Goal: Task Accomplishment & Management: Complete application form

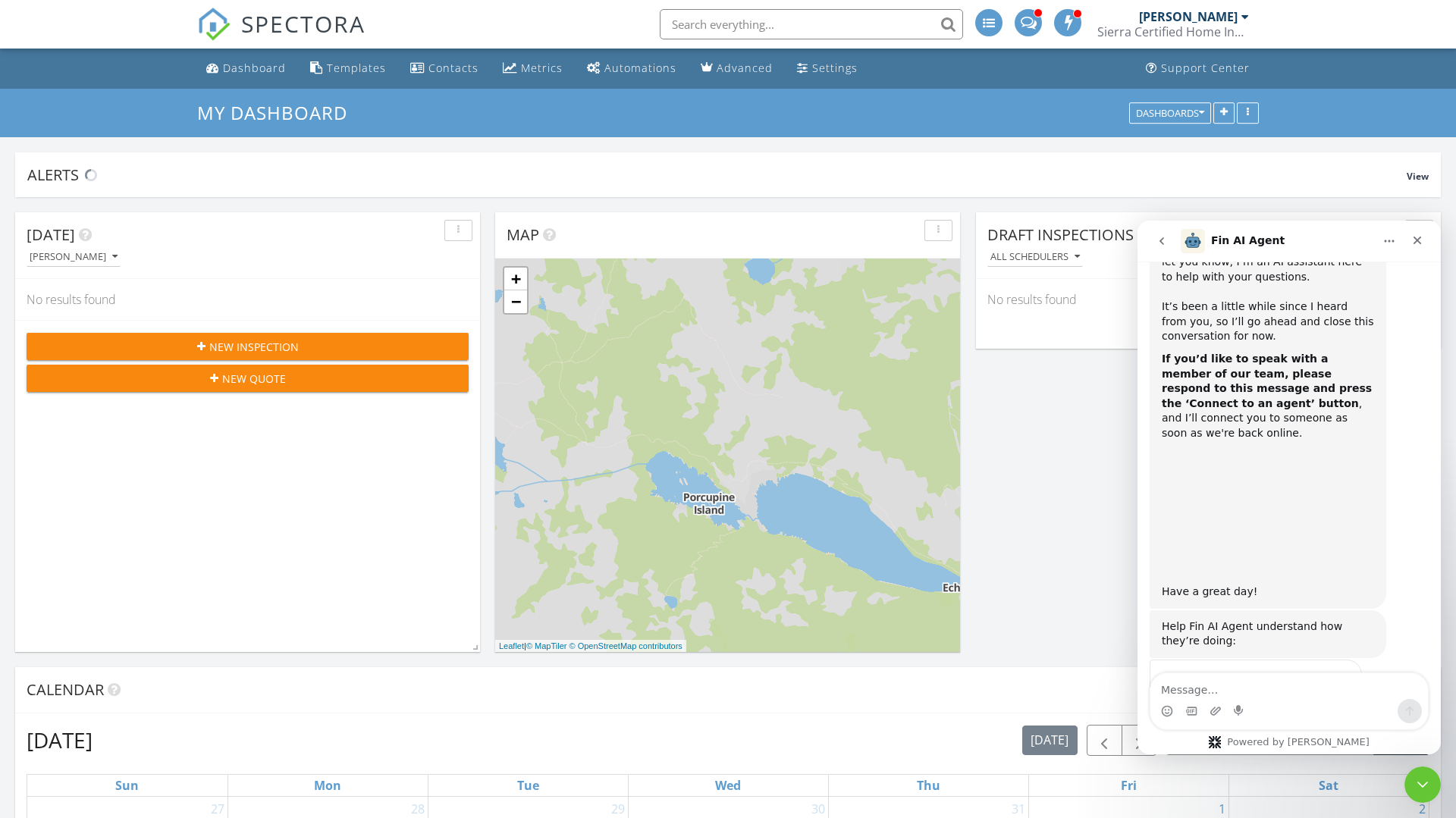
scroll to position [1002, 0]
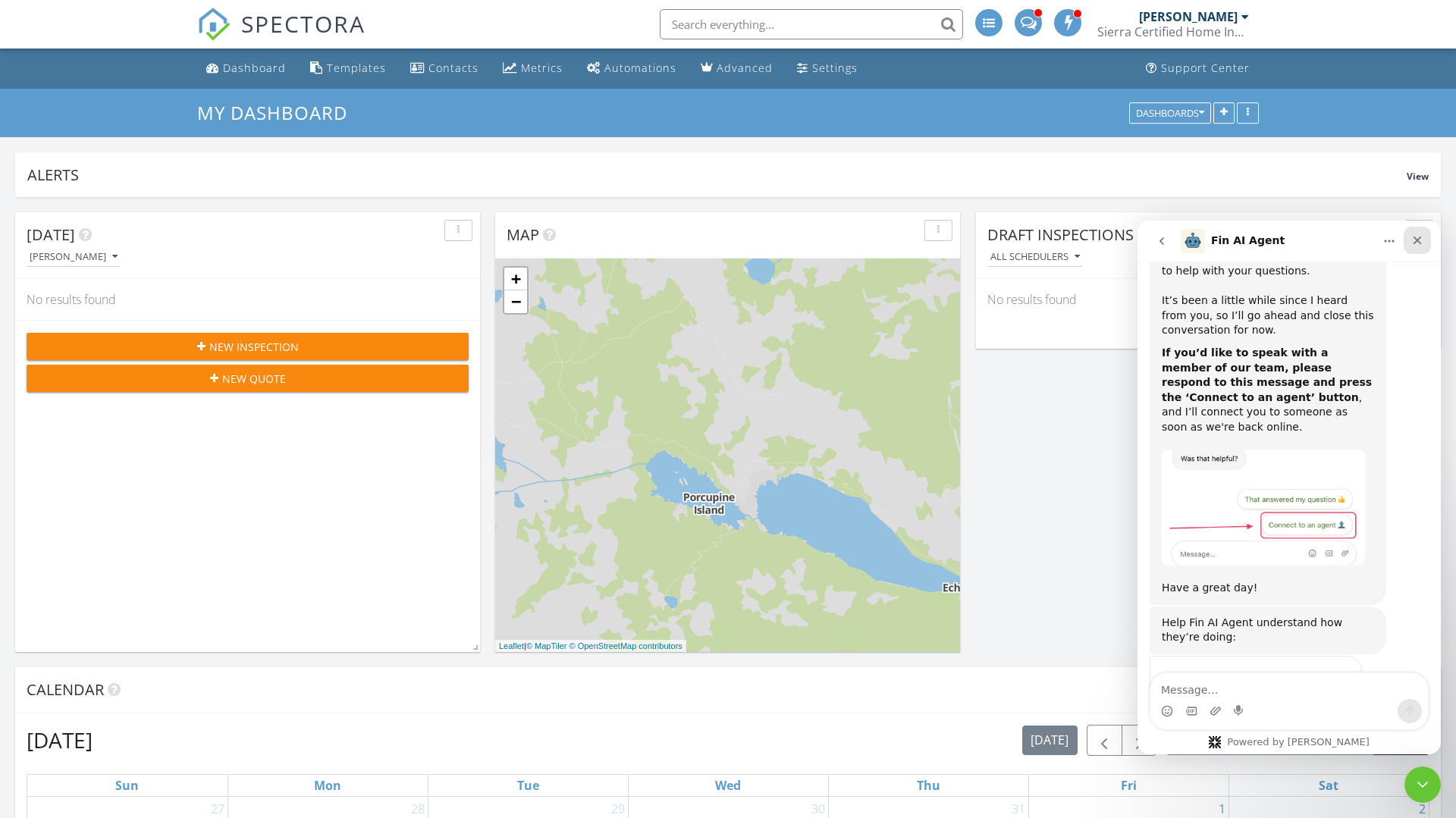
click at [1420, 240] on icon "Close" at bounding box center [1418, 241] width 12 height 12
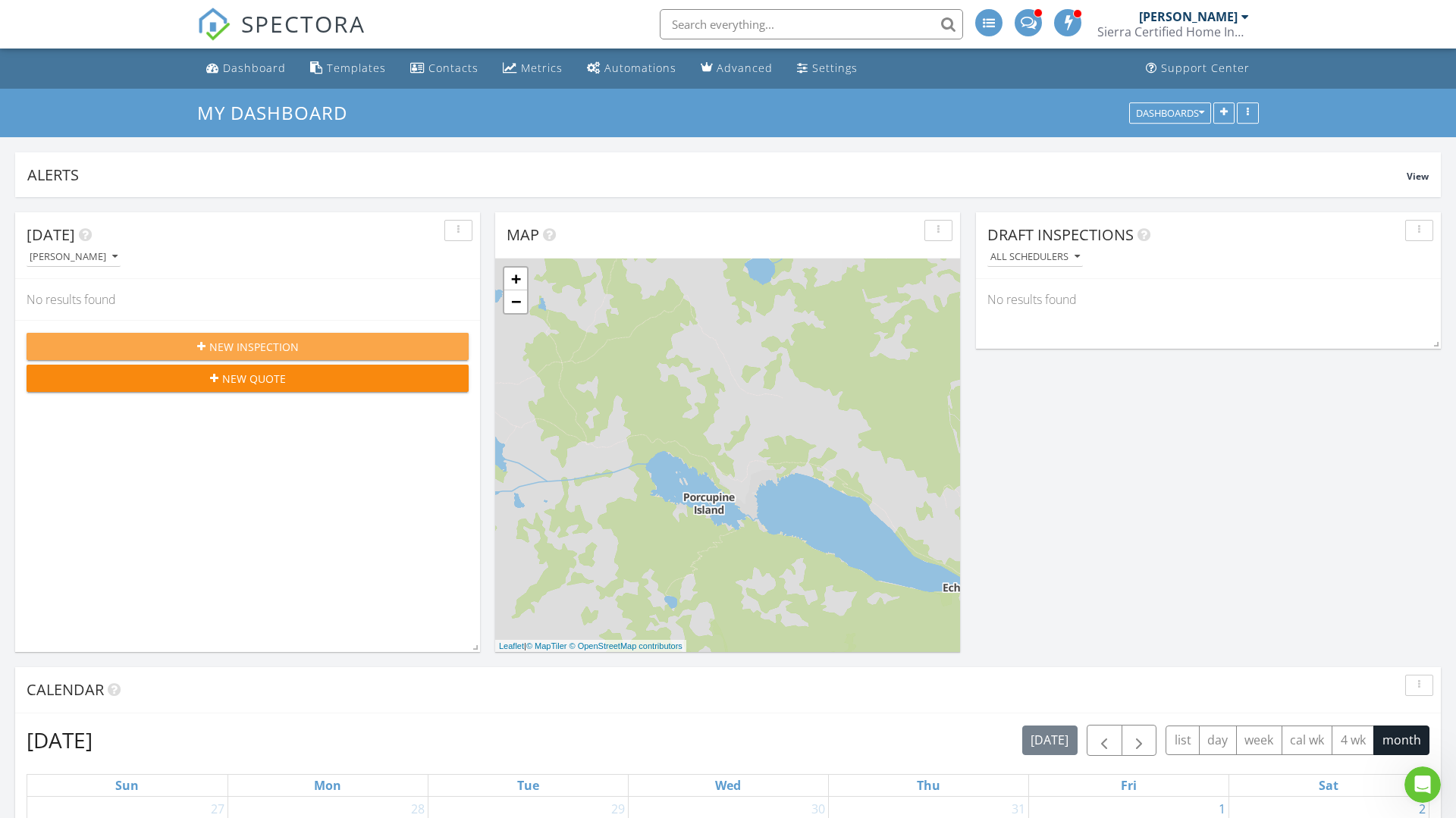
click at [291, 339] on span "New Inspection" at bounding box center [253, 347] width 89 height 16
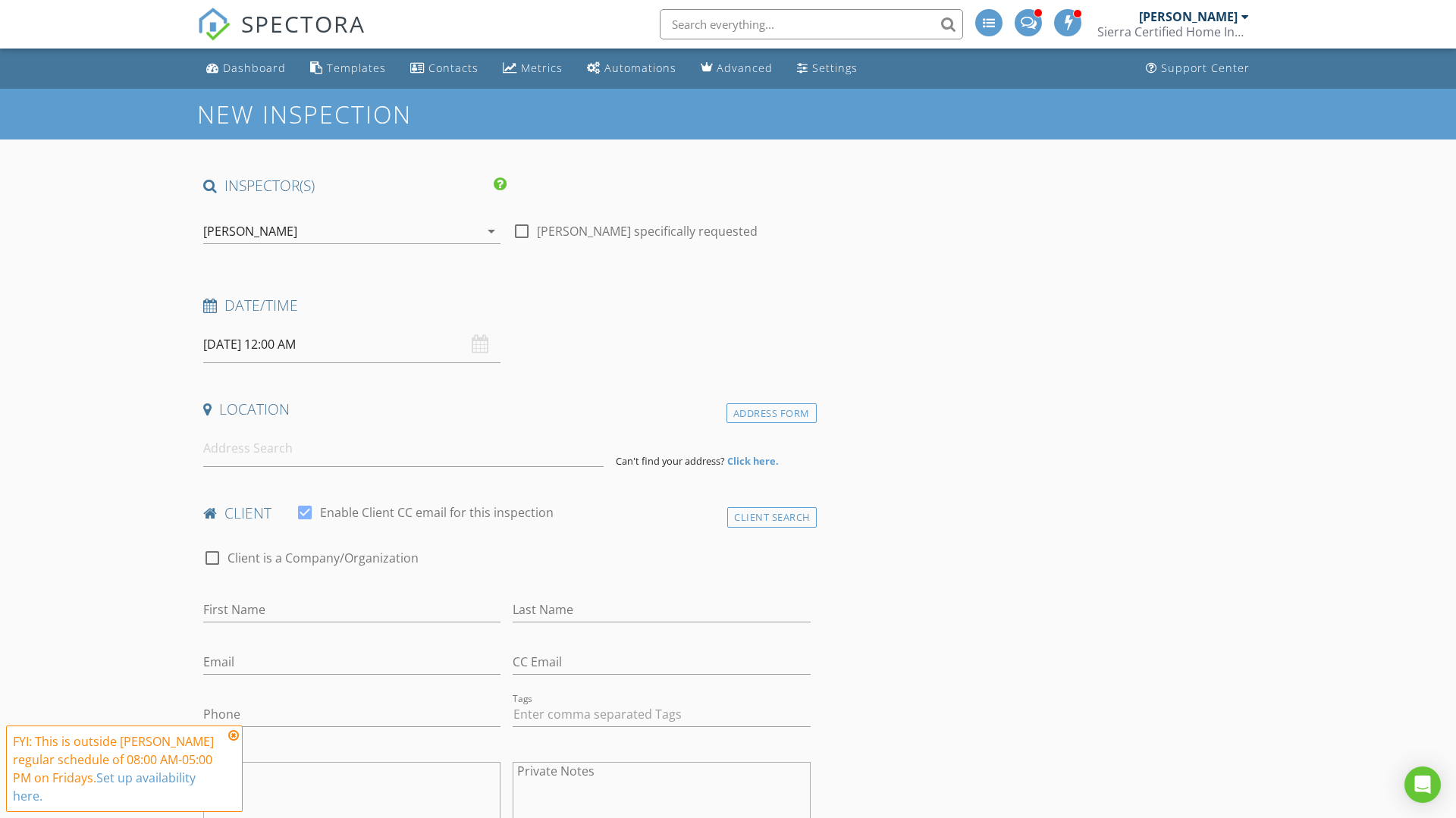
click at [291, 342] on input "08/29/2025 12:00 AM" at bounding box center [352, 344] width 298 height 37
select select "8"
click at [420, 375] on icon at bounding box center [424, 378] width 11 height 11
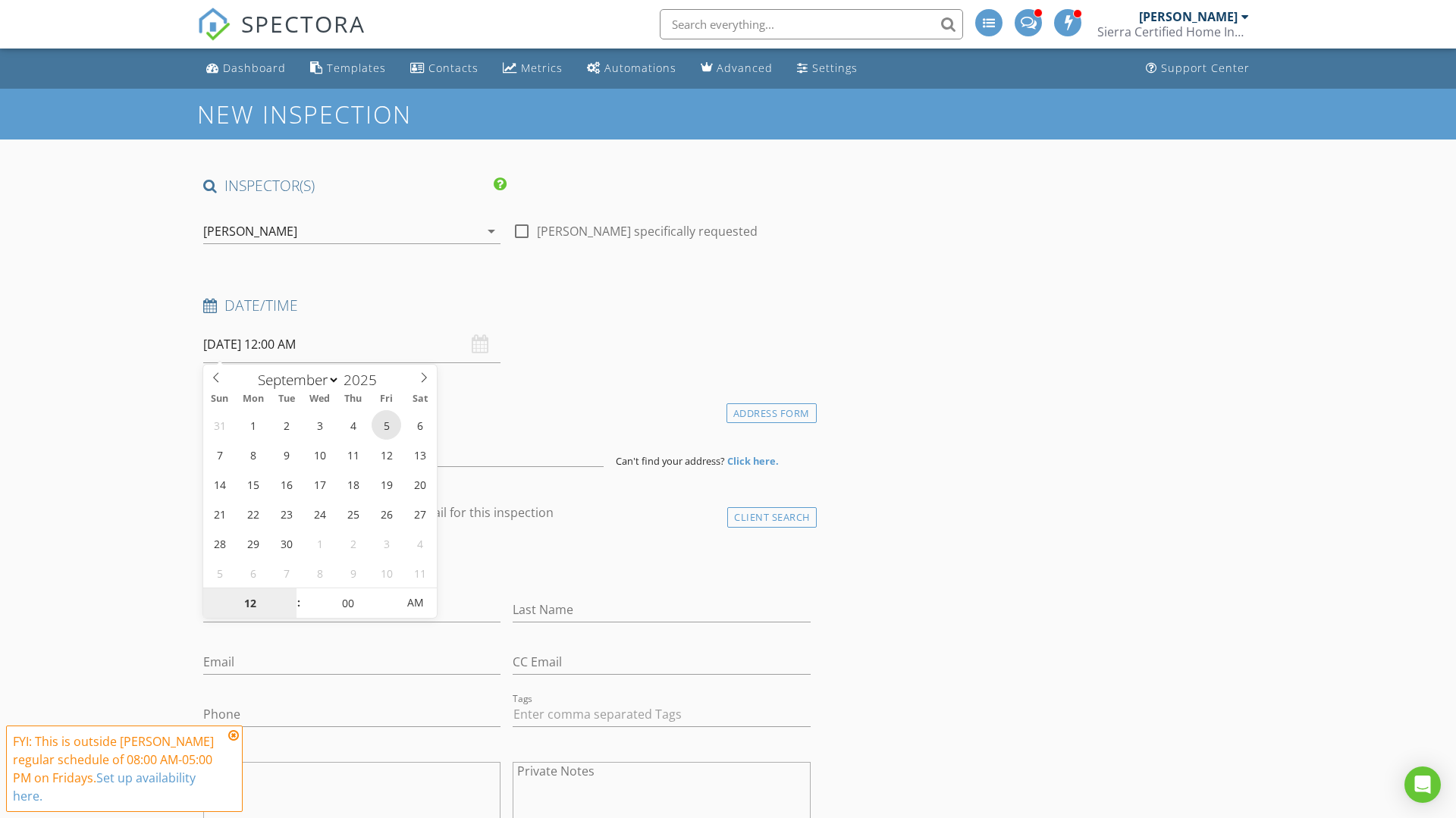
type input "09/05/2025 12:00 AM"
type input "11"
type input "09/05/2025 11:00 PM"
click at [290, 612] on span at bounding box center [291, 611] width 11 height 15
type input "10"
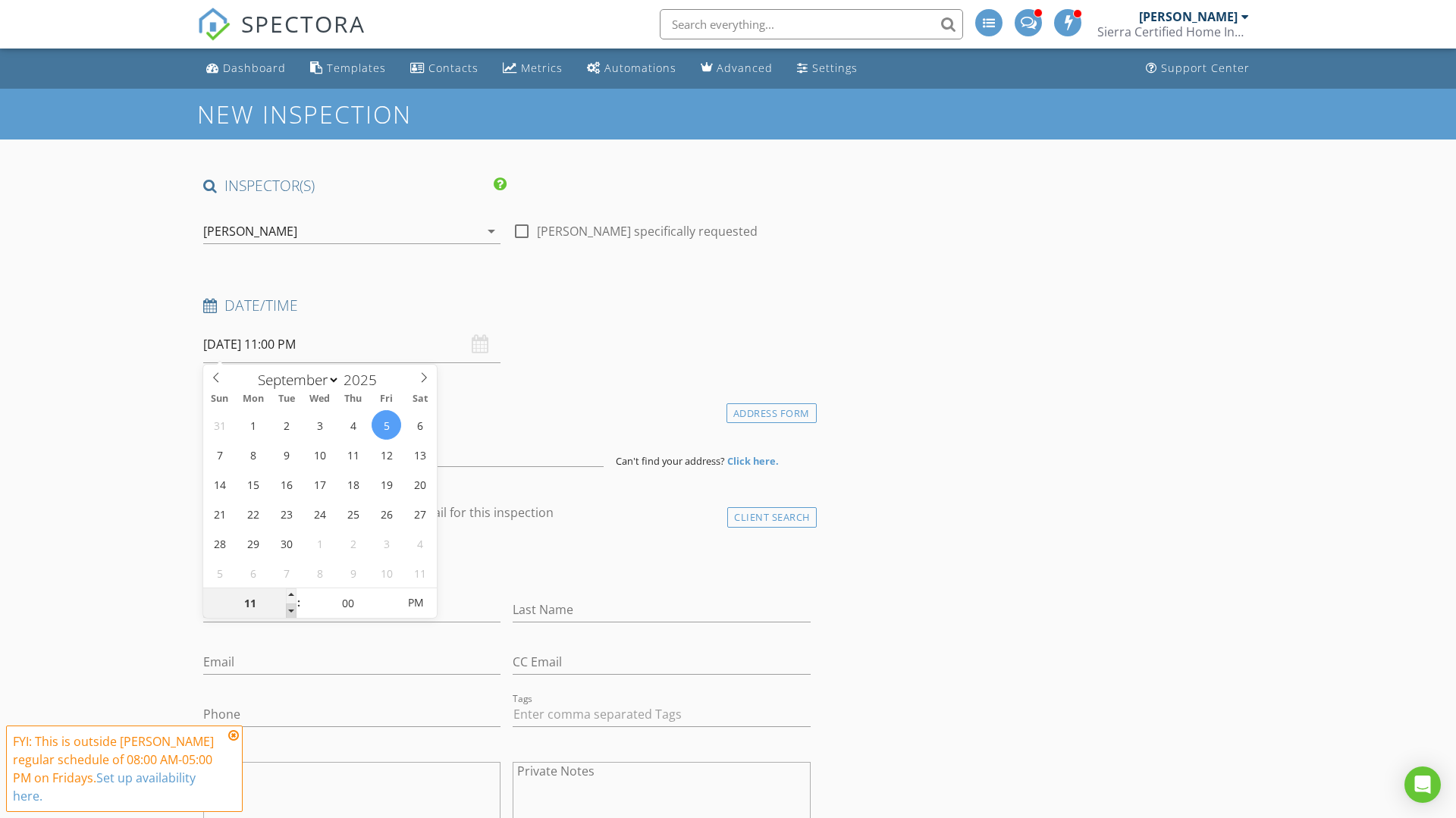
type input "09/05/2025 10:00 PM"
click at [290, 612] on span at bounding box center [291, 611] width 11 height 15
type input "09"
click at [290, 612] on span at bounding box center [291, 611] width 11 height 15
type input "[DATE] 9:00 AM"
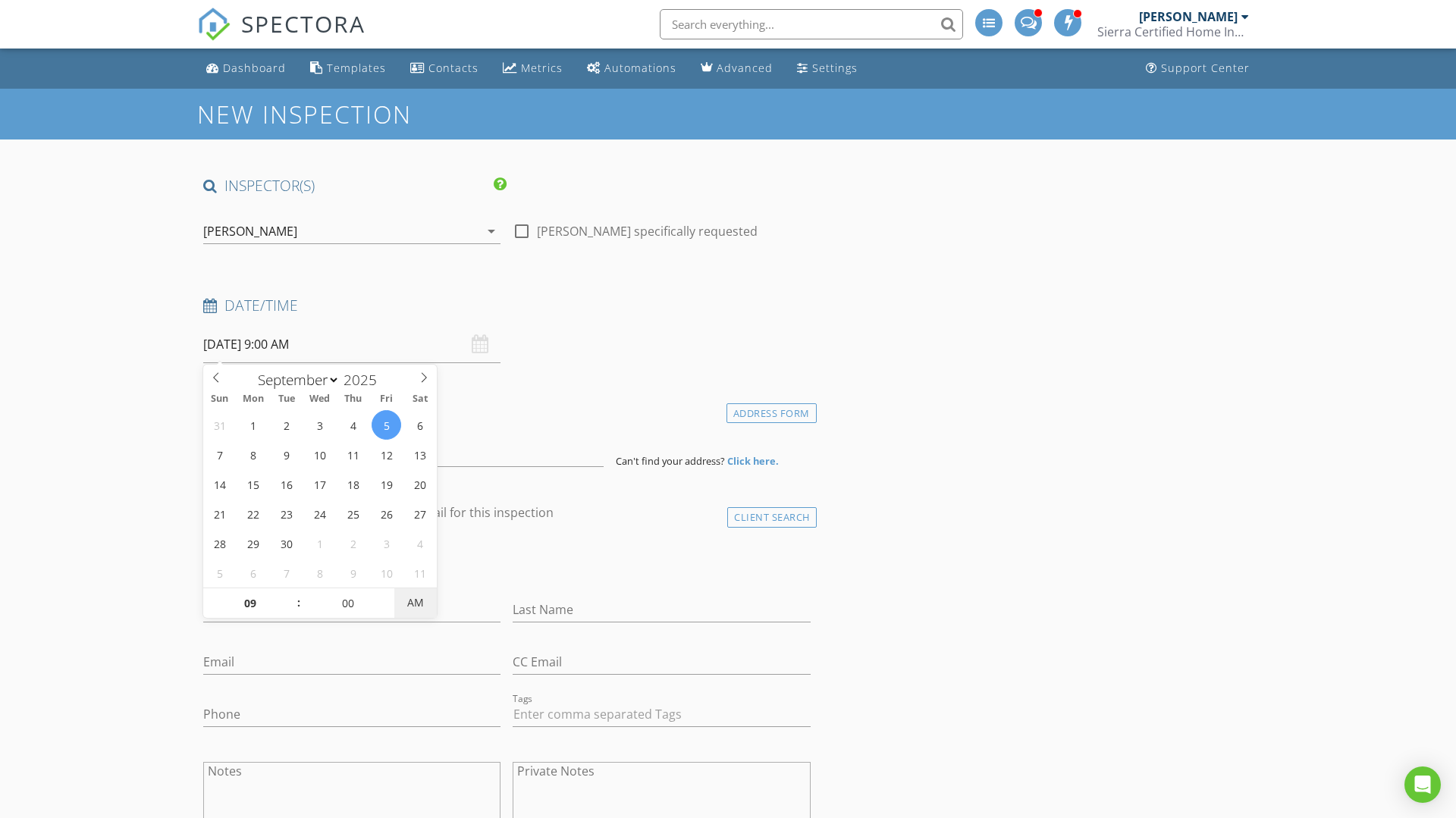
click at [428, 610] on span "AM" at bounding box center [414, 603] width 42 height 30
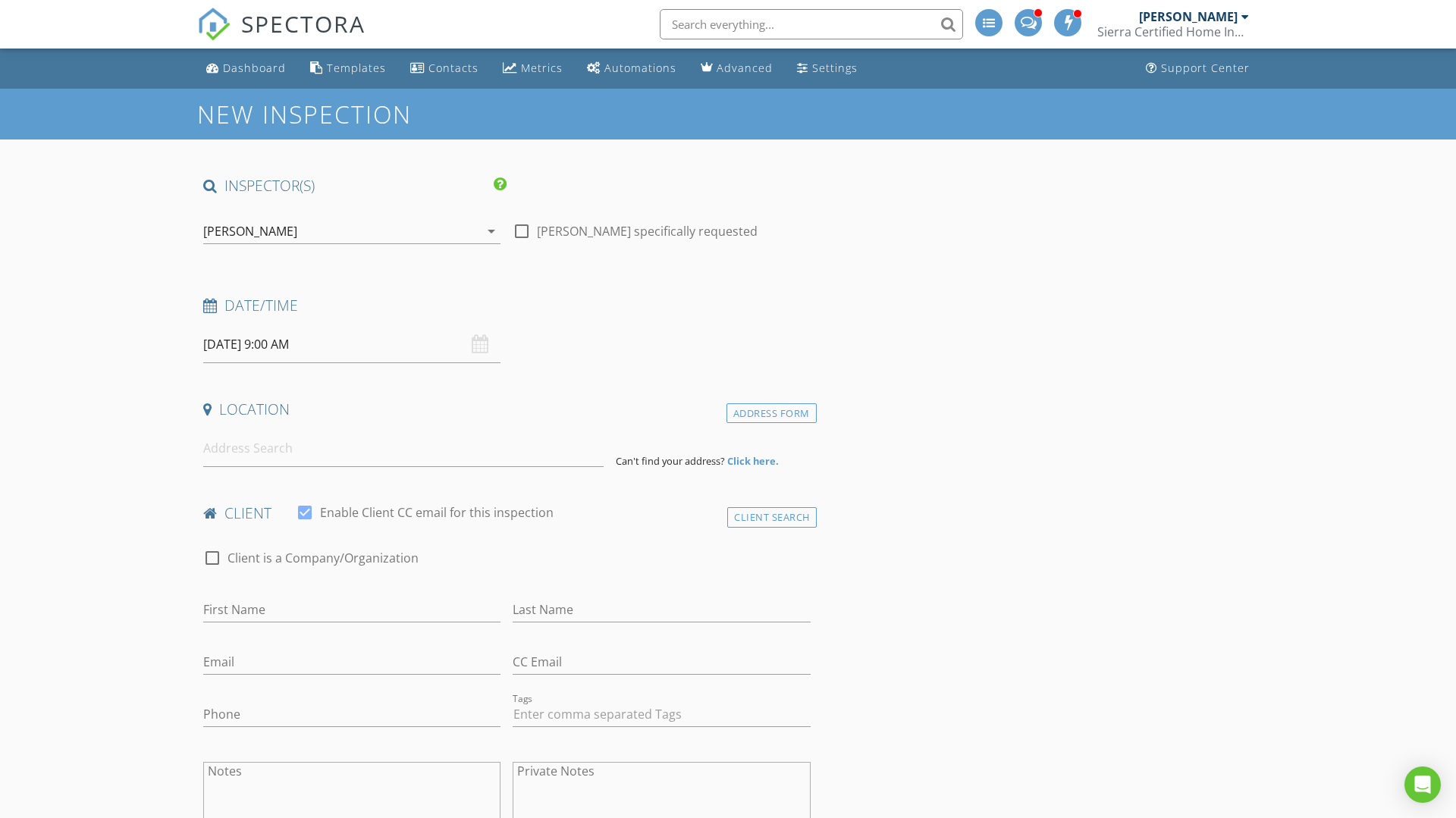
click at [236, 452] on input at bounding box center [404, 449] width 400 height 37
click at [228, 459] on input at bounding box center [404, 449] width 400 height 37
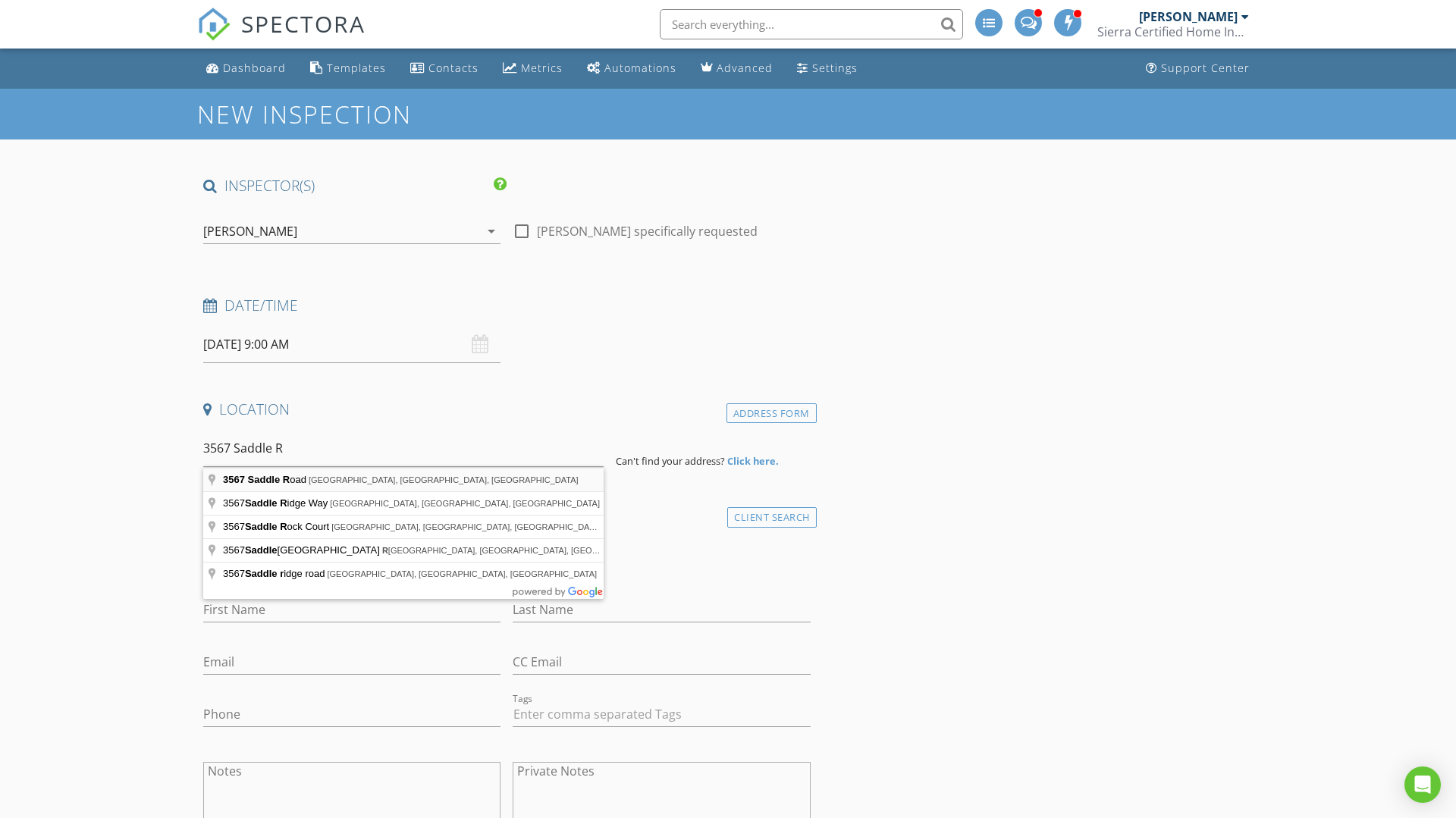
type input "3567 Saddle Road, South Lake Tahoe, CA, USA"
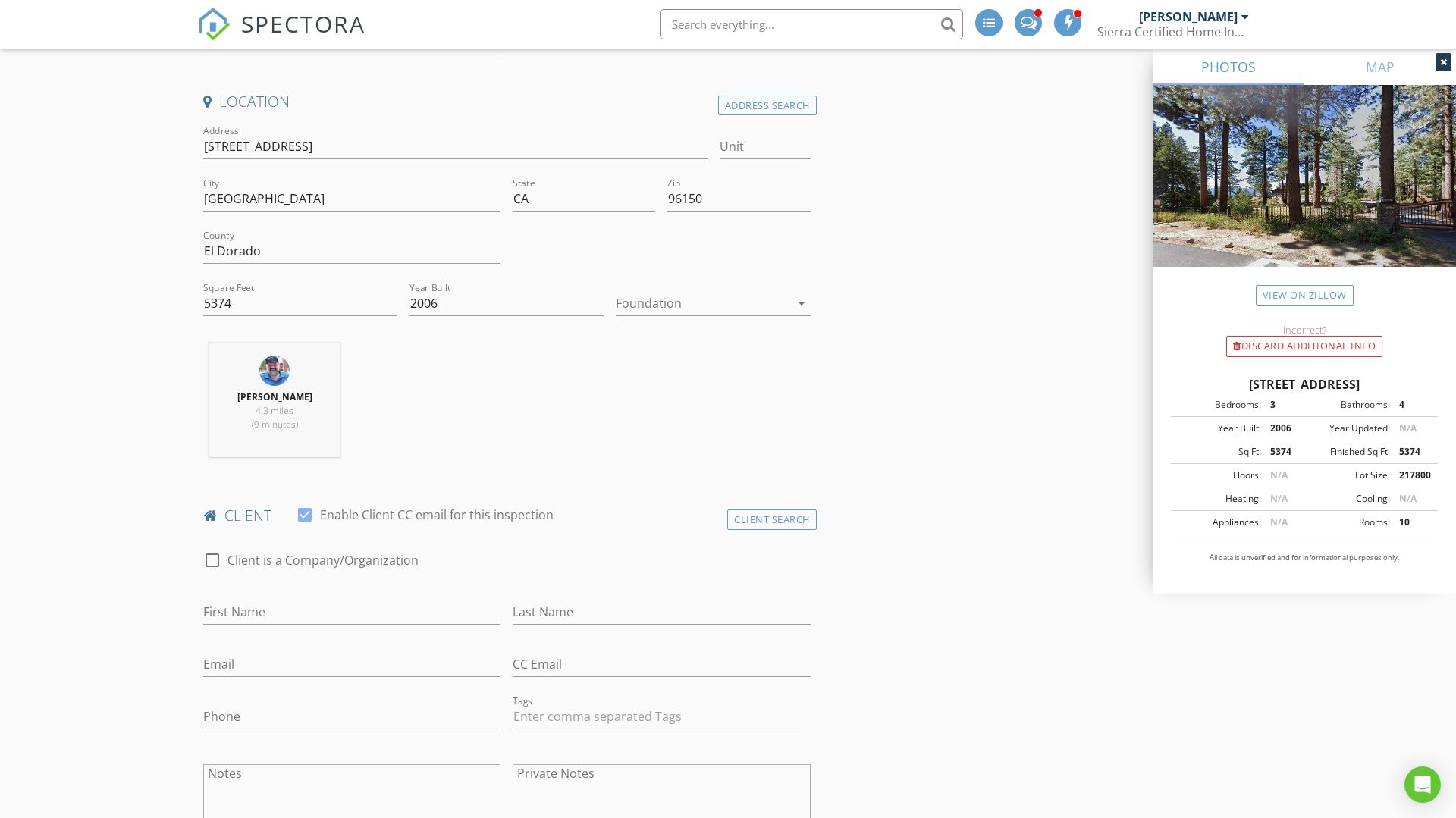
scroll to position [309, 0]
click at [213, 605] on input "First Name" at bounding box center [352, 612] width 298 height 25
type input "Johnathan"
click at [539, 597] on div "Last Name" at bounding box center [662, 614] width 298 height 50
click at [544, 611] on input "Last Name" at bounding box center [662, 612] width 298 height 25
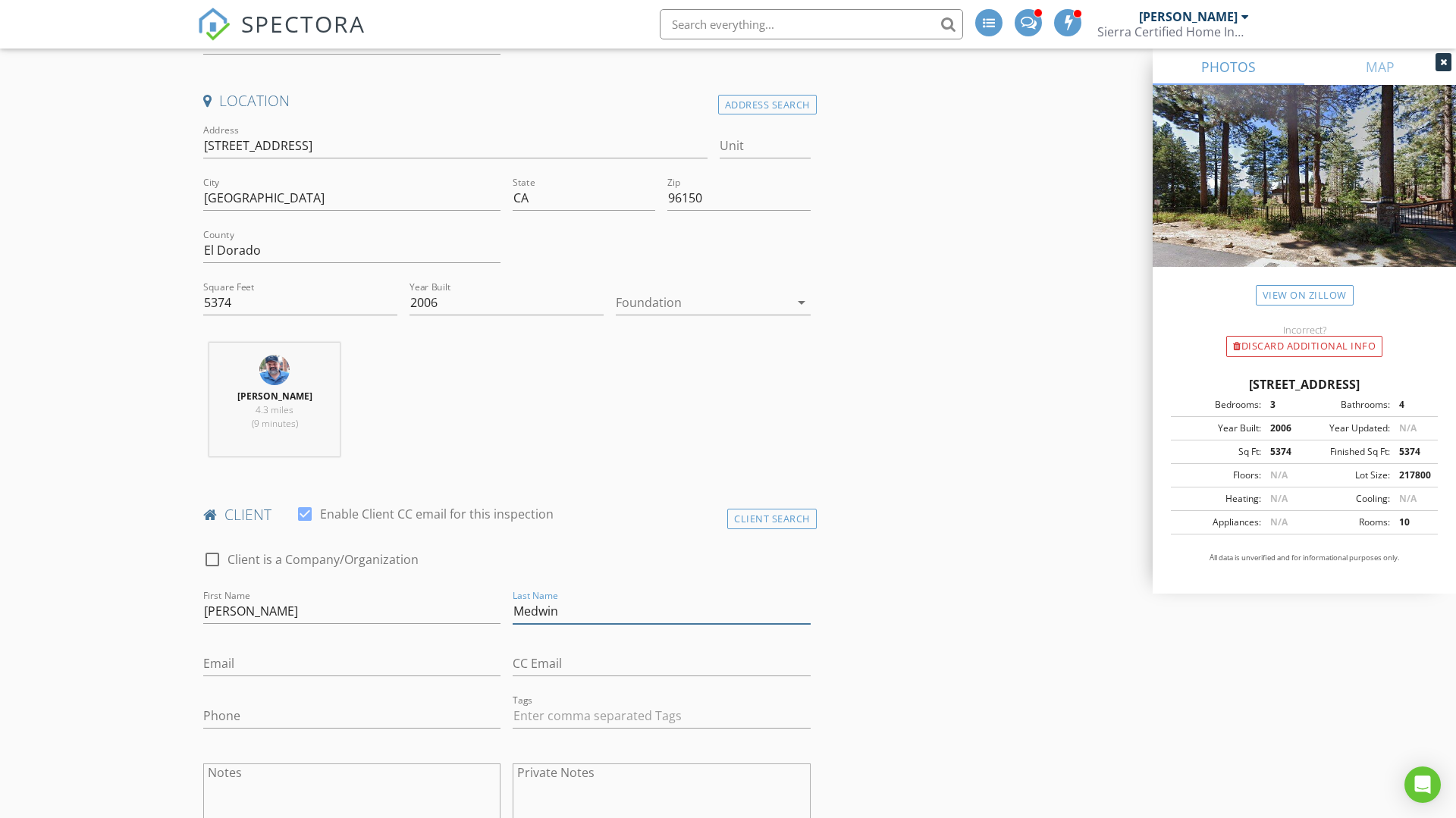
type input "Medwin"
click at [271, 664] on input "Email" at bounding box center [352, 664] width 298 height 25
paste input "jdm90077@gmail.com"
type input "jdm90077@gmail.com"
click at [254, 725] on input "Phone" at bounding box center [352, 716] width 298 height 25
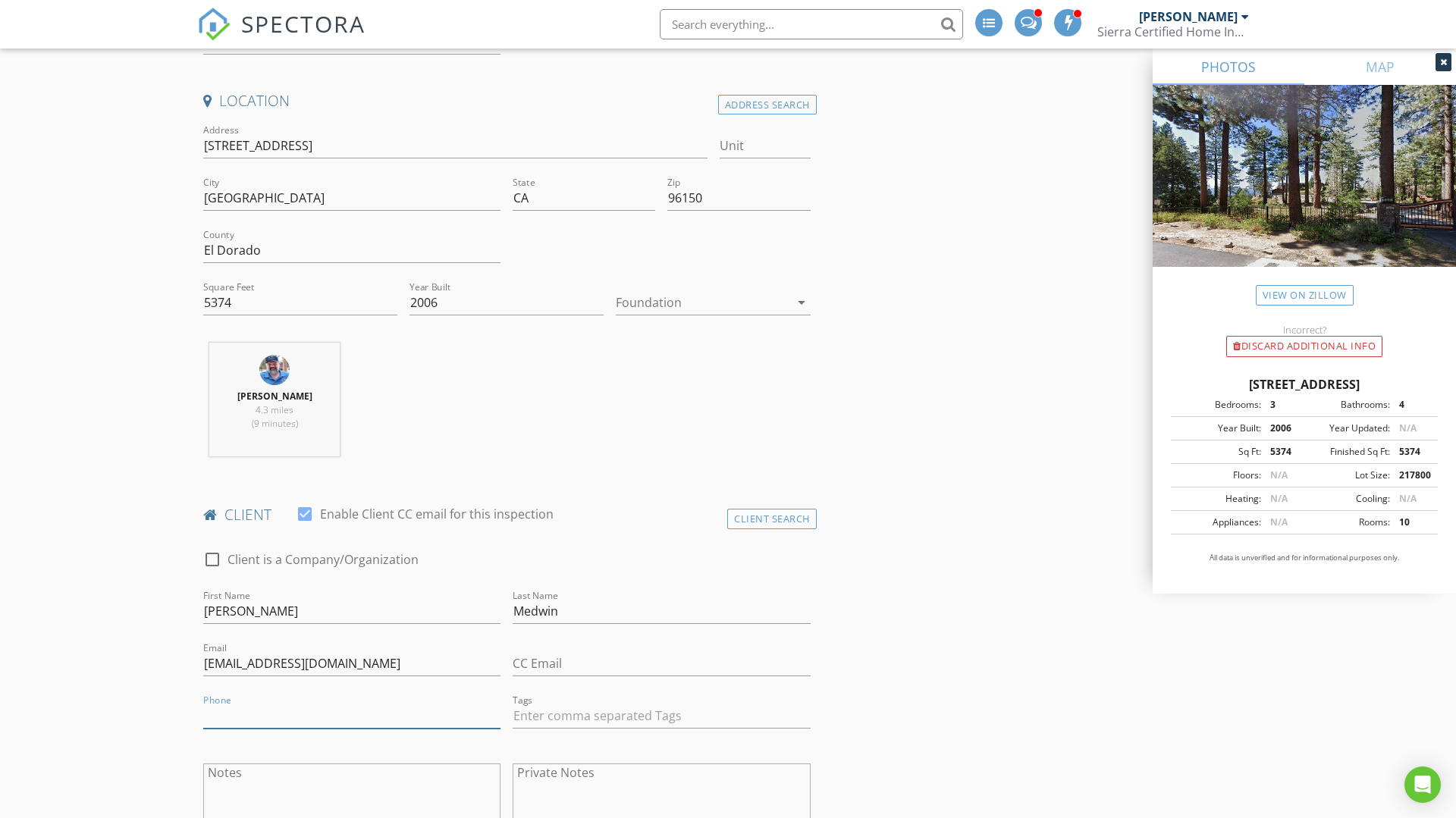
click at [244, 710] on input "Phone" at bounding box center [352, 716] width 298 height 25
paste input "310-922-2038"
type input "310-922-2038"
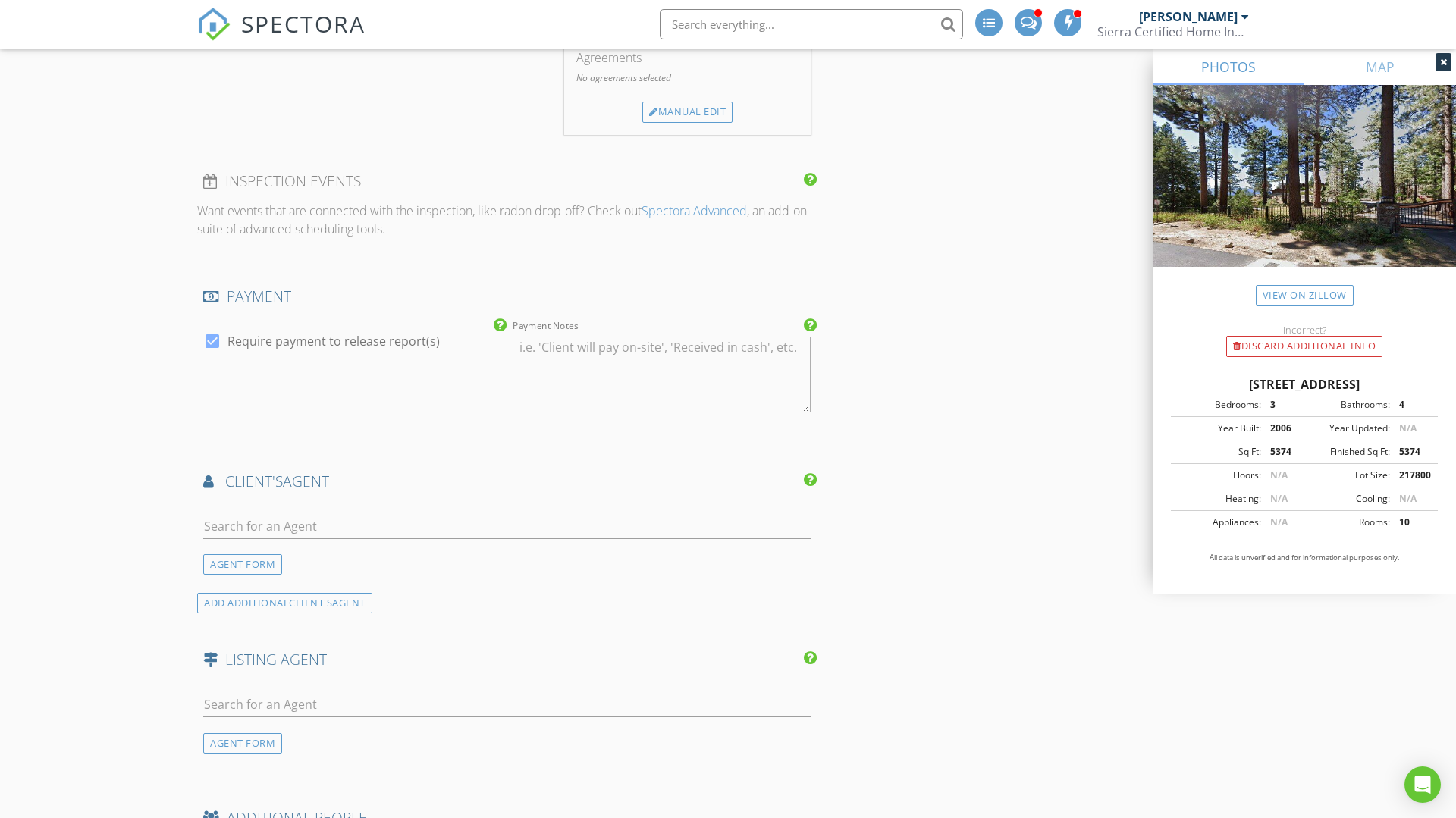
scroll to position [1358, 0]
click at [255, 518] on input "text" at bounding box center [507, 523] width 608 height 25
click at [386, 515] on input "Mark" at bounding box center [507, 523] width 608 height 25
type input "Mark"
click at [314, 600] on div "Mark Salmon" at bounding box center [293, 593] width 94 height 19
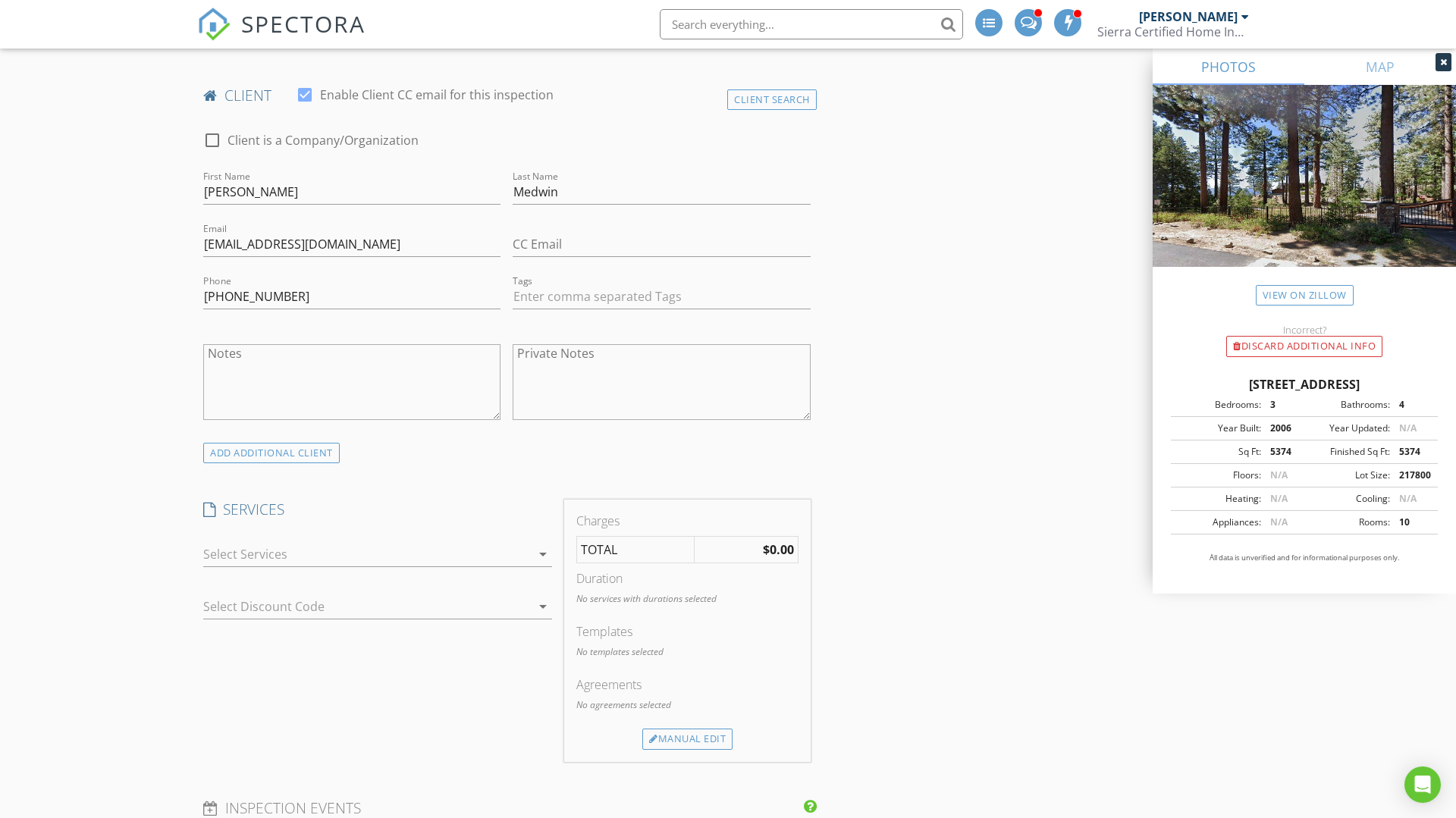
scroll to position [746, 0]
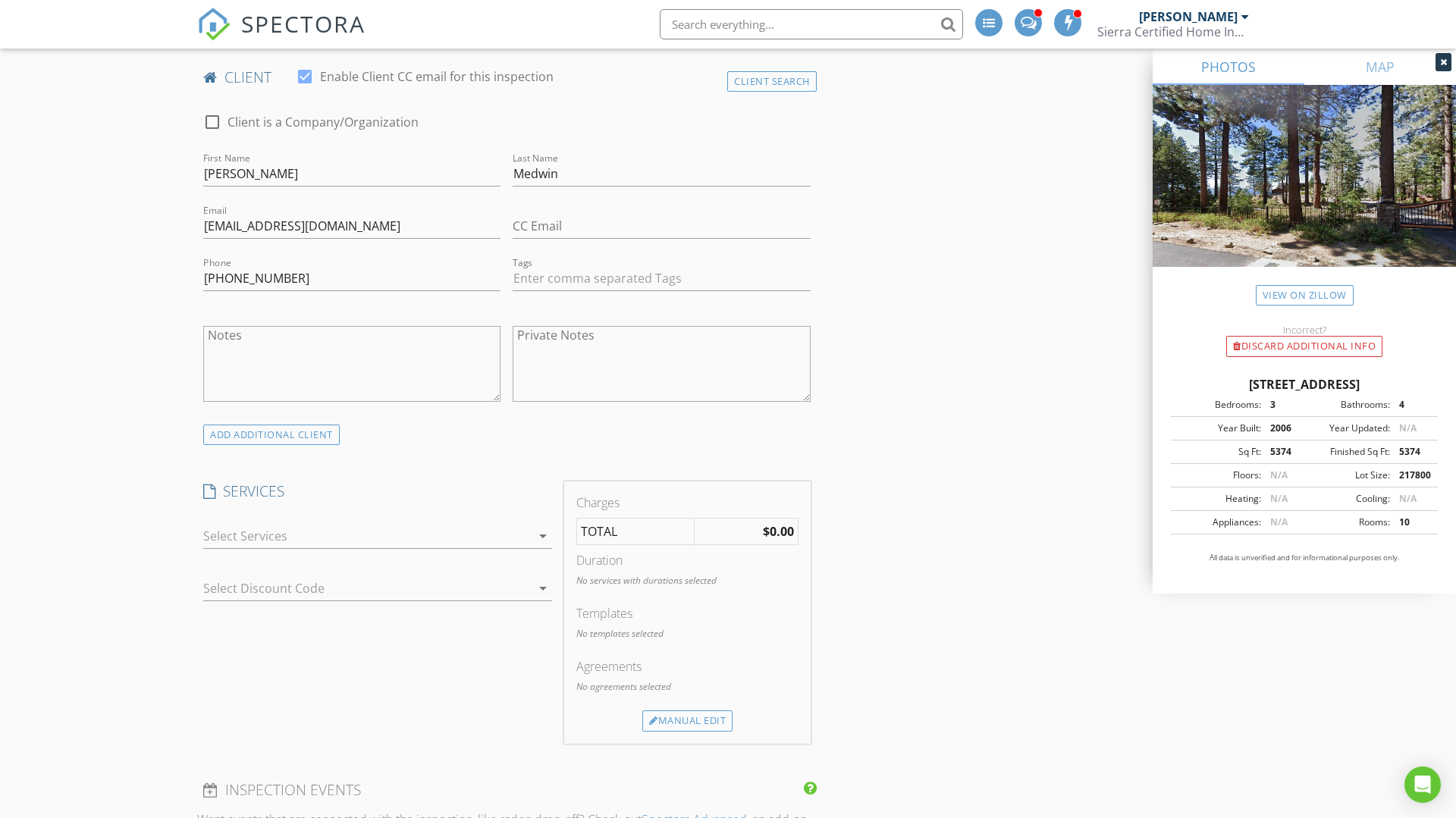
click at [379, 540] on div at bounding box center [368, 536] width 328 height 24
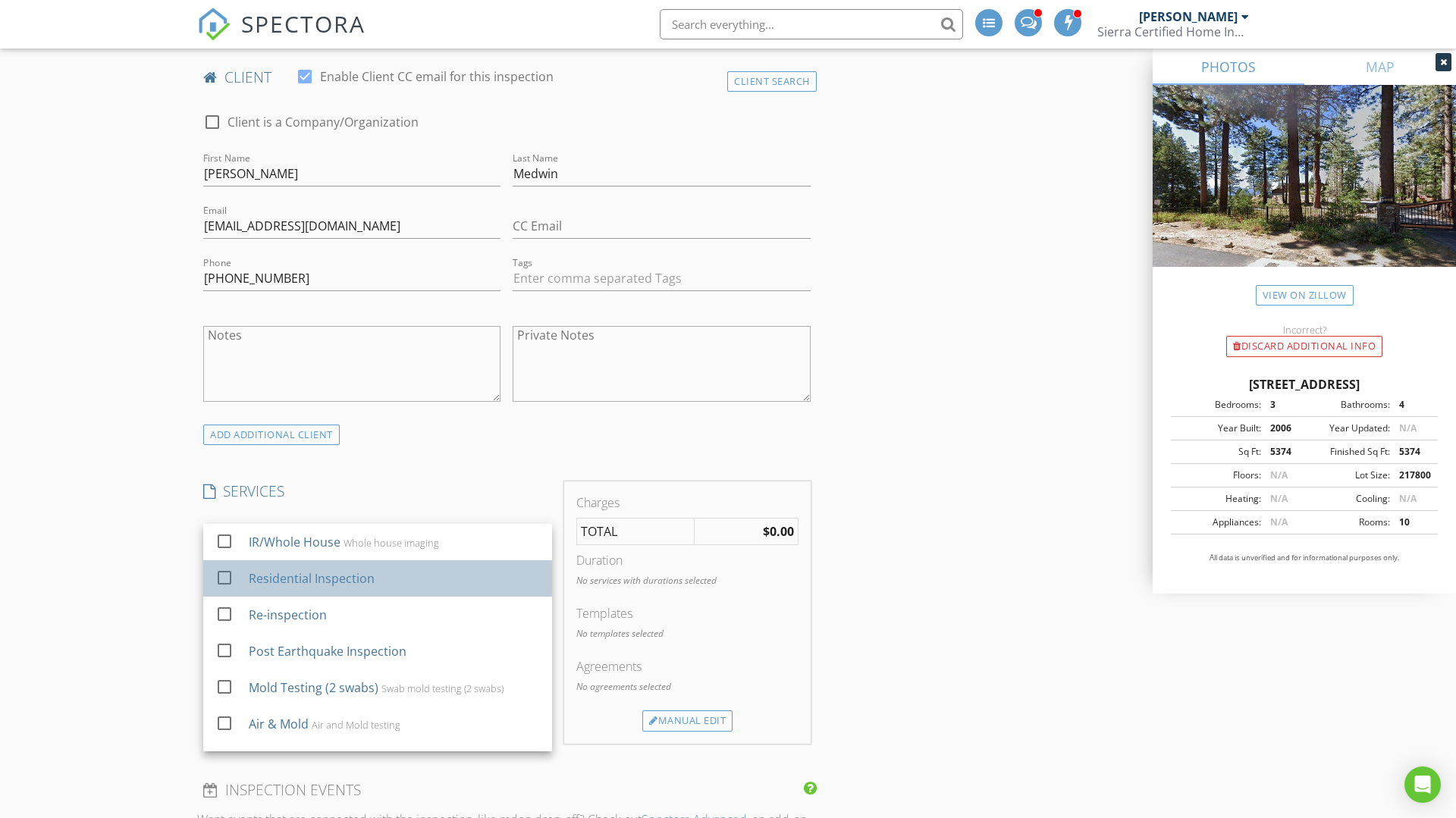
click at [289, 578] on div "Residential Inspection" at bounding box center [312, 578] width 126 height 19
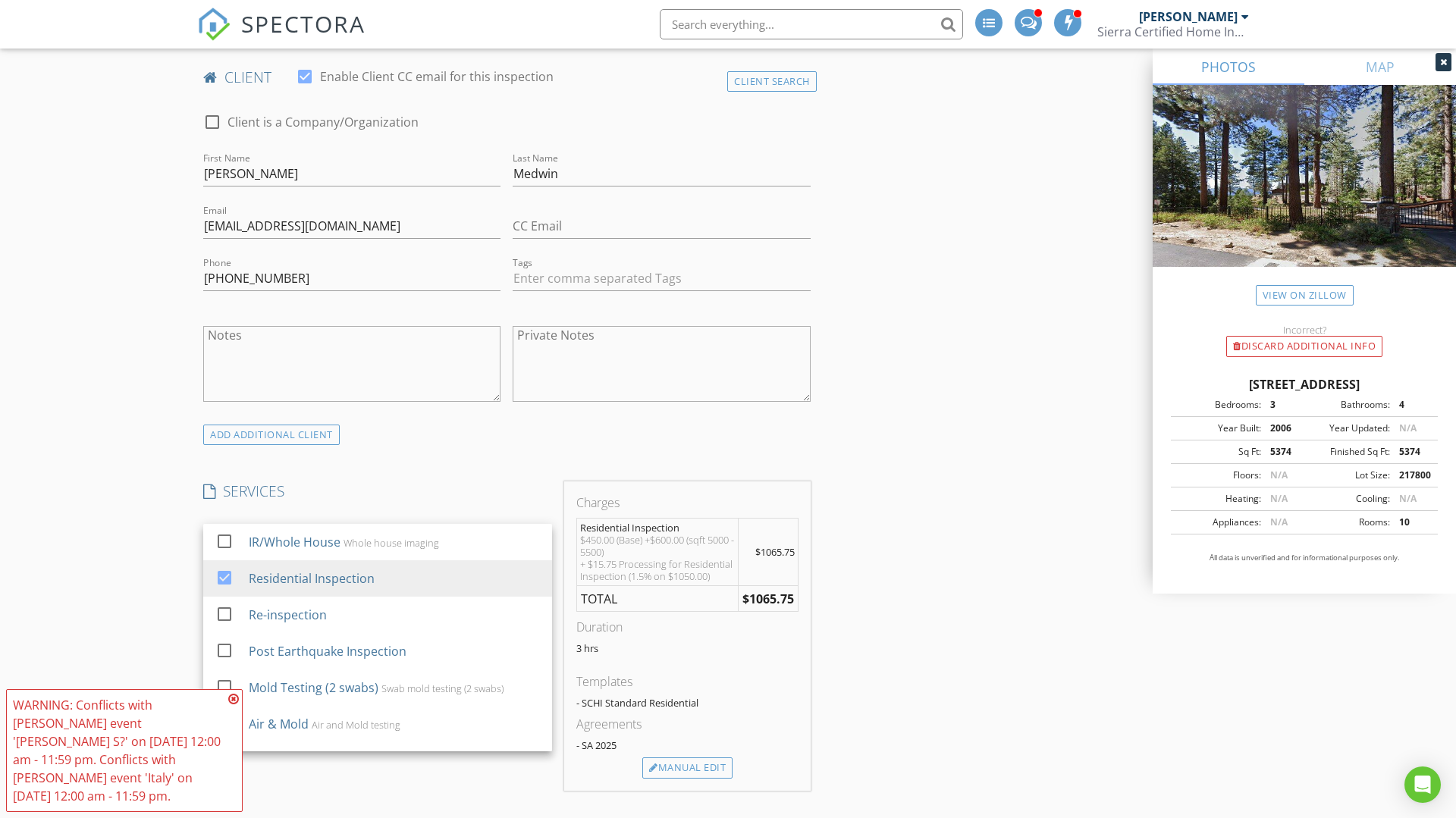
click at [235, 698] on icon at bounding box center [234, 699] width 11 height 12
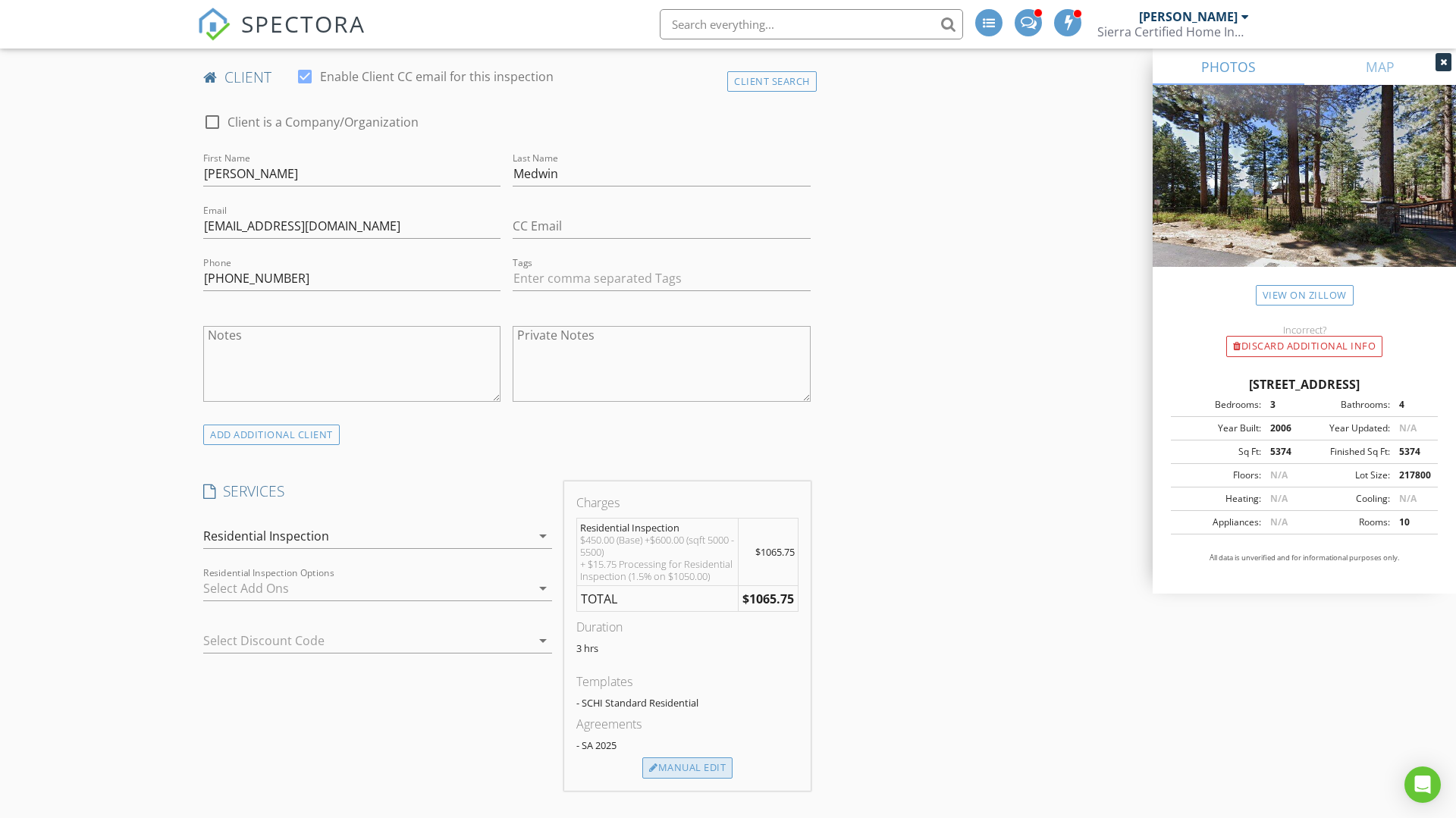
click at [718, 769] on div "Manual Edit" at bounding box center [687, 768] width 90 height 21
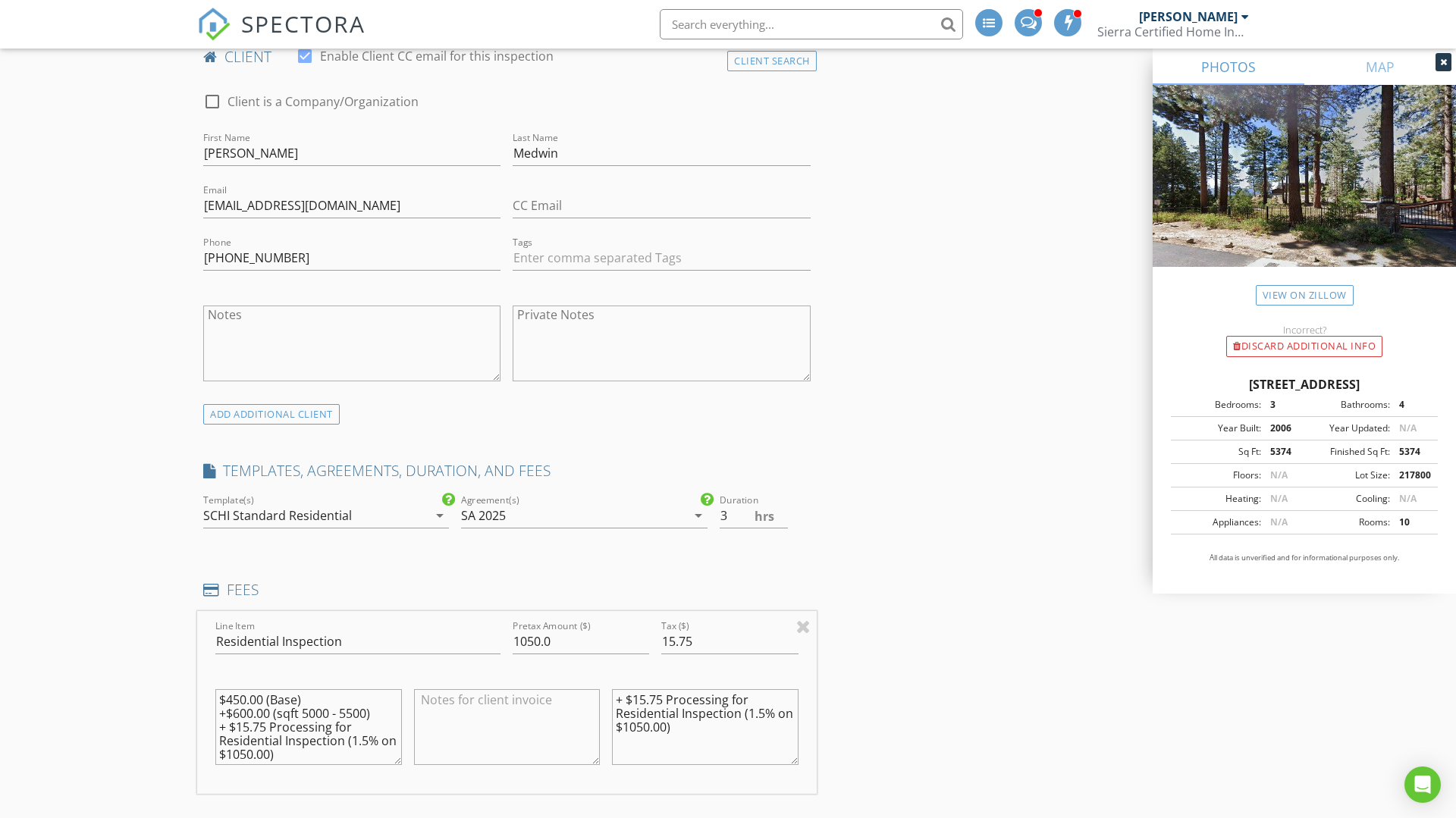
scroll to position [769, 0]
click at [554, 636] on input "1050.0" at bounding box center [581, 638] width 136 height 25
type input "1"
type input "1500"
drag, startPoint x: 284, startPoint y: 749, endPoint x: 216, endPoint y: 700, distance: 83.8
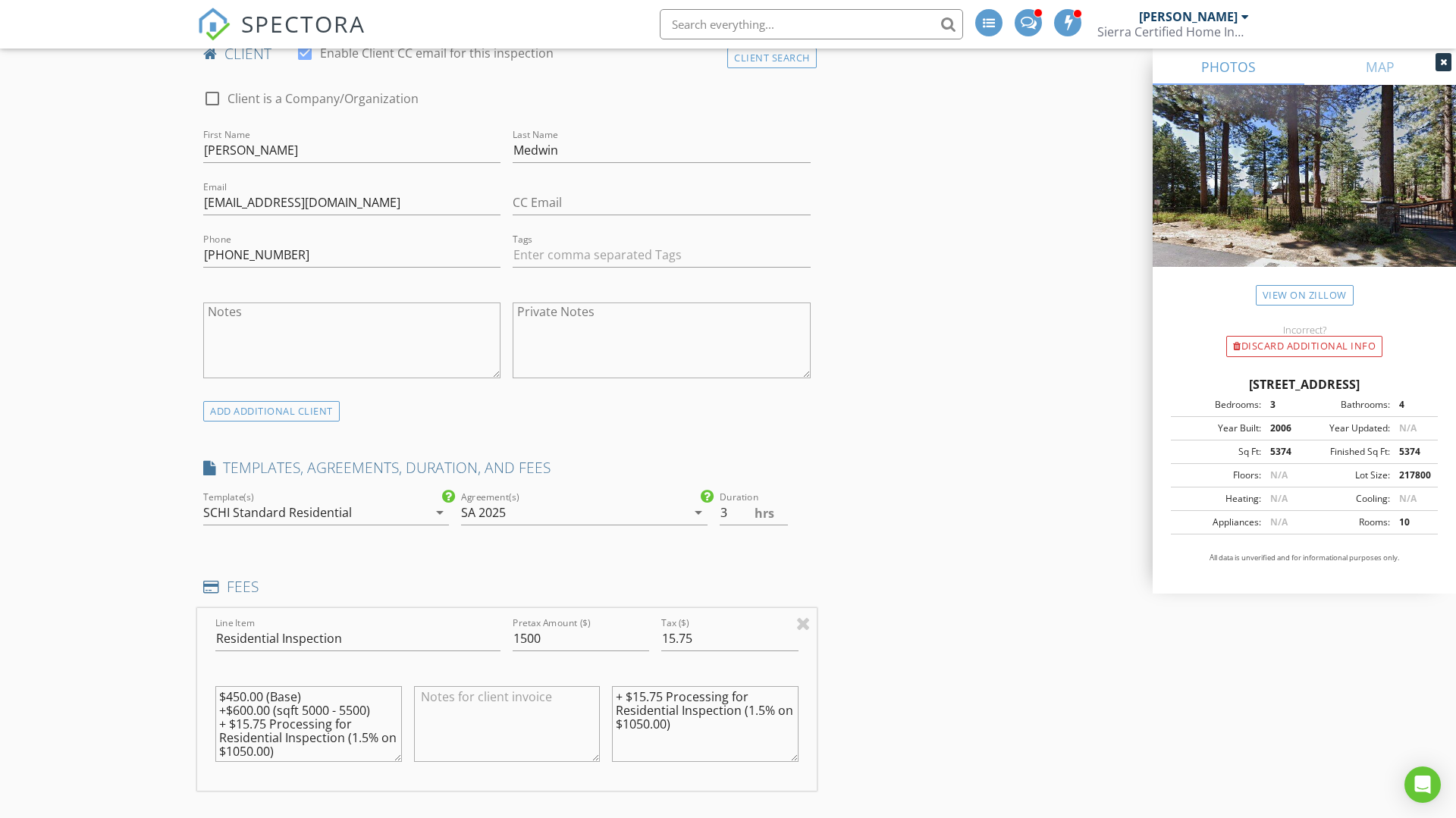
click at [216, 700] on textarea "$450.00 (Base) +$600.00 (sqft 5000 - 5500) + $15.75 Processing for Residential …" at bounding box center [308, 724] width 187 height 76
click at [695, 632] on input "15.75" at bounding box center [730, 638] width 136 height 25
type input "1"
type input "022.50"
click at [663, 691] on textarea "+ $15.75 Processing for Residential Inspection (1.5% on $1050.00)" at bounding box center [705, 724] width 187 height 76
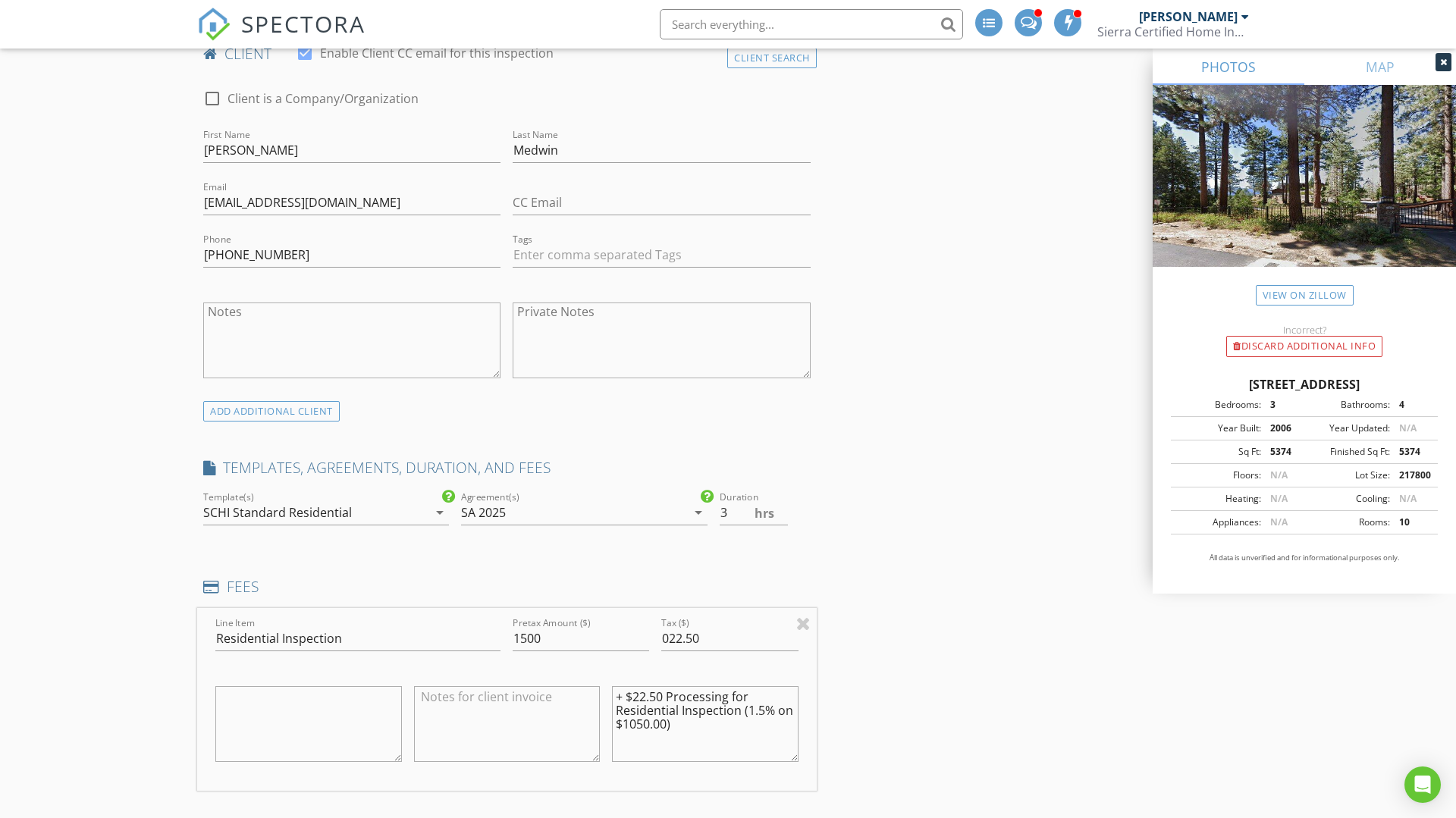
click at [652, 725] on textarea "+ $22.50 Processing for Residential Inspection (1.5% on $1050.00)" at bounding box center [705, 724] width 187 height 76
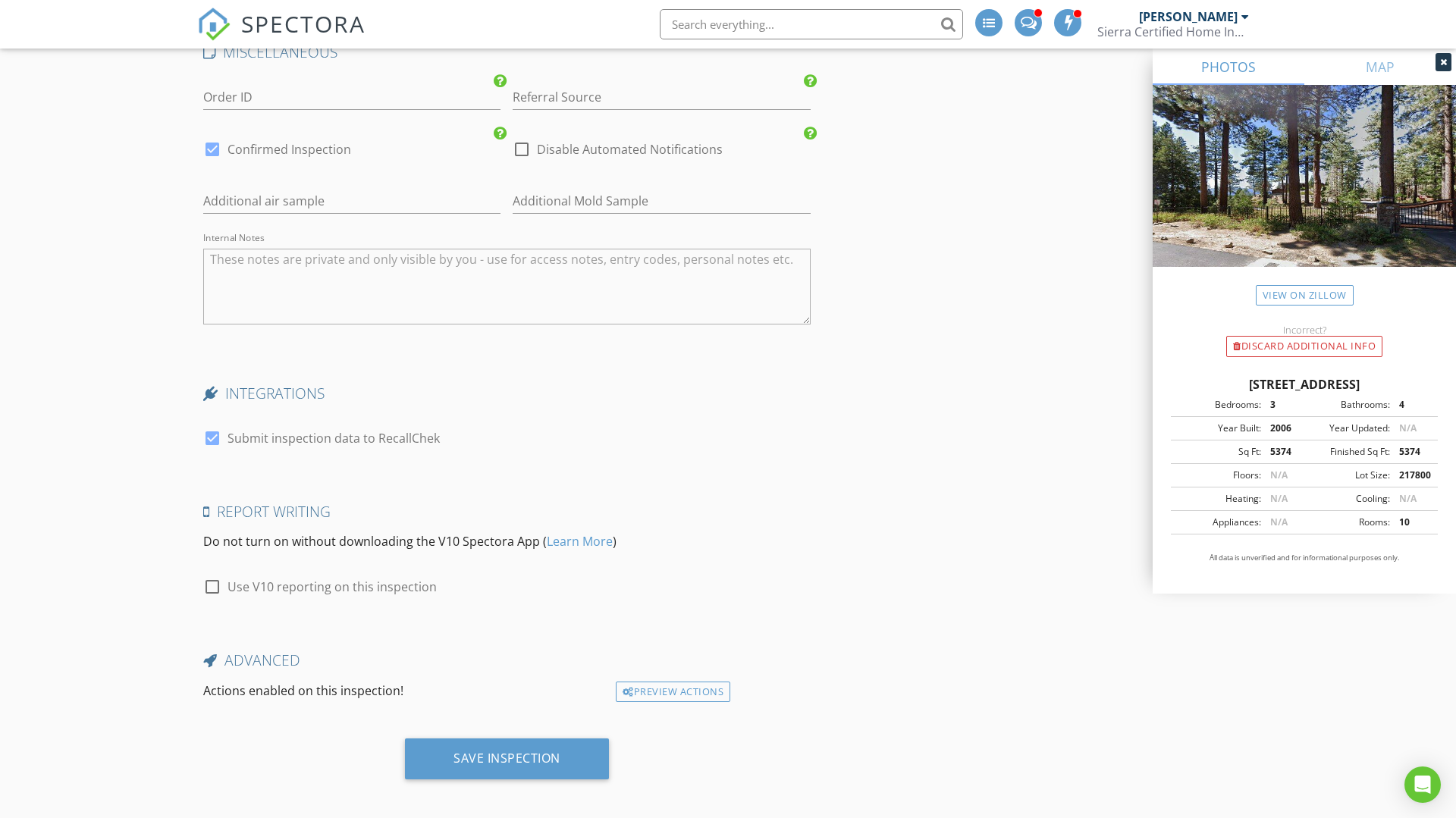
scroll to position [2649, 0]
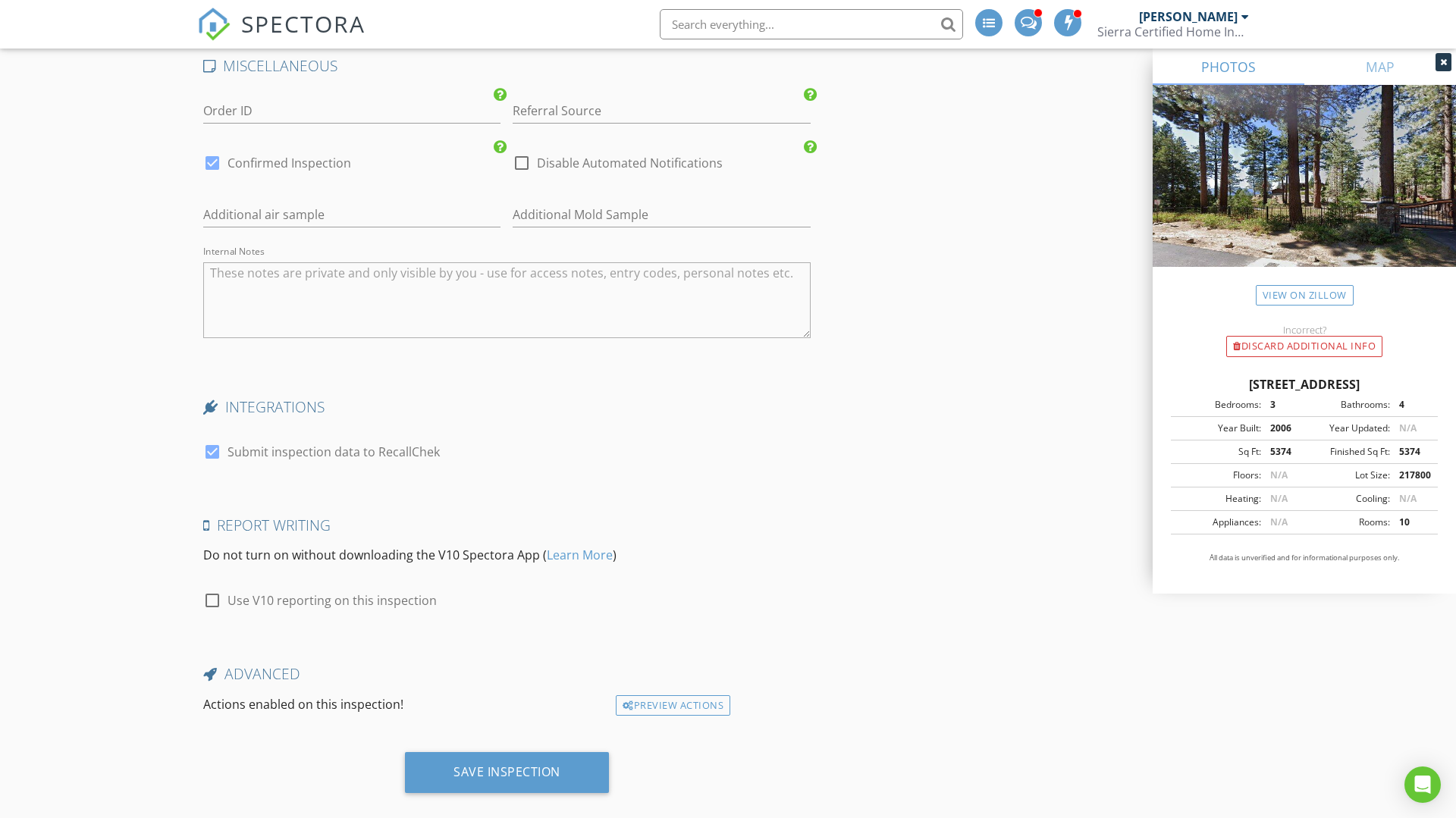
type textarea "+ $22.50 Processing for Residential Inspection (1.5% on $1500.00)"
click at [522, 166] on div at bounding box center [522, 163] width 26 height 26
checkbox input "true"
click at [213, 166] on div at bounding box center [212, 163] width 26 height 26
checkbox input "false"
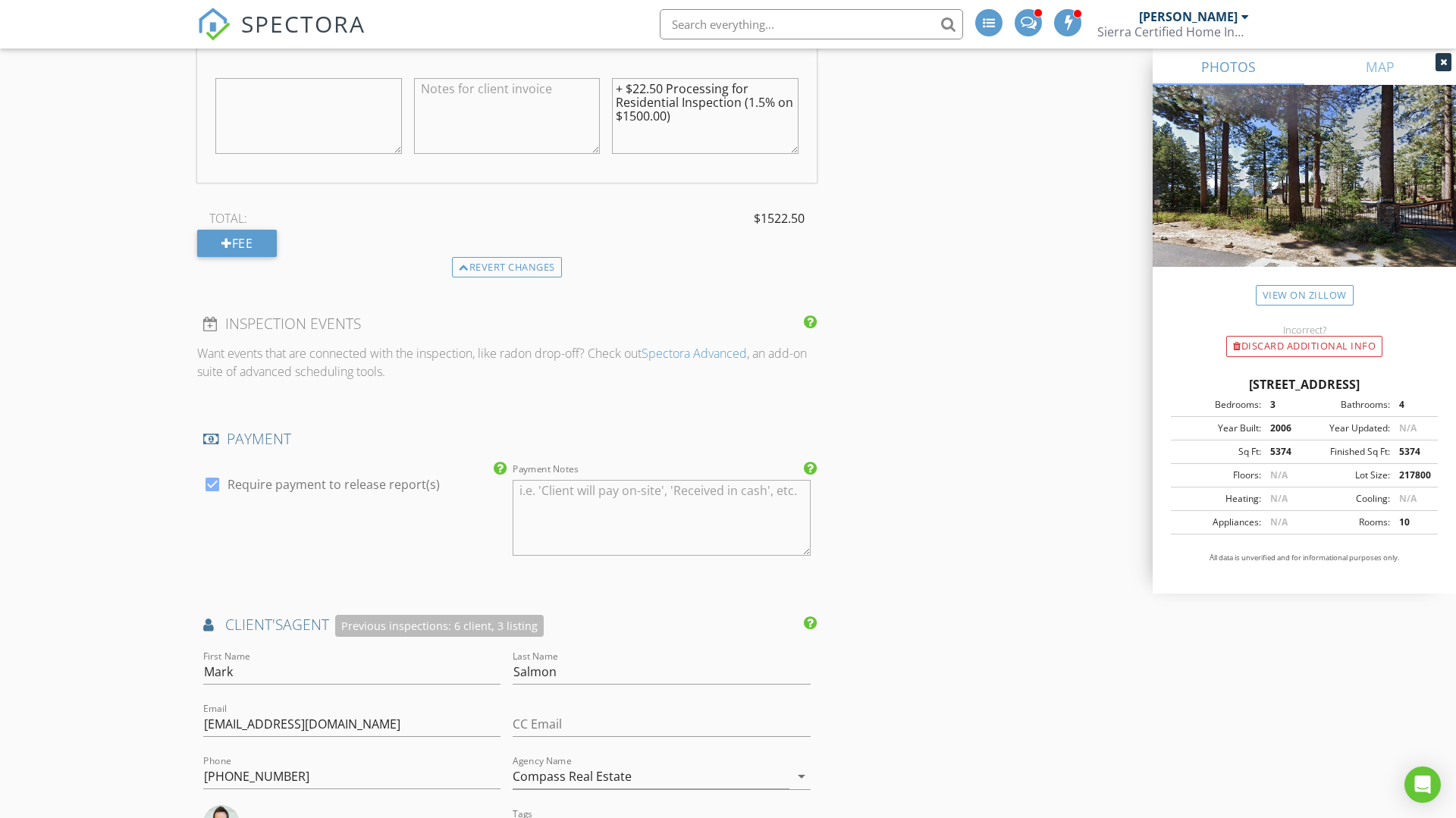
scroll to position [1116, 0]
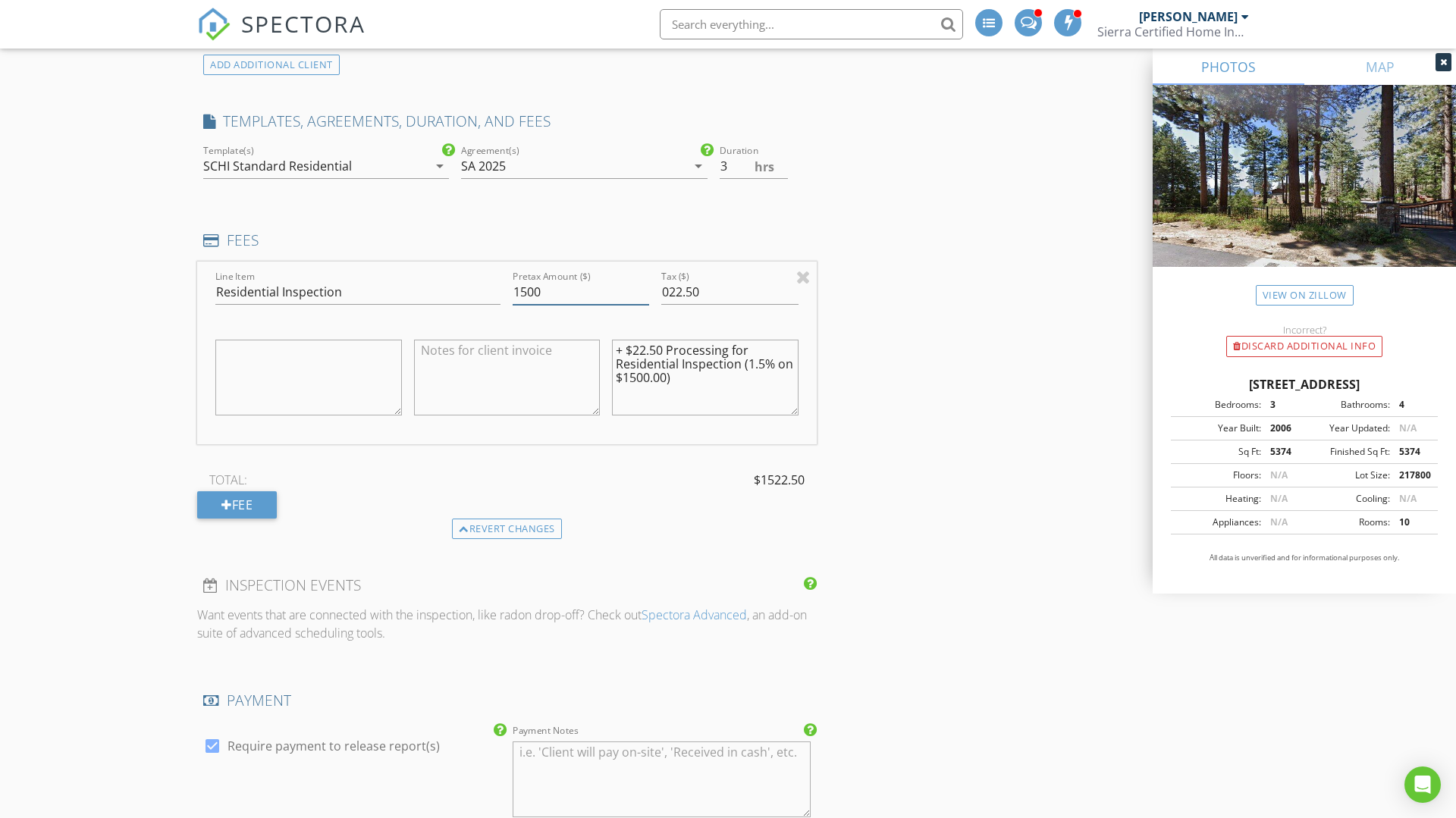
click at [526, 282] on input "1500" at bounding box center [581, 292] width 136 height 25
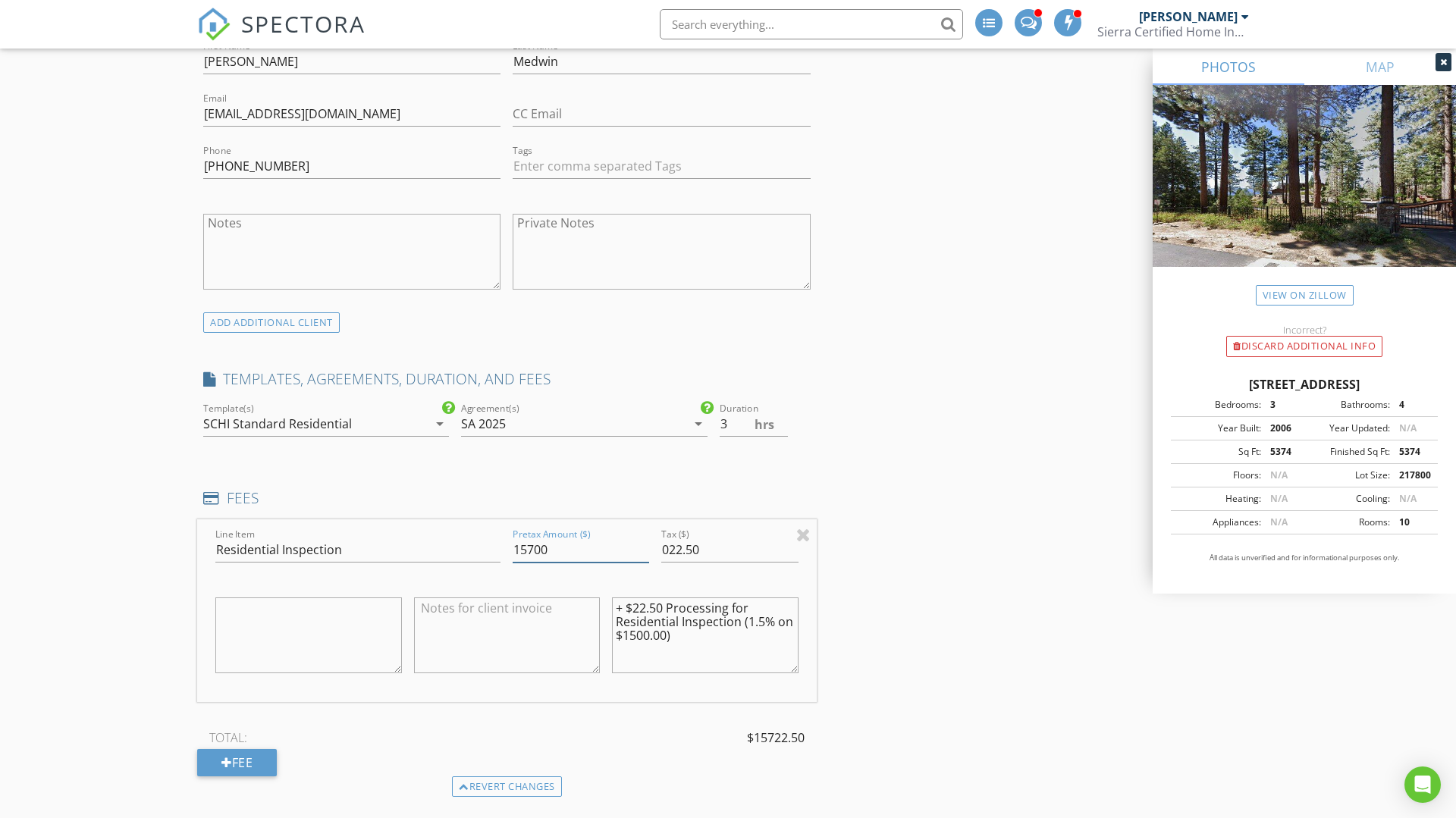
scroll to position [1007, 0]
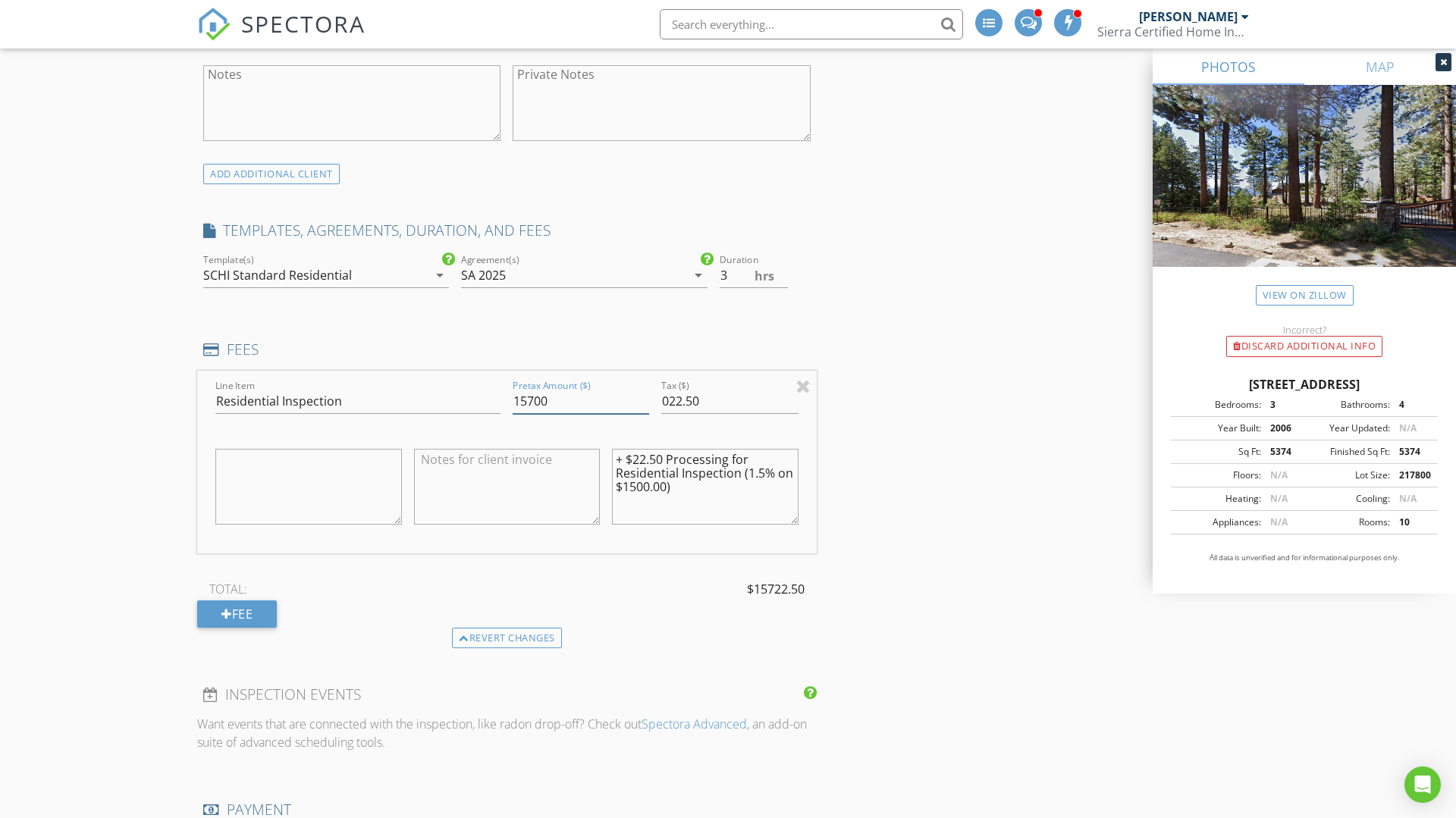
click at [531, 400] on input "15700" at bounding box center [581, 401] width 136 height 25
type input "1700"
click at [682, 395] on input "022.50" at bounding box center [730, 401] width 136 height 25
type input "025.50"
click at [644, 458] on textarea "+ $22.50 Processing for Residential Inspection (1.5% on $1500.00)" at bounding box center [705, 487] width 187 height 76
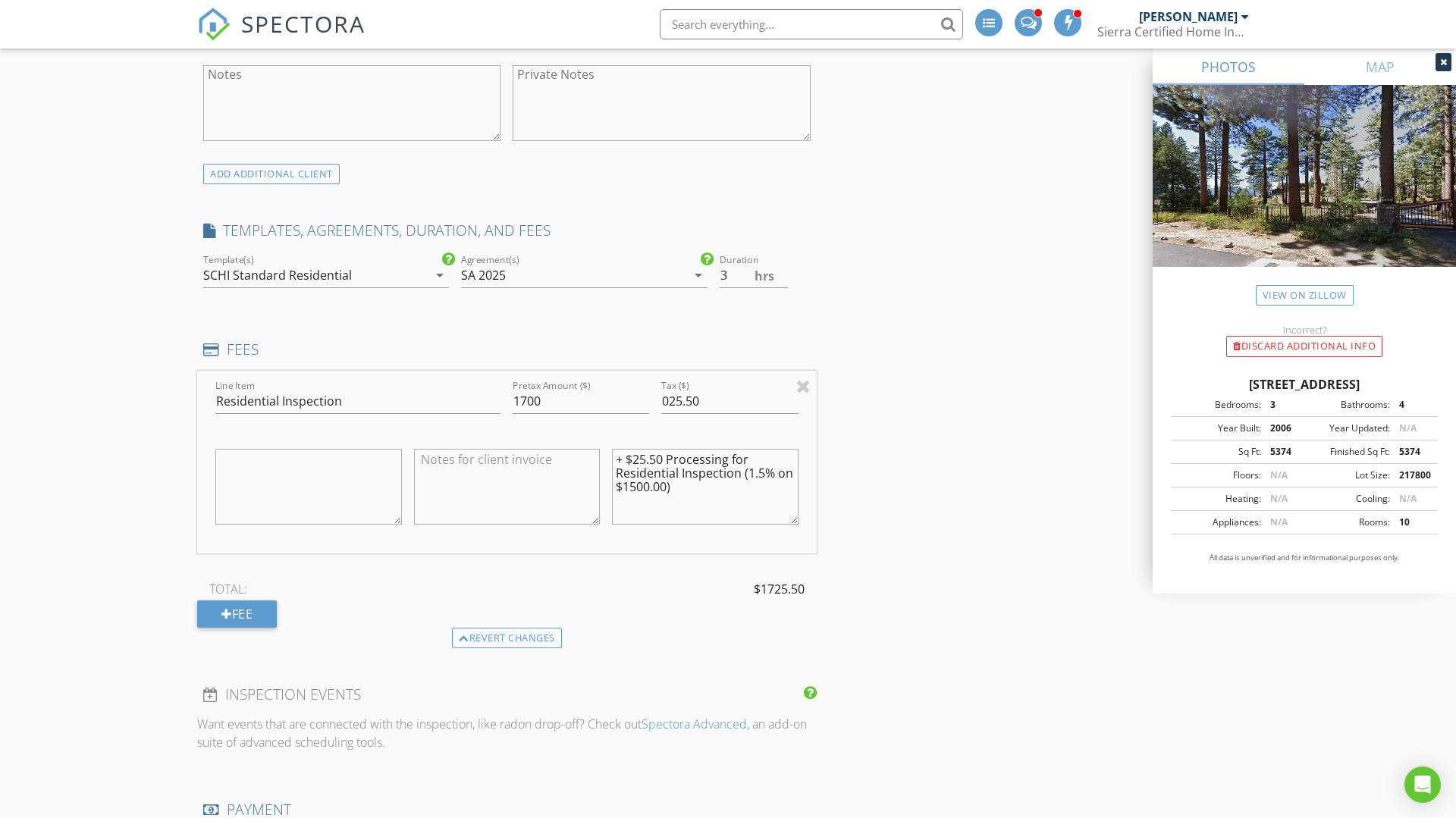
click at [633, 484] on textarea "+ $25.50 Processing for Residential Inspection (1.5% on $1500.00)" at bounding box center [705, 487] width 187 height 76
type textarea "+ $25.50 Processing for Residential Inspection (1.5% on $1700.00)"
click at [526, 400] on input "1700" at bounding box center [581, 401] width 136 height 25
type input "1500"
click at [684, 398] on input "025.50" at bounding box center [730, 401] width 136 height 25
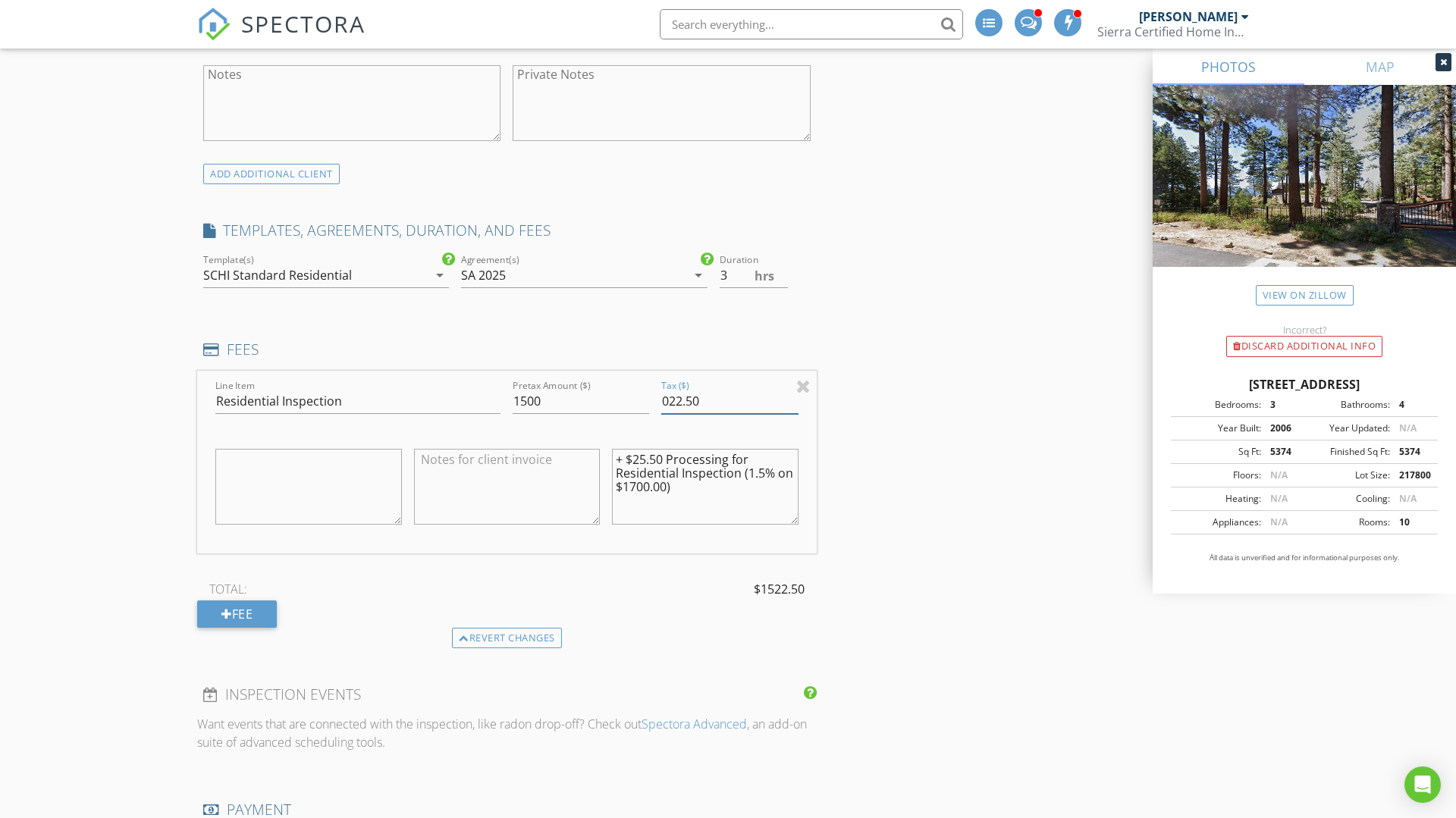
type input "022.50"
click at [644, 457] on textarea "+ $25.50 Processing for Residential Inspection (1.5% on $1700.00)" at bounding box center [705, 487] width 187 height 76
click at [639, 486] on textarea "+ $22.50 Processing for Residential Inspection (1.5% on $1700.00)" at bounding box center [705, 487] width 187 height 76
type textarea "+ $22.50 Processing for Residential Inspection (1.5% on $1500.00)"
click at [903, 560] on div "INSPECTOR(S) check_box Josh Powell PRIMARY Josh Powell arrow_drop_down check_bo…" at bounding box center [728, 807] width 1062 height 3277
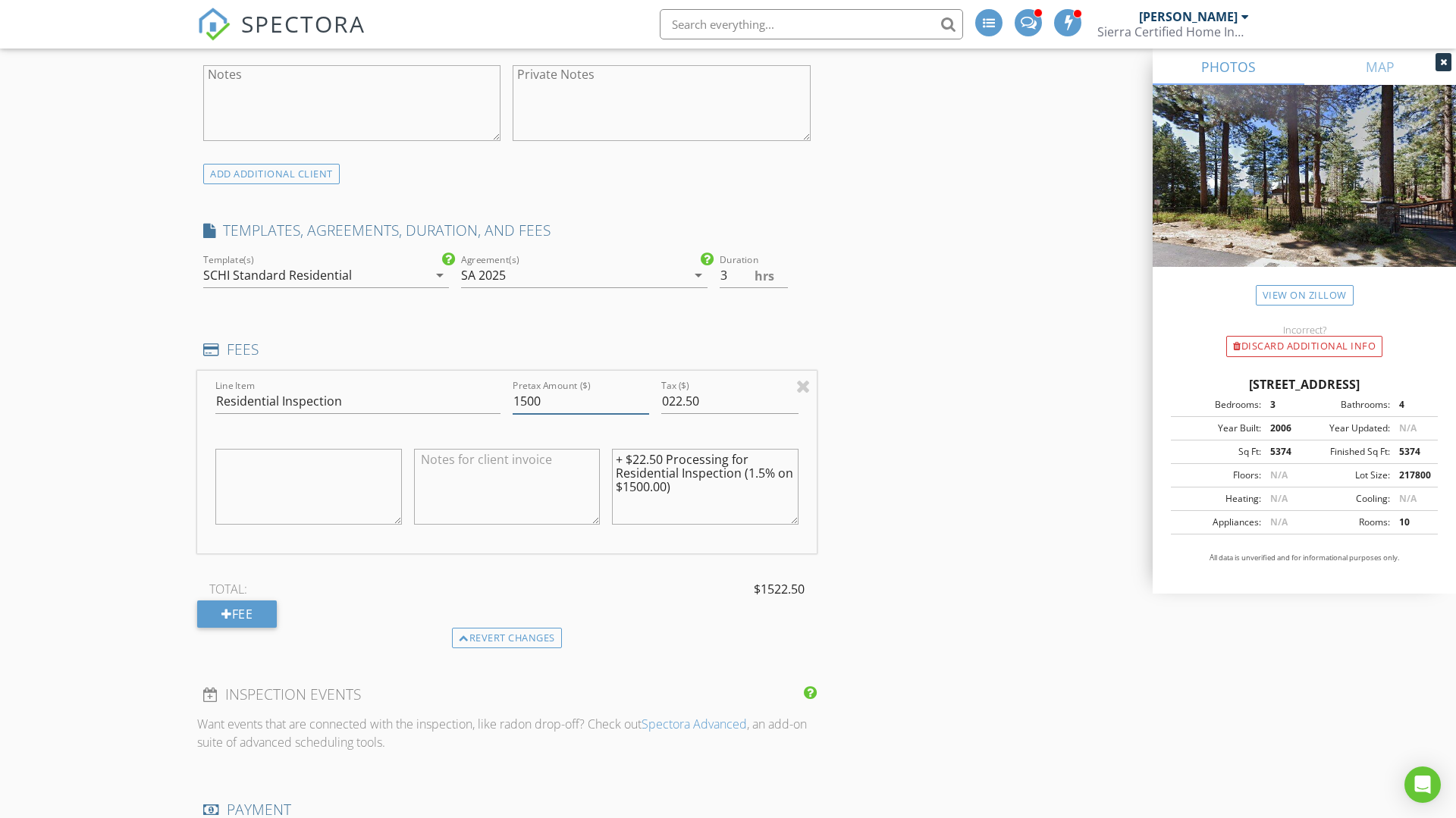
click at [524, 398] on input "1500" at bounding box center [581, 401] width 136 height 25
type input "1600"
click at [701, 403] on input "022.50" at bounding box center [730, 401] width 136 height 25
type input "0"
type input "024"
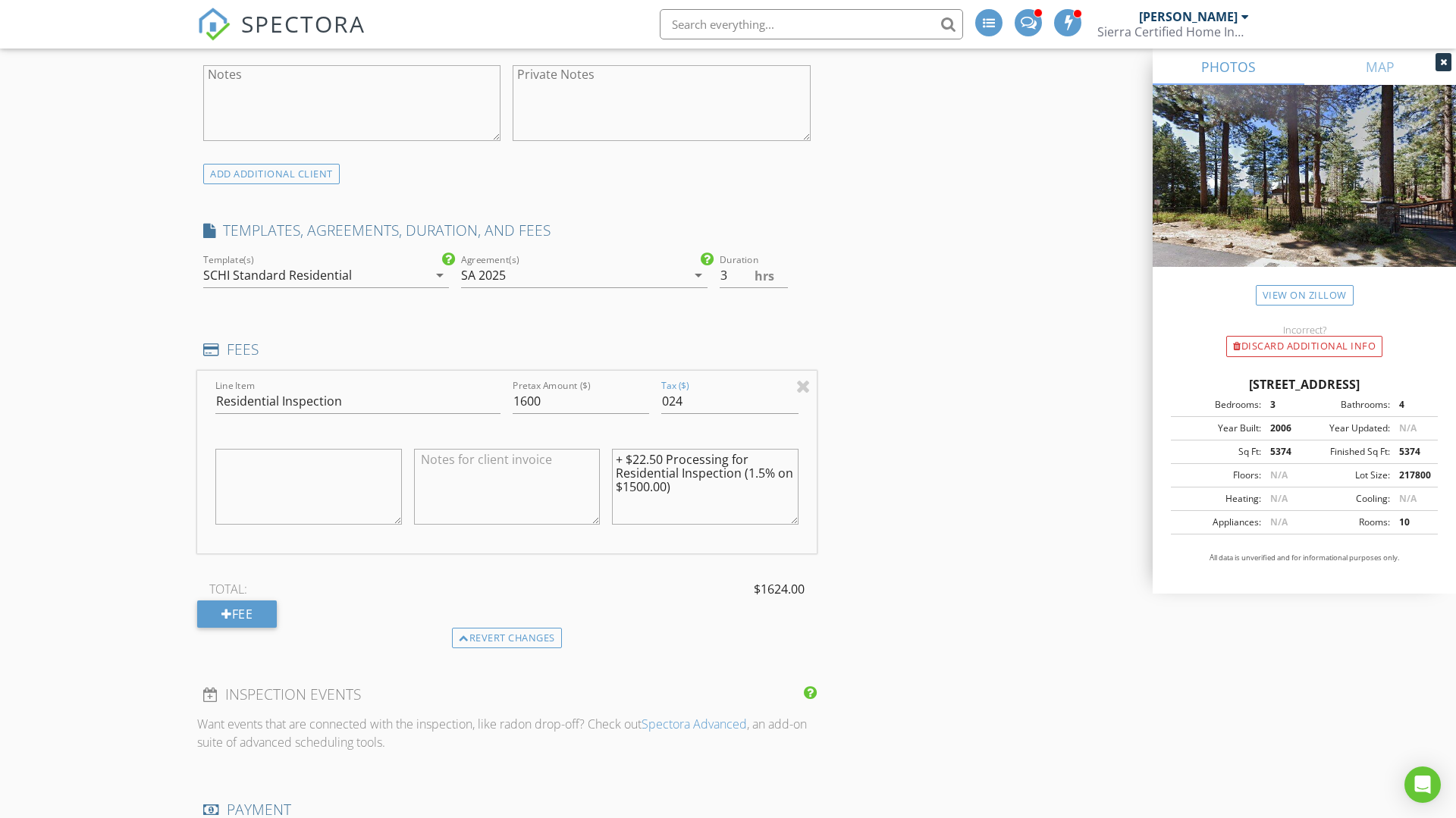
drag, startPoint x: 662, startPoint y: 459, endPoint x: 653, endPoint y: 449, distance: 13.5
click at [662, 457] on textarea "+ $22.50 Processing for Residential Inspection (1.5% on $1500.00)" at bounding box center [705, 487] width 187 height 76
click at [634, 489] on textarea "+ $24 Processing for Residential Inspection (1.5% on $1500.00)" at bounding box center [705, 487] width 187 height 76
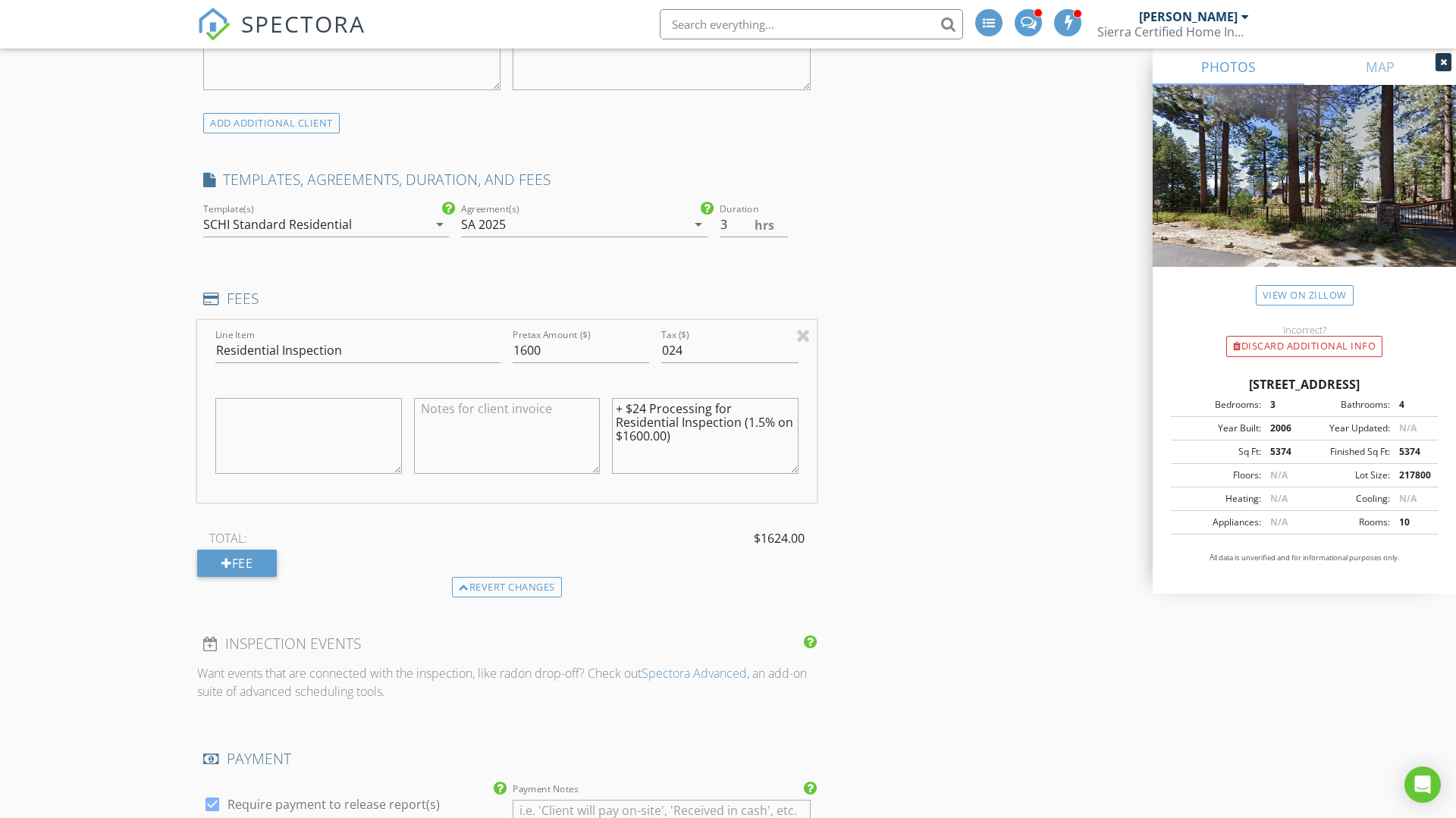
scroll to position [1061, 0]
type textarea "+ $24 Processing for Residential Inspection (1.5% on $1600.00)"
click at [531, 341] on input "1600" at bounding box center [581, 347] width 136 height 25
type input "1500"
drag, startPoint x: 678, startPoint y: 354, endPoint x: 696, endPoint y: 343, distance: 21.1
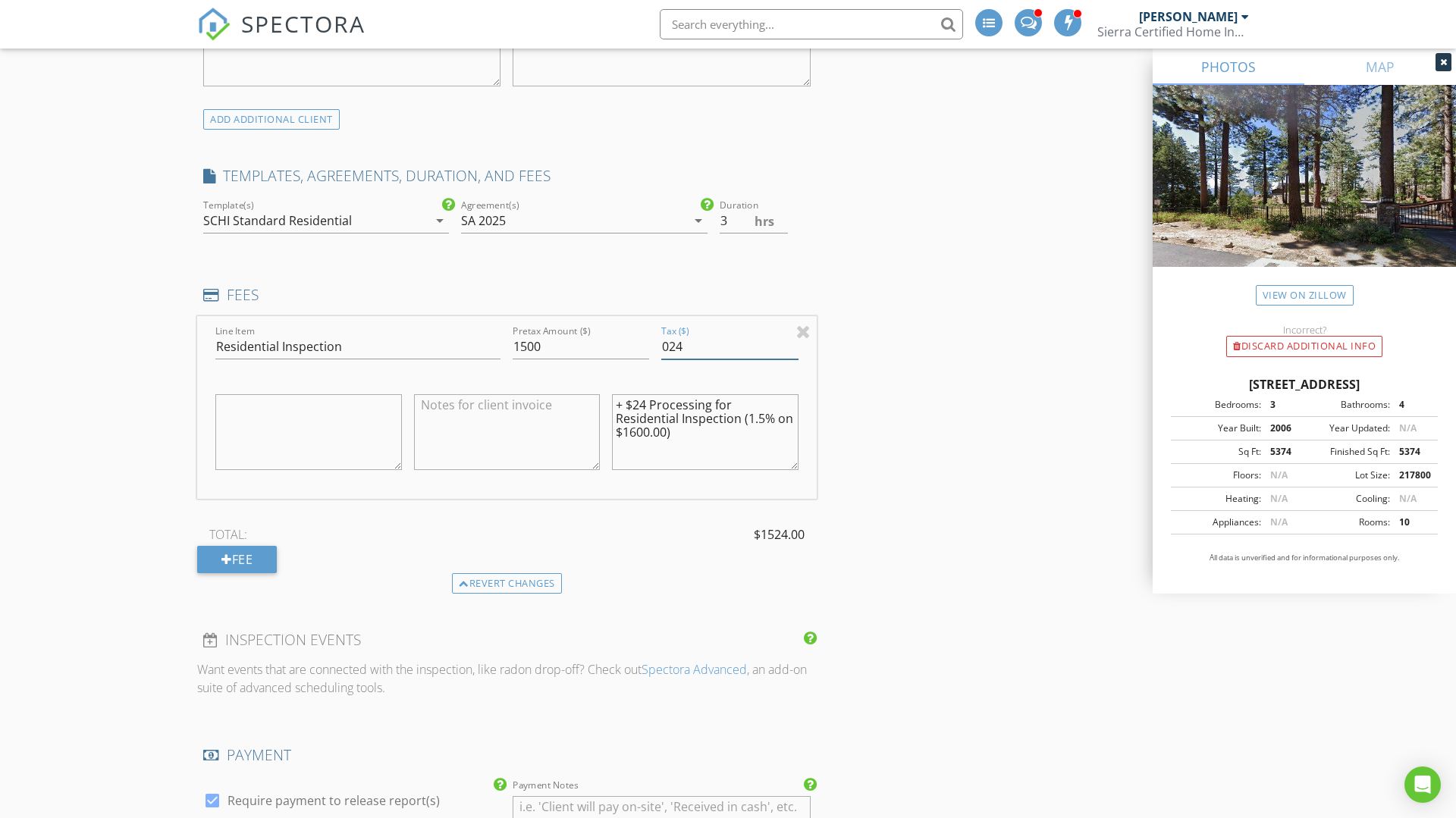
click at [679, 353] on input "024" at bounding box center [730, 347] width 136 height 25
click at [696, 343] on input "024" at bounding box center [730, 347] width 136 height 25
type input "0"
type input "022.50"
click at [649, 405] on textarea "+ $24 Processing for Residential Inspection (1.5% on $1600.00)" at bounding box center [705, 432] width 187 height 76
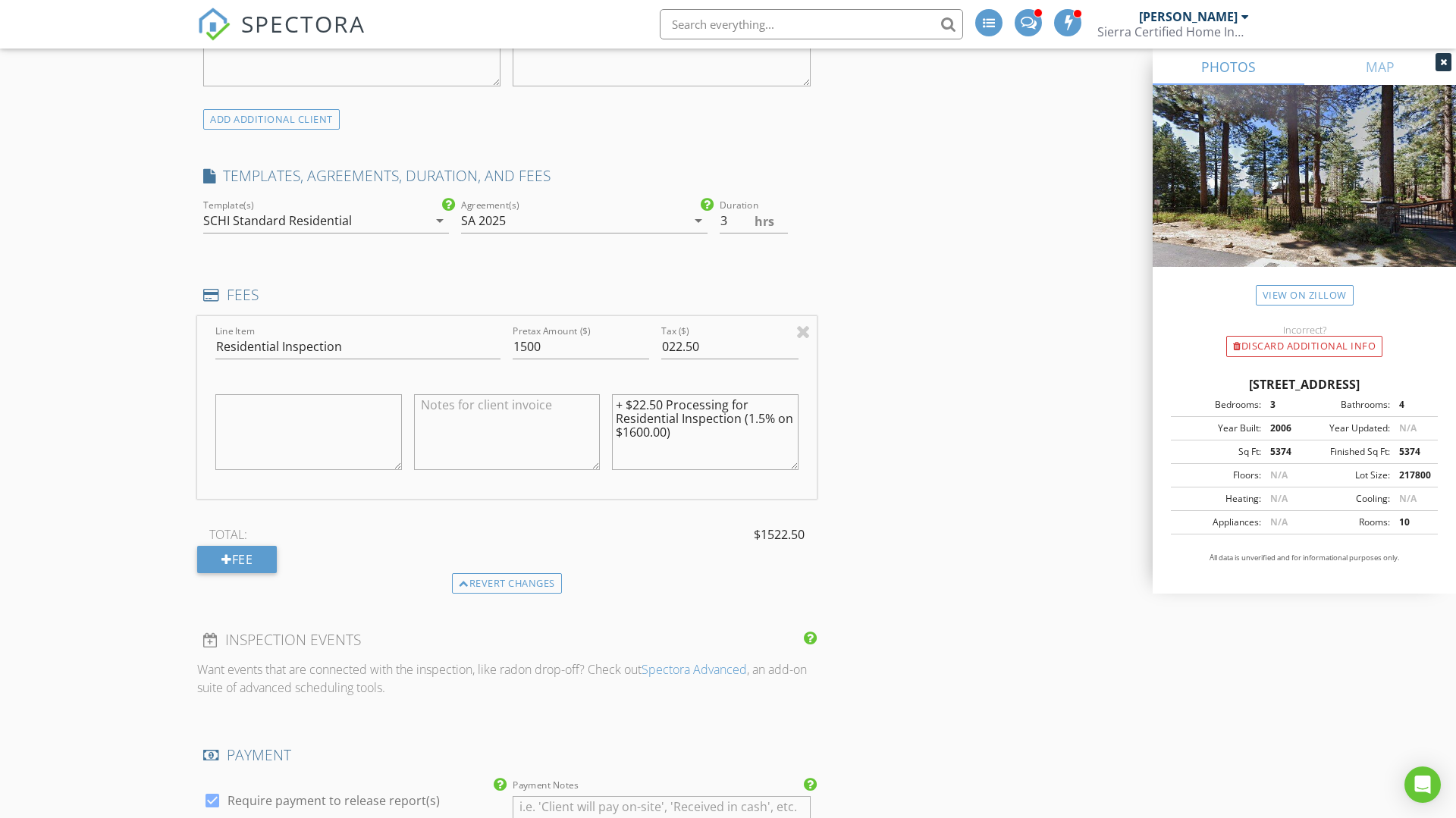
click at [637, 436] on textarea "+ $22.50 Processing for Residential Inspection (1.5% on $1600.00)" at bounding box center [705, 432] width 187 height 76
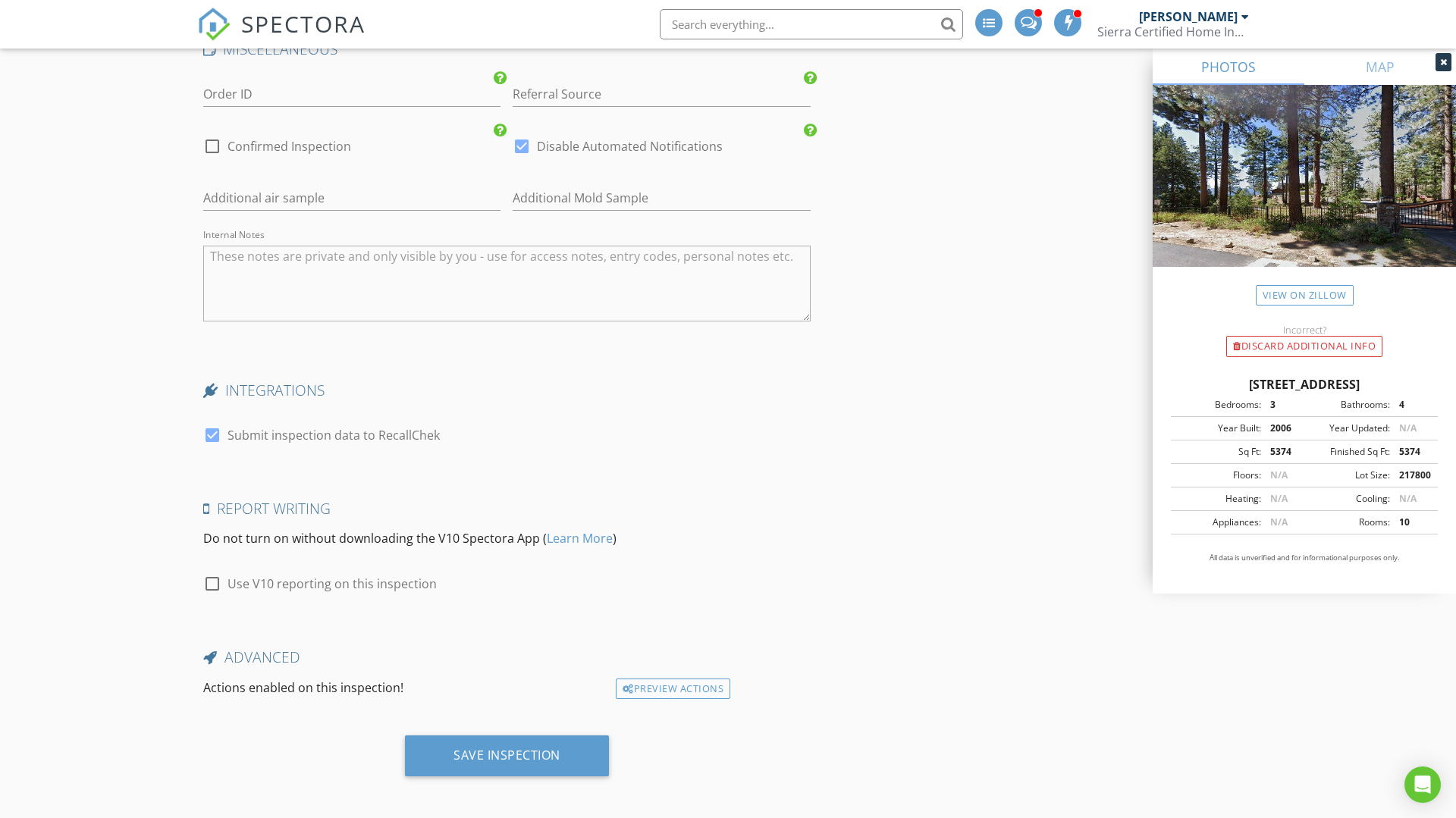
scroll to position [2664, 0]
type textarea "+ $22.50 Processing for Residential Inspection (1.5% on $1500.00)"
click at [494, 749] on div "Save Inspection" at bounding box center [507, 756] width 107 height 15
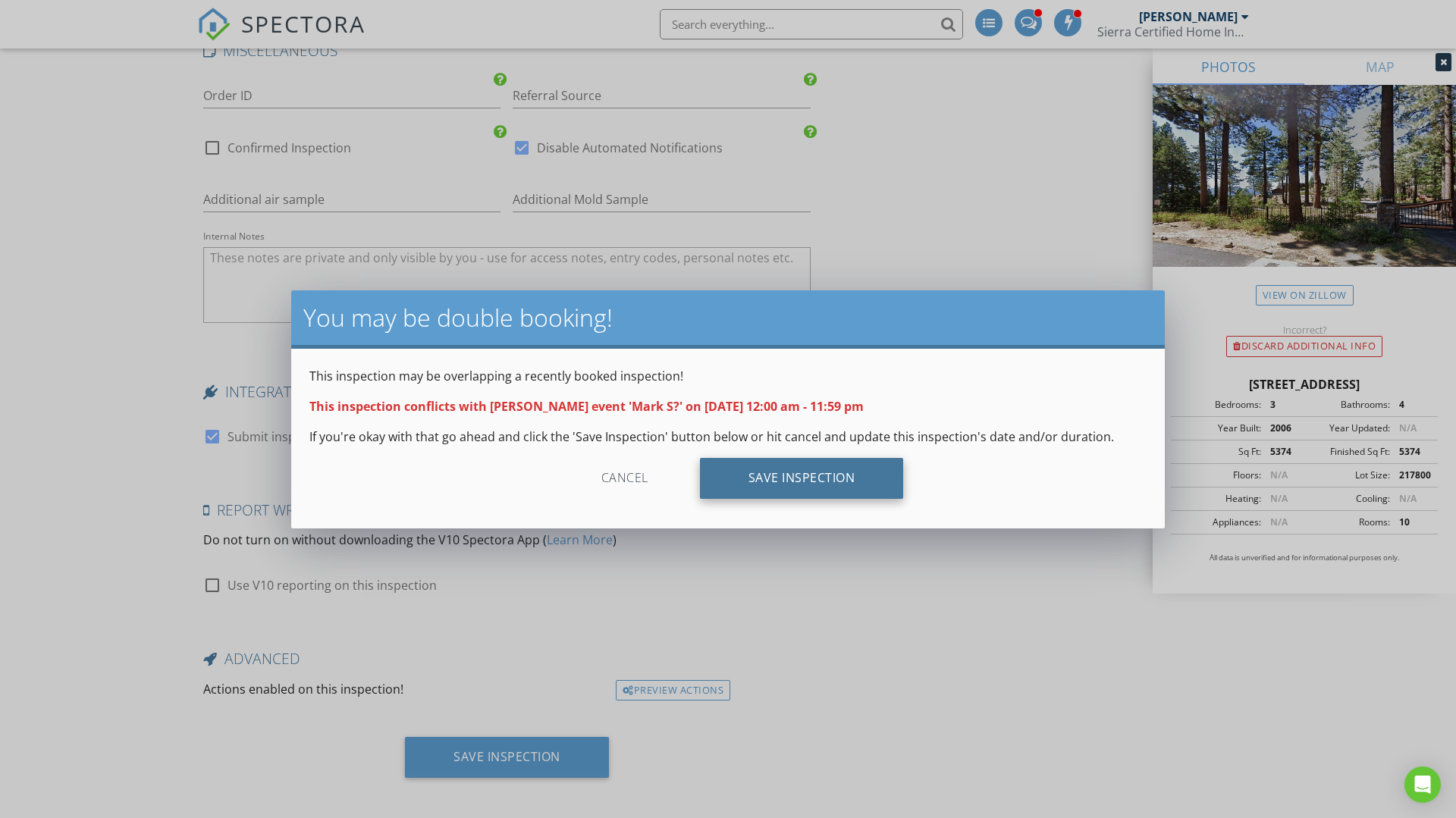
click at [804, 487] on div "Save Inspection" at bounding box center [802, 478] width 204 height 41
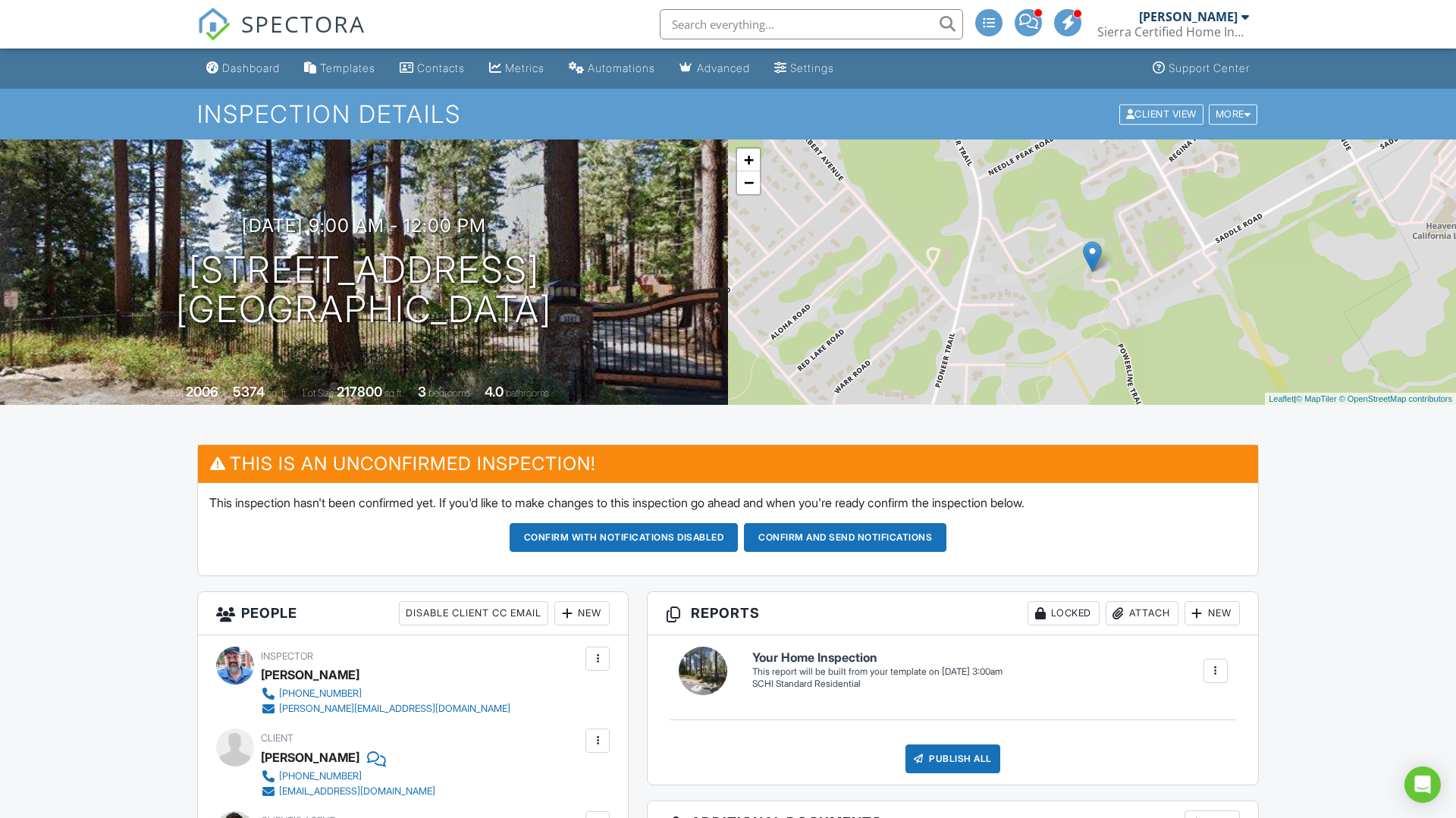
click at [739, 548] on button "Confirm and send notifications" at bounding box center [624, 537] width 229 height 29
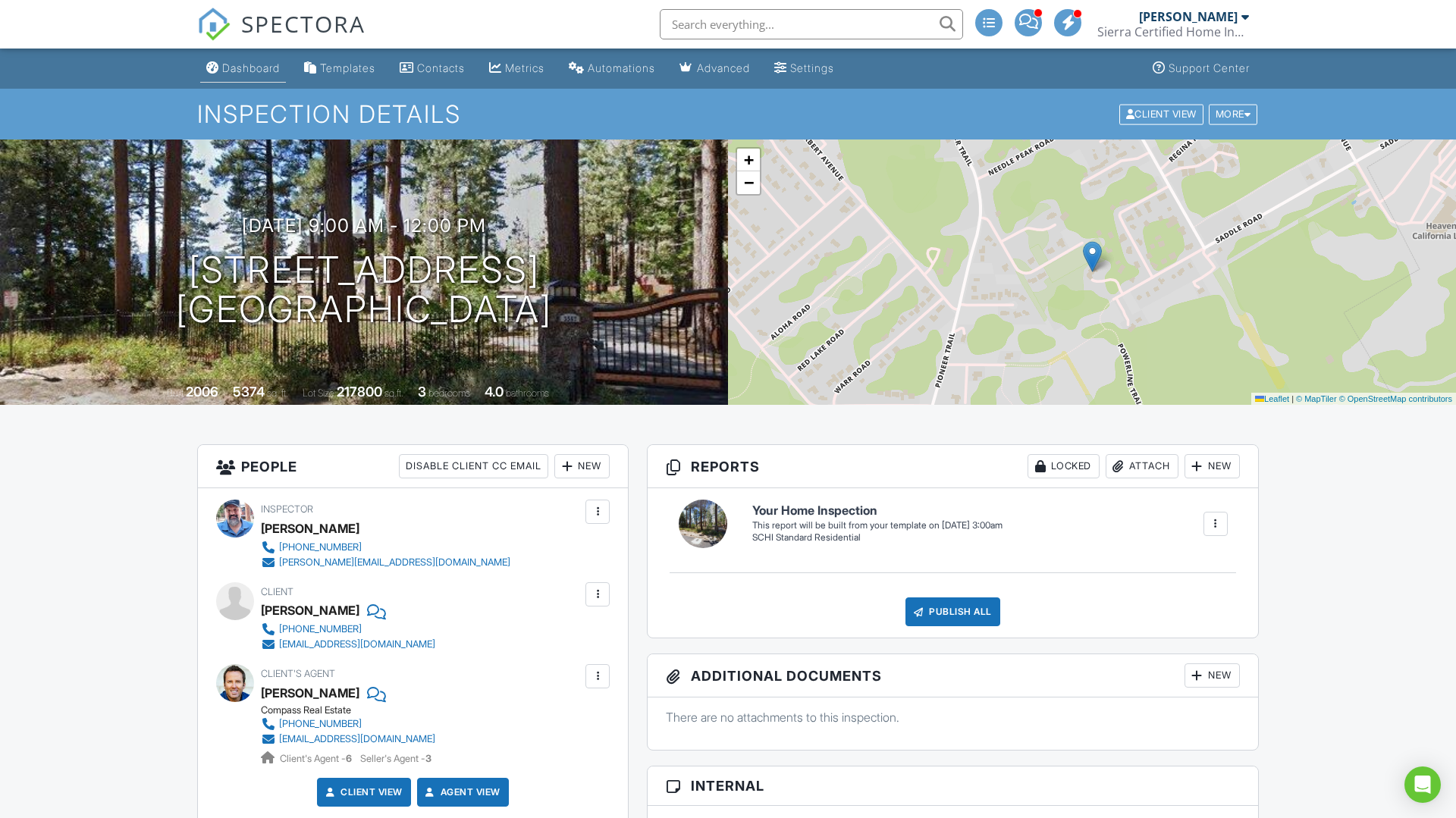
click at [253, 66] on div "Dashboard" at bounding box center [251, 67] width 58 height 13
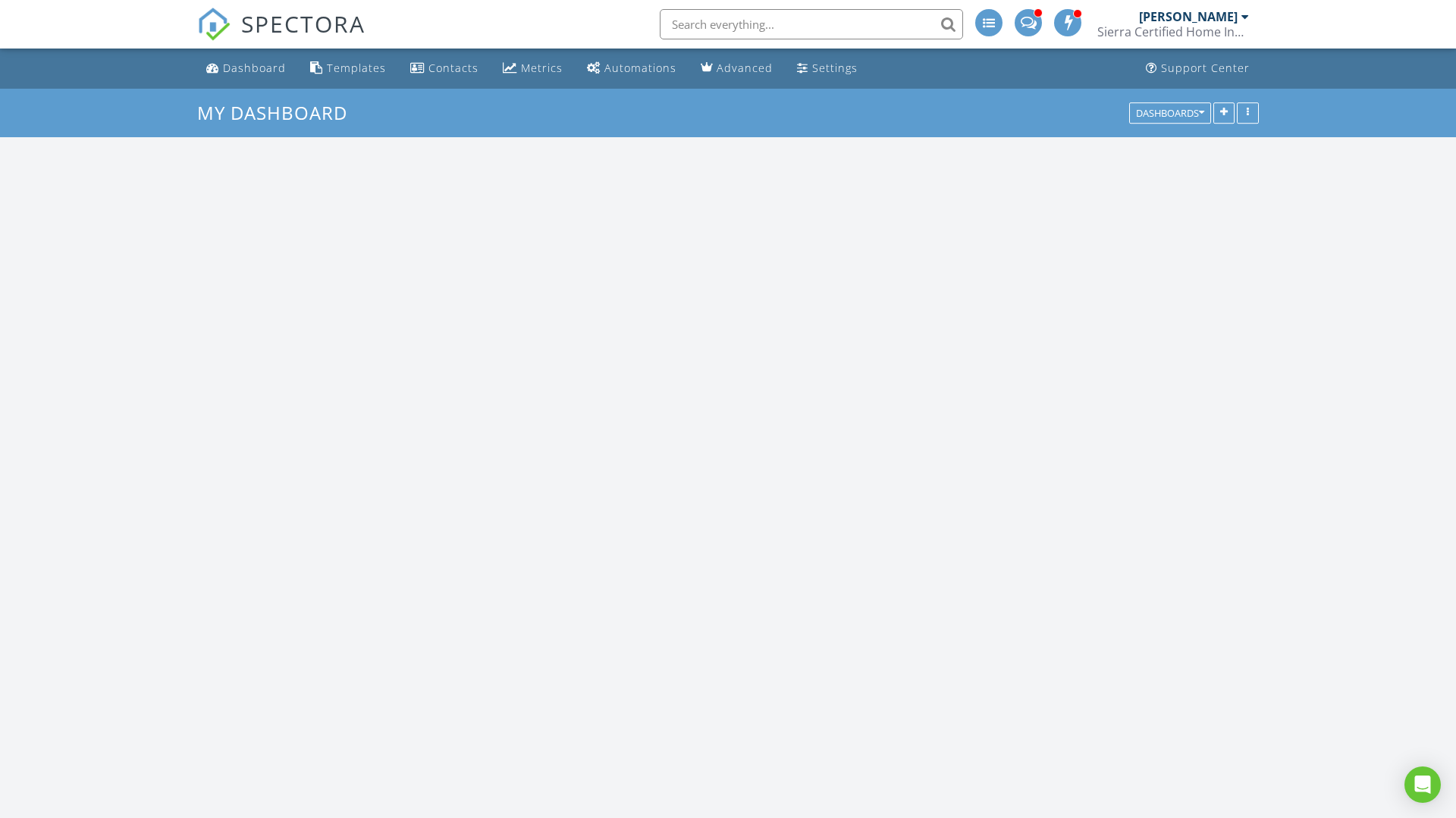
scroll to position [1381, 1457]
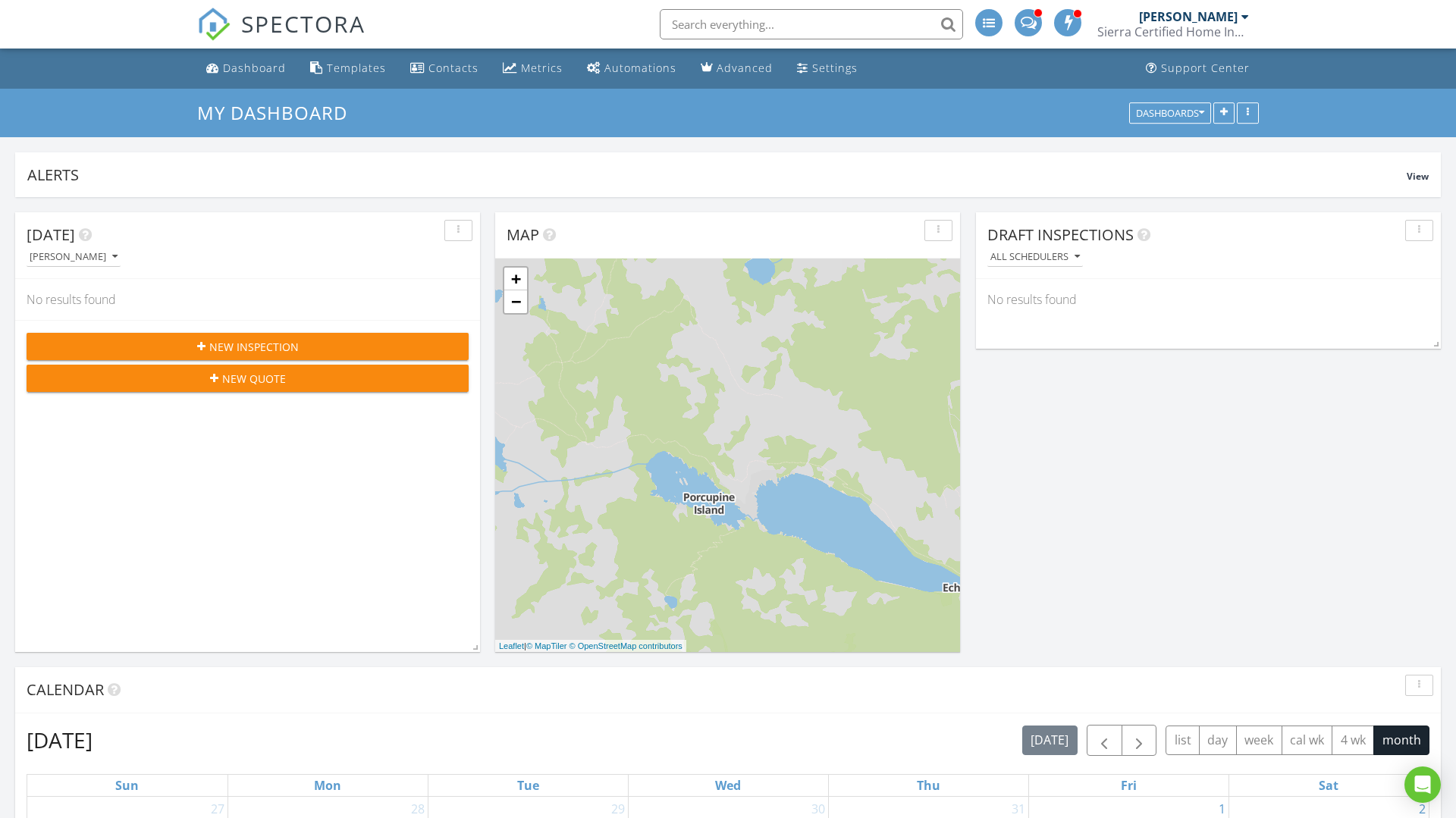
click at [220, 354] on button "New Inspection" at bounding box center [247, 346] width 442 height 27
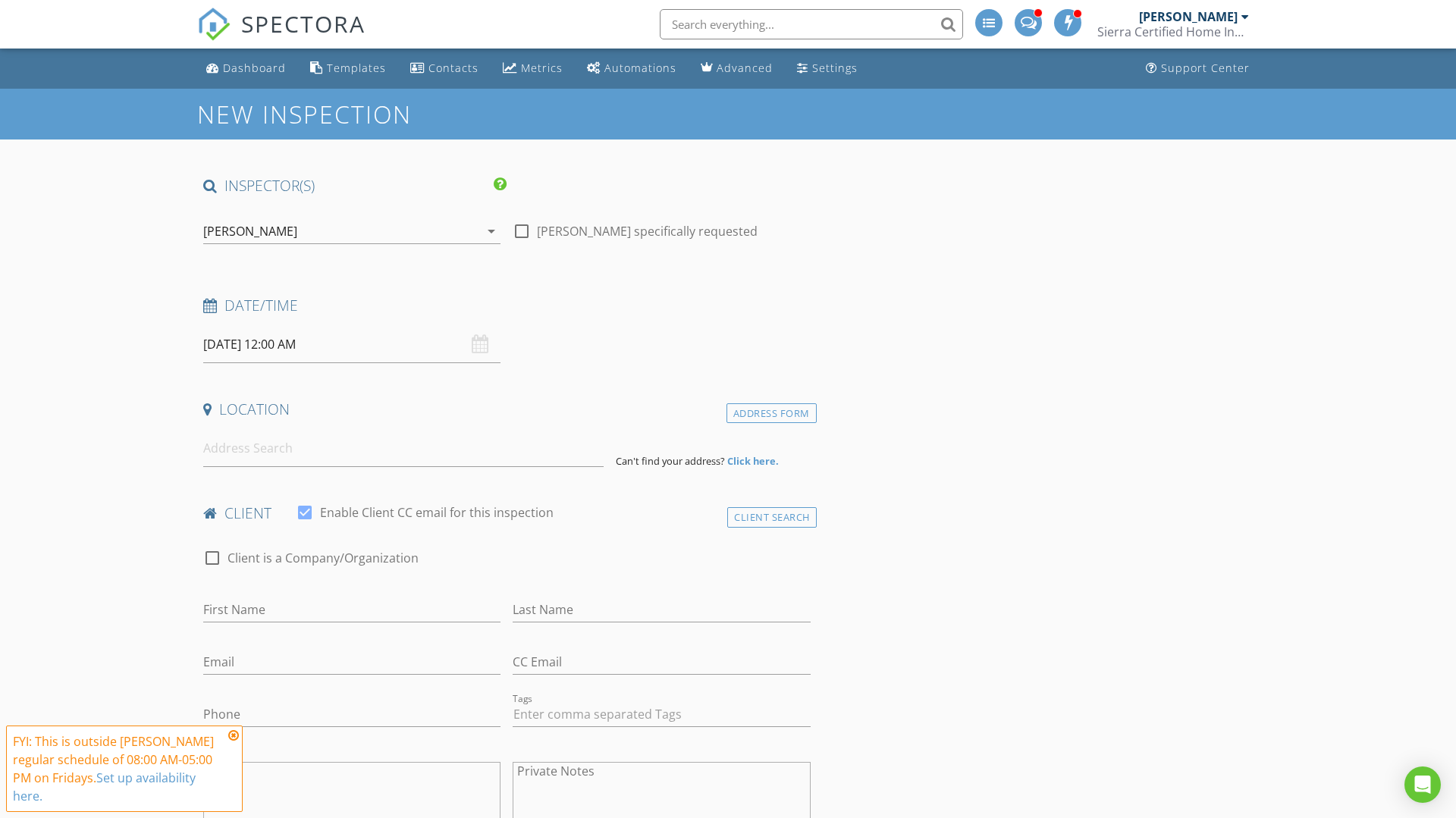
click at [251, 344] on input "08/29/2025 12:00 AM" at bounding box center [352, 344] width 298 height 37
select select "8"
type input "09/02/2025 12:00 AM"
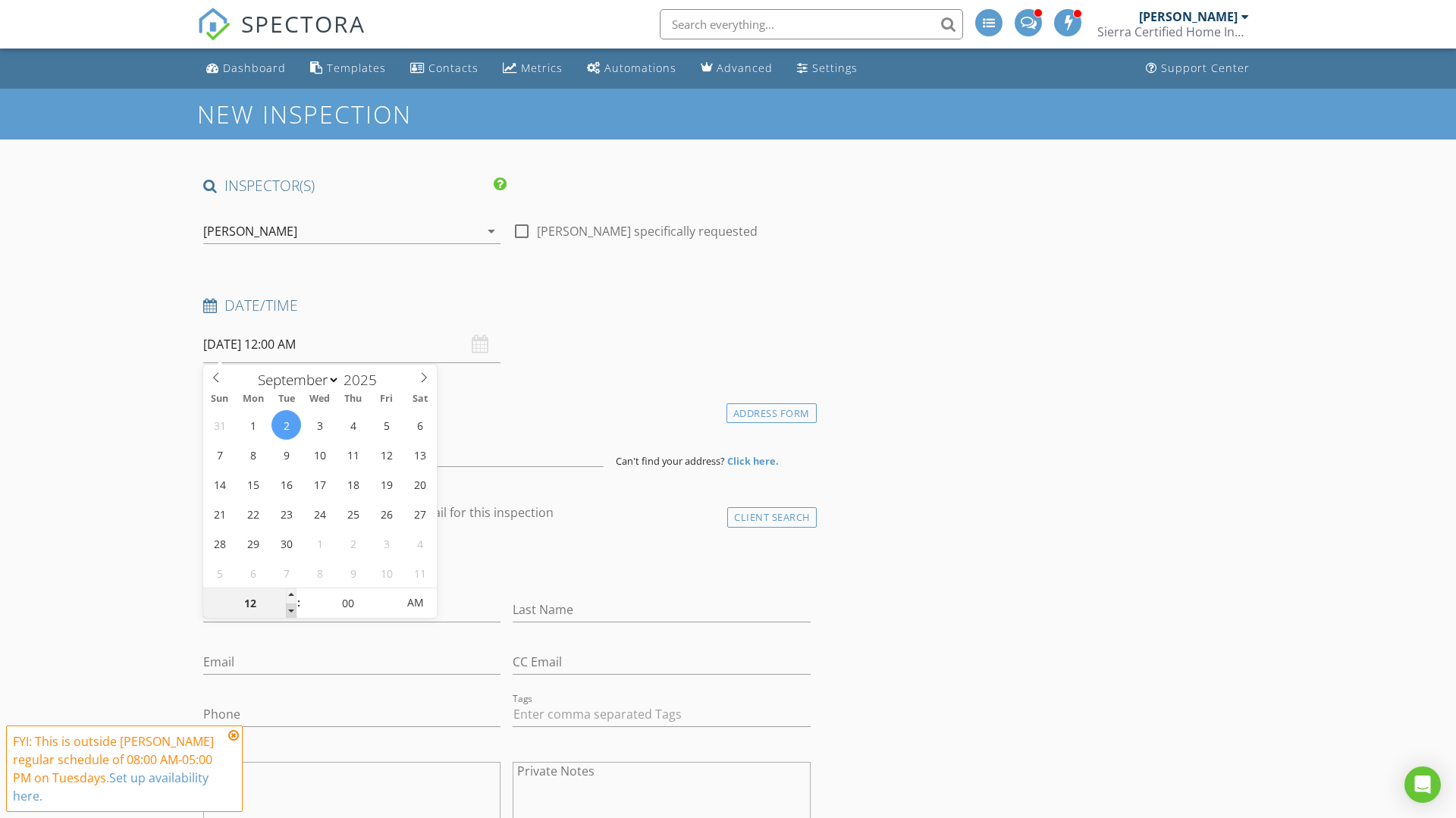
type input "11"
type input "09/02/2025 11:00 PM"
click at [291, 606] on span at bounding box center [291, 611] width 11 height 15
type input "10"
type input "09/02/2025 10:00 PM"
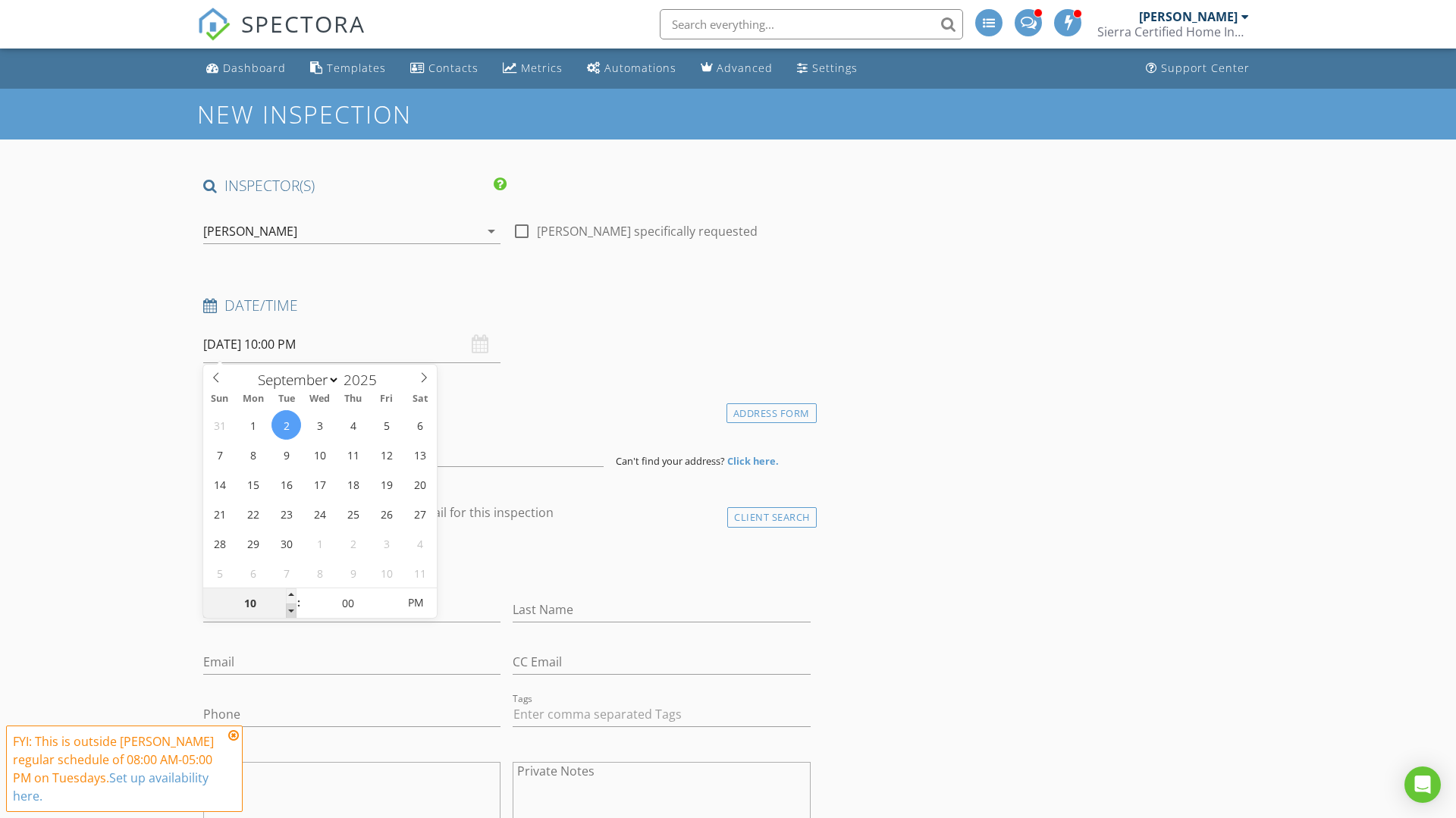
click at [291, 606] on span at bounding box center [291, 611] width 11 height 15
type input "05"
type input "09/02/2025 10:05 PM"
click at [388, 596] on span at bounding box center [389, 596] width 11 height 15
type input "10"
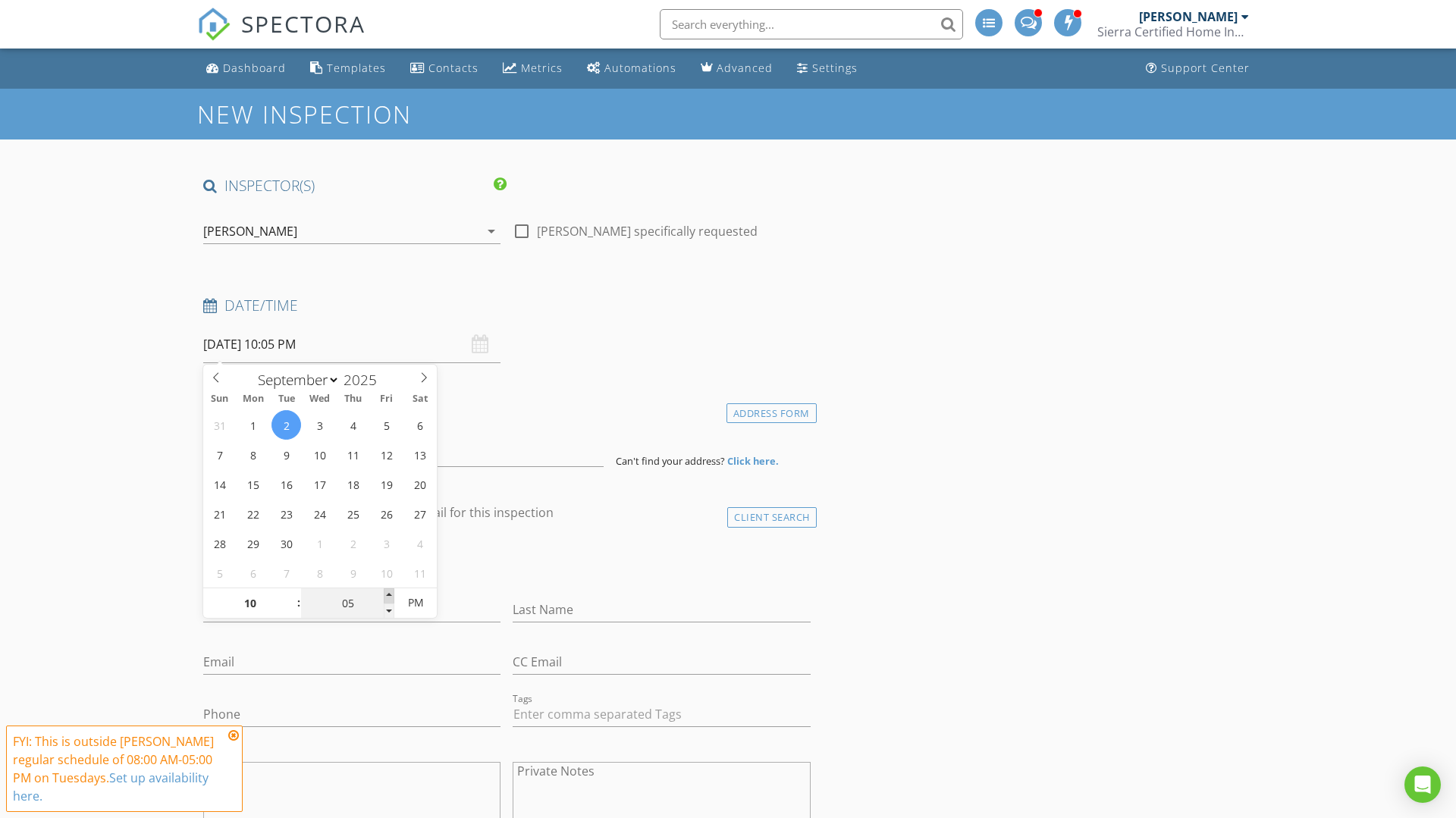
type input "09/02/2025 10:10 PM"
click at [388, 596] on span at bounding box center [389, 596] width 11 height 15
type input "15"
type input "09/02/2025 10:15 PM"
click at [388, 596] on span at bounding box center [389, 596] width 11 height 15
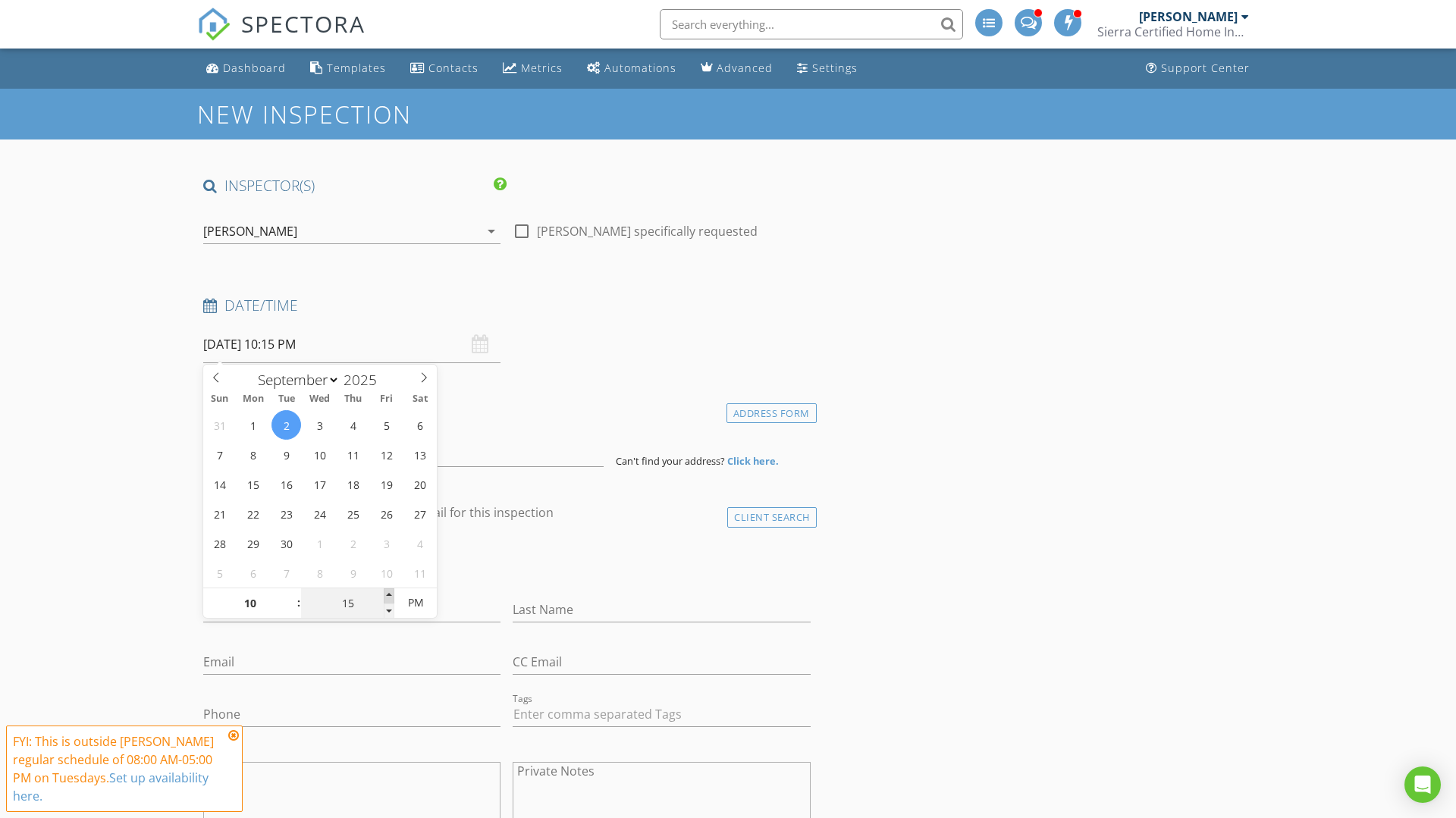
type input "20"
type input "09/02/2025 10:20 PM"
click at [388, 596] on span at bounding box center [389, 596] width 11 height 15
type input "25"
type input "09/02/2025 10:25 PM"
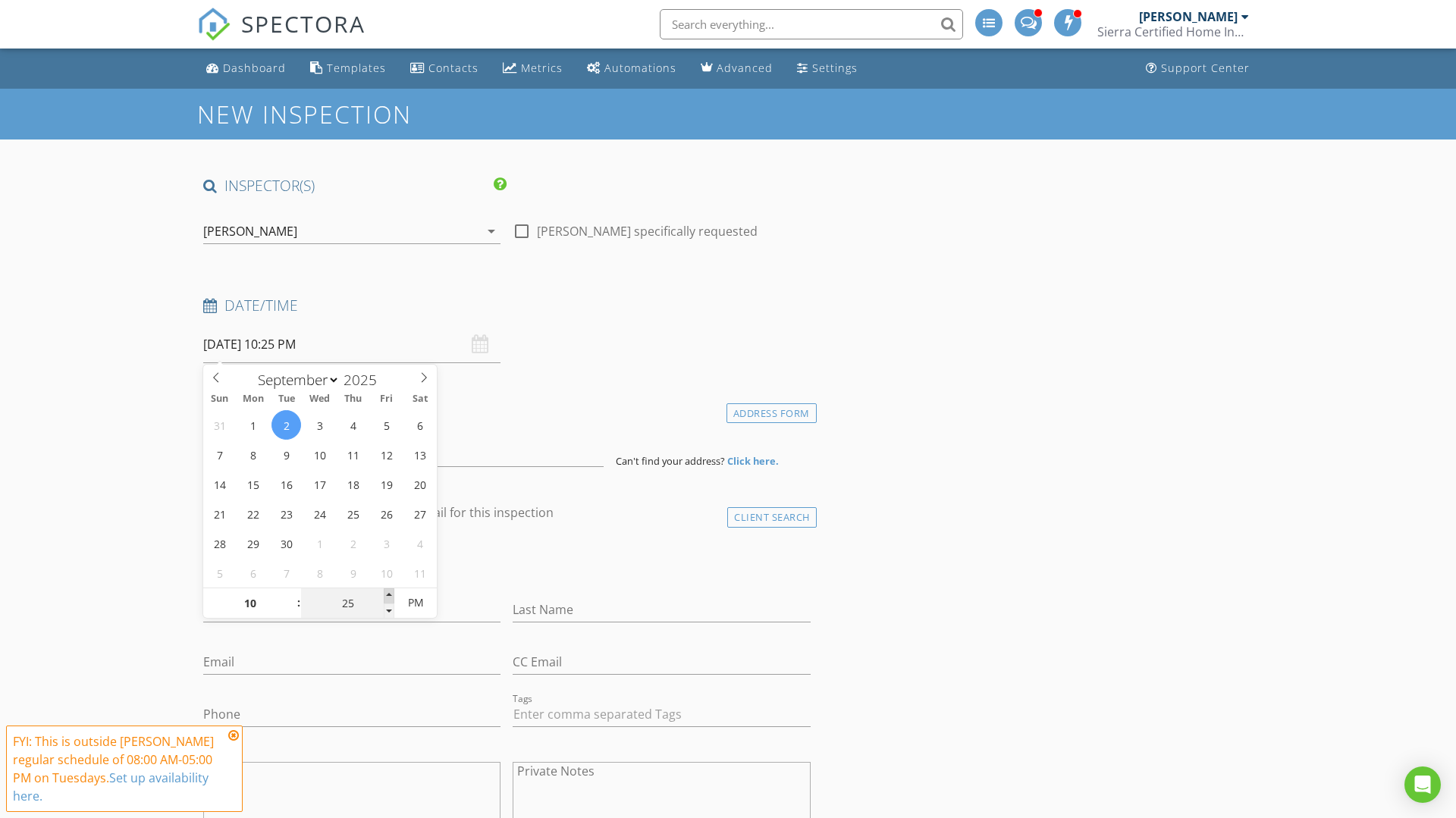
click at [388, 596] on span at bounding box center [389, 596] width 11 height 15
type input "30"
click at [388, 596] on span at bounding box center [389, 596] width 11 height 15
type input "[DATE] 10:30 AM"
click at [408, 605] on span "PM" at bounding box center [414, 603] width 42 height 30
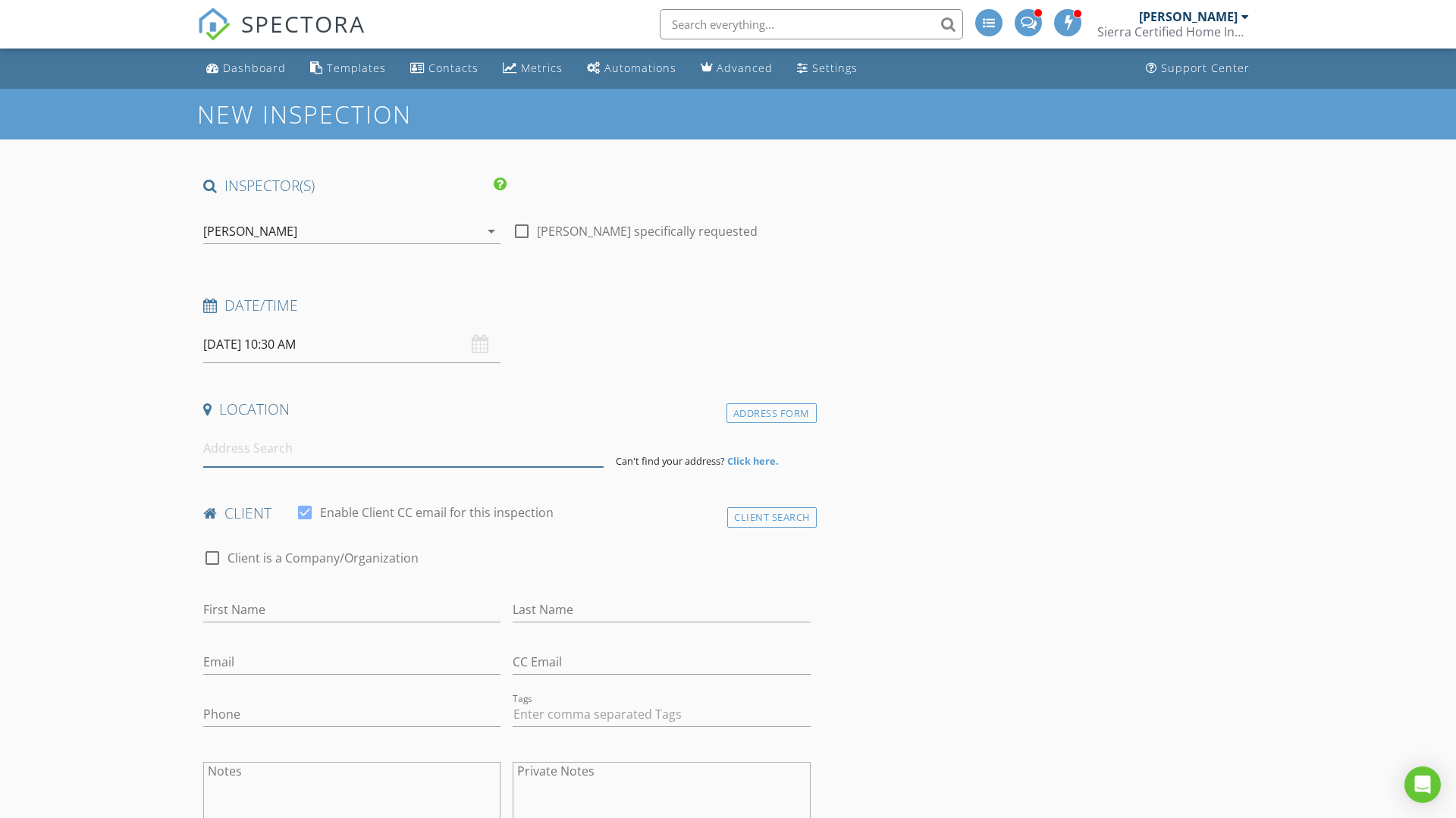
click at [276, 457] on input at bounding box center [404, 449] width 400 height 37
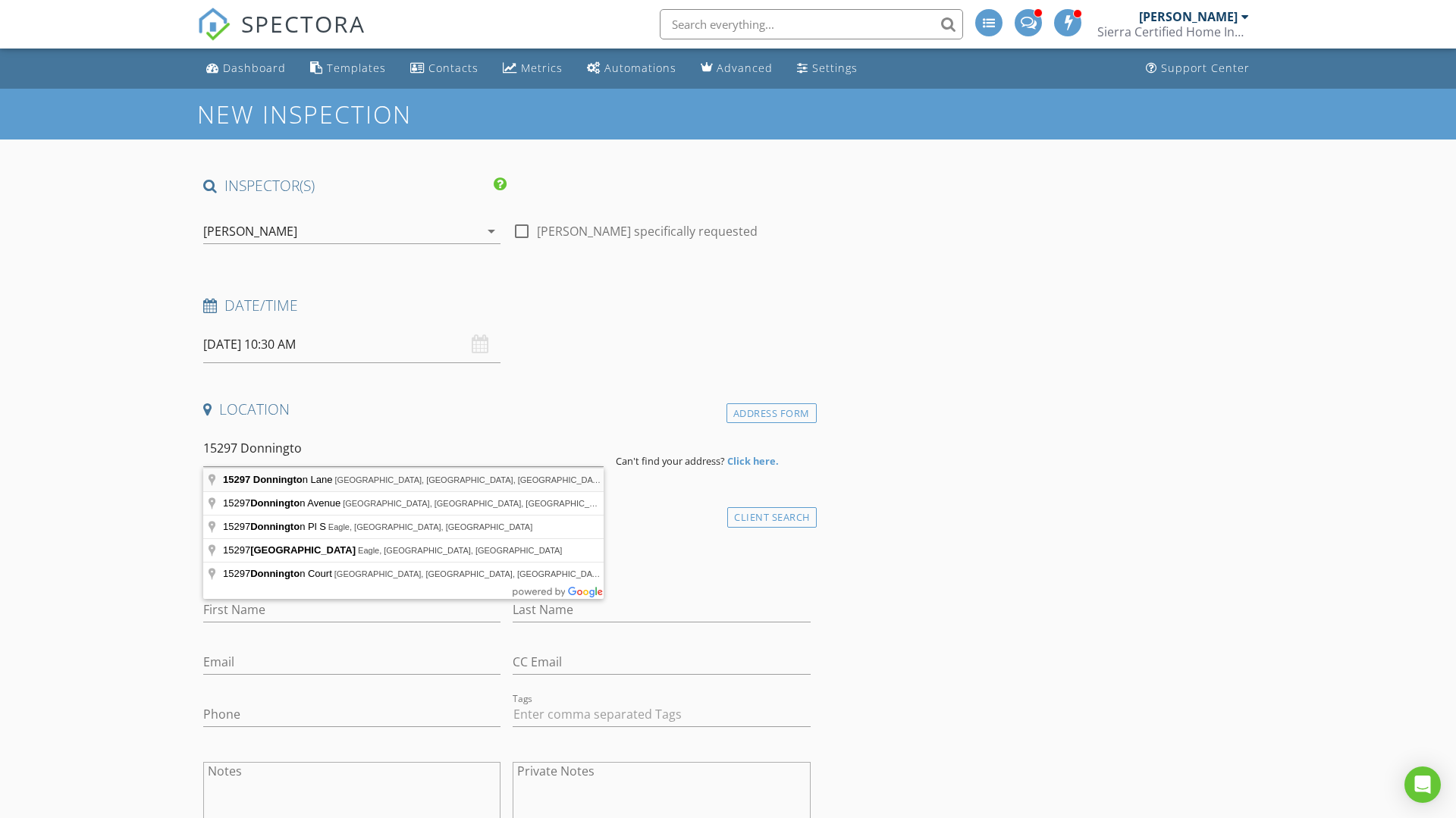
type input "15297 Donnington Lane, Truckee, CA, USA"
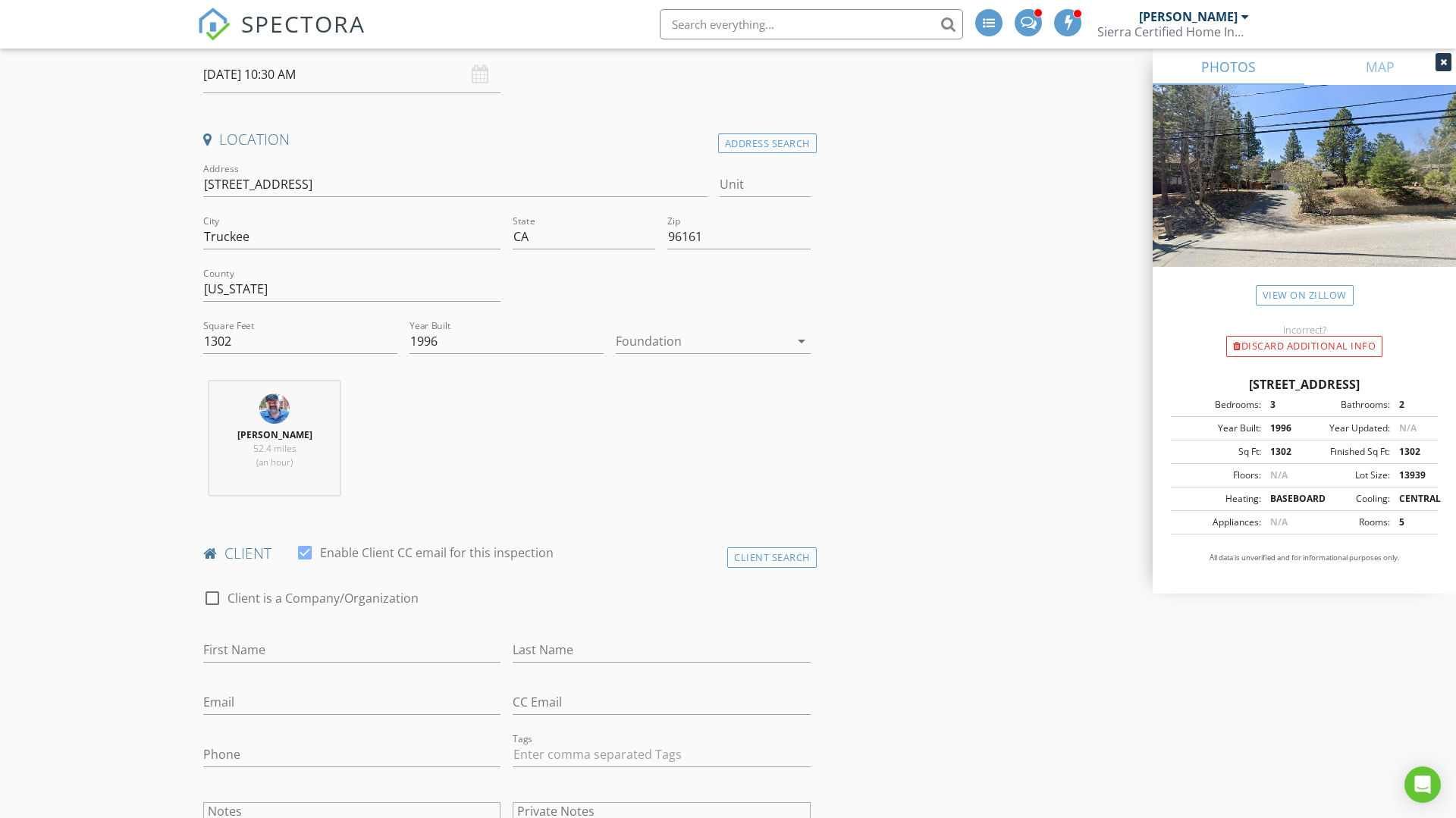
scroll to position [272, 0]
click at [298, 647] on input "First Name" at bounding box center [352, 649] width 298 height 25
type input "[PERSON_NAME]"
click at [533, 638] on input "Last Name" at bounding box center [662, 649] width 298 height 25
type input "[PERSON_NAME]"
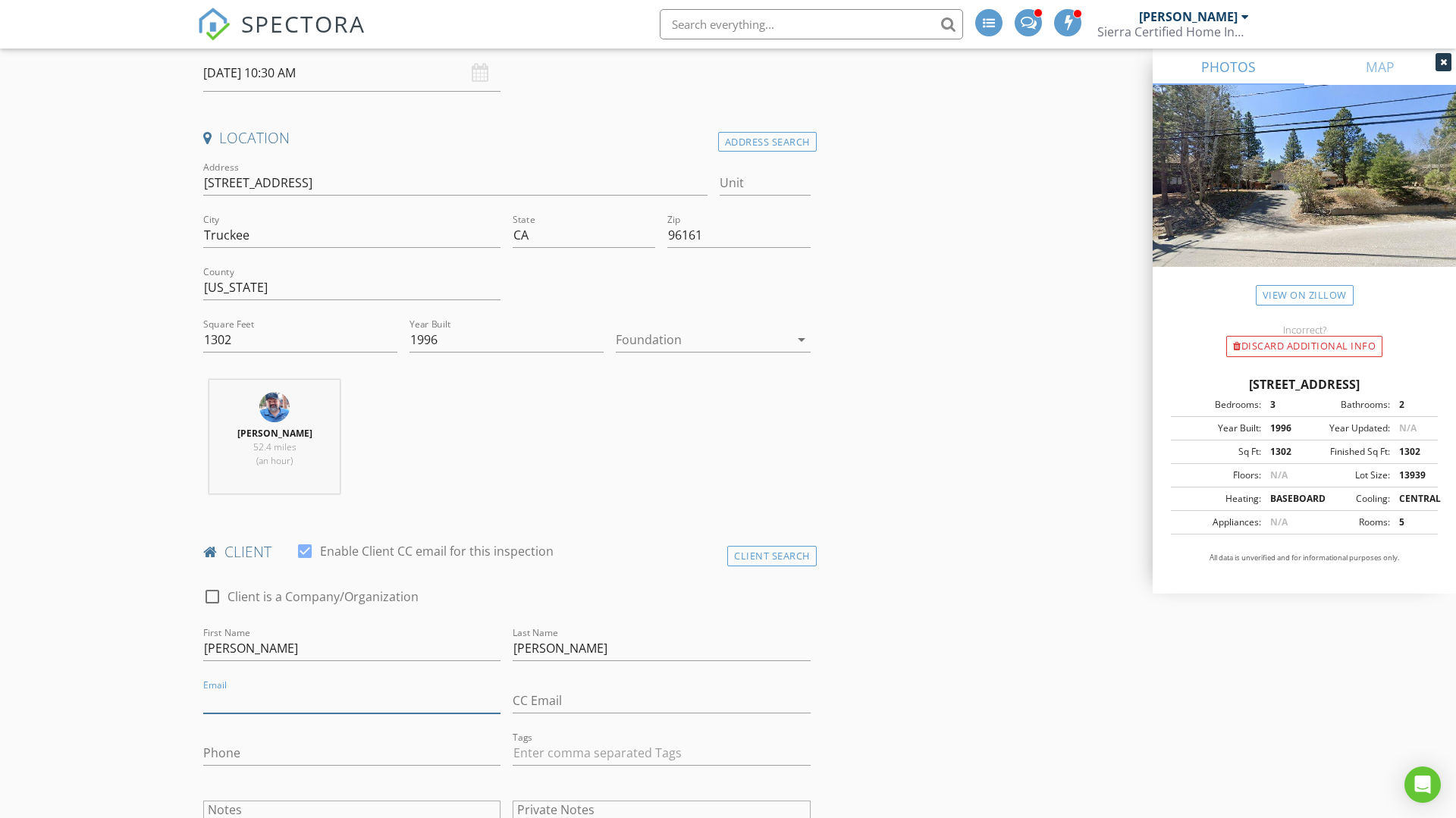
click at [267, 700] on input "Email" at bounding box center [352, 701] width 298 height 25
paste input "[PERSON_NAME][EMAIL_ADDRESS][DOMAIN_NAME]"
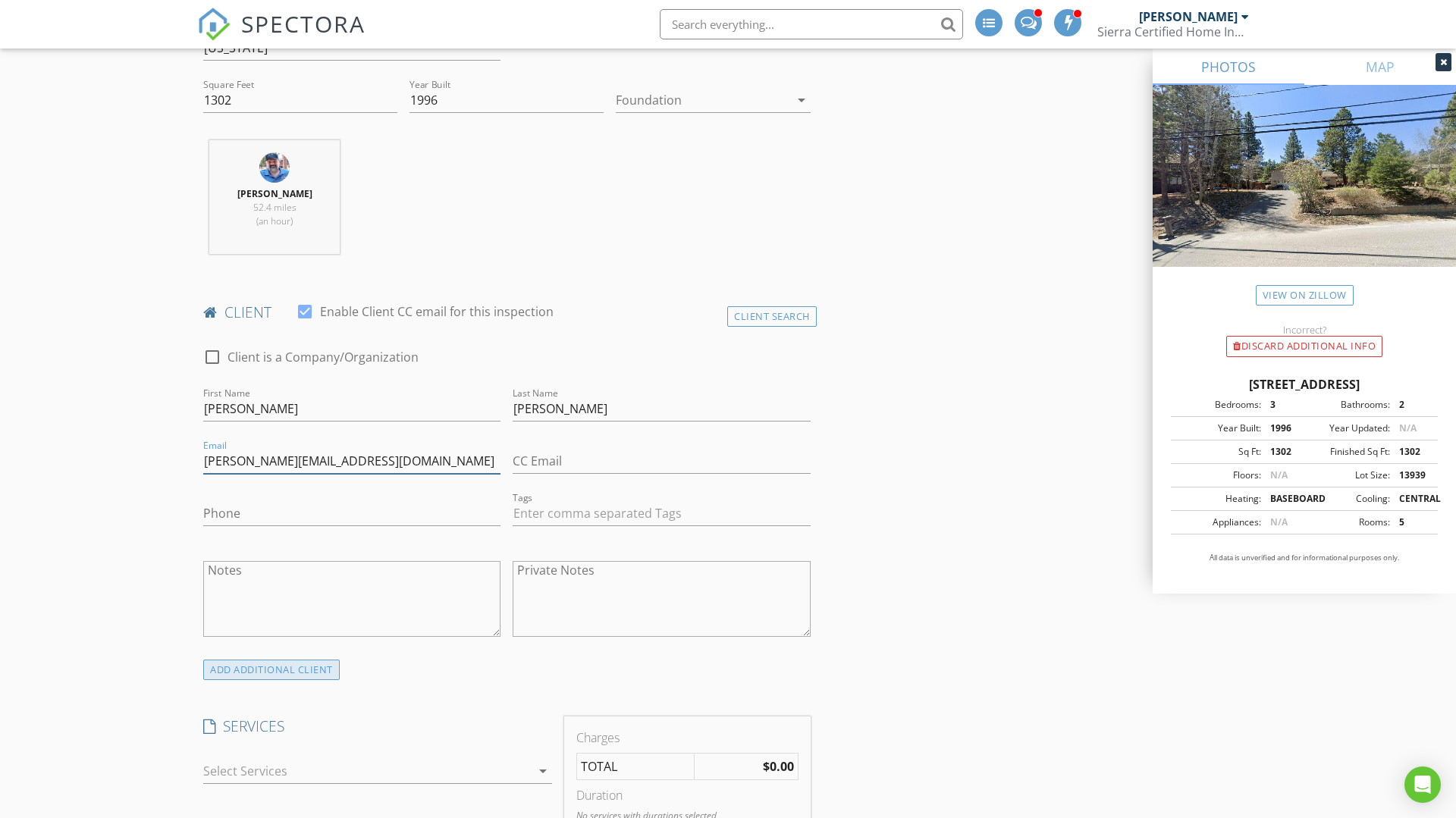
scroll to position [536, 0]
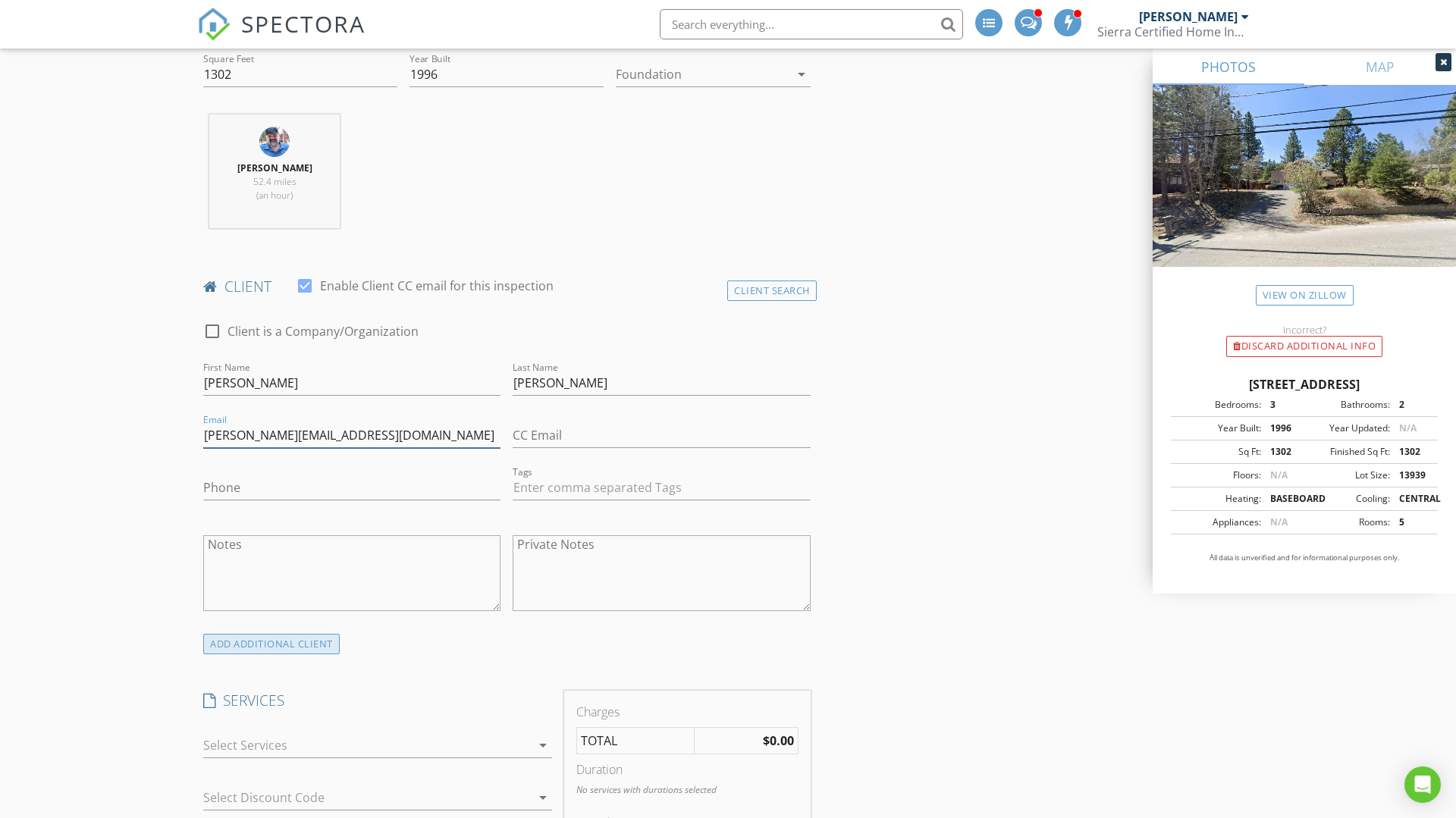
type input "[PERSON_NAME][EMAIL_ADDRESS][DOMAIN_NAME]"
click at [209, 652] on div "ADD ADDITIONAL client" at bounding box center [272, 644] width 136 height 20
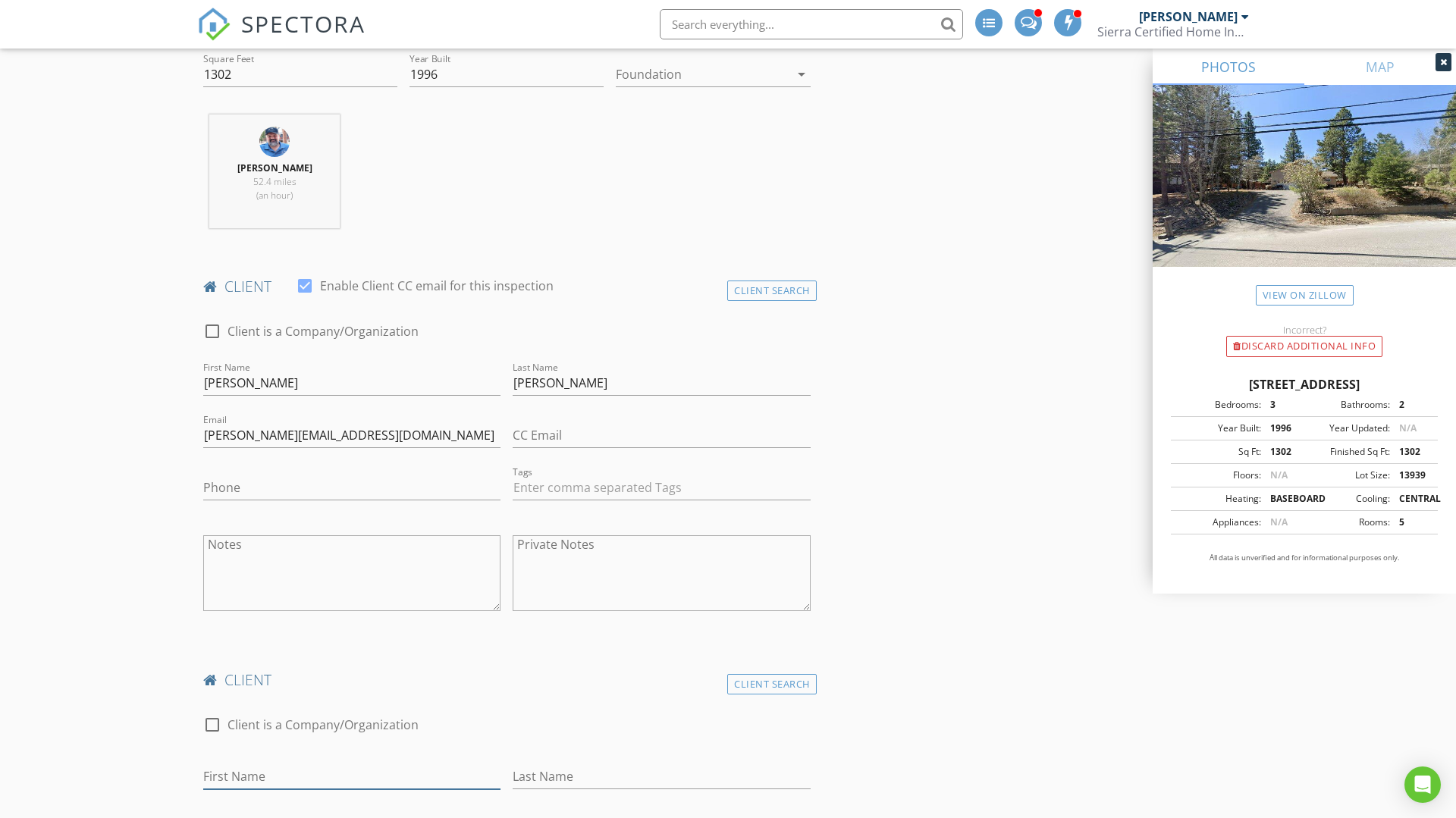
click at [245, 772] on input "First Name" at bounding box center [352, 776] width 298 height 25
type input "Kate Lynn"
click at [521, 774] on input "Last Name" at bounding box center [662, 776] width 298 height 25
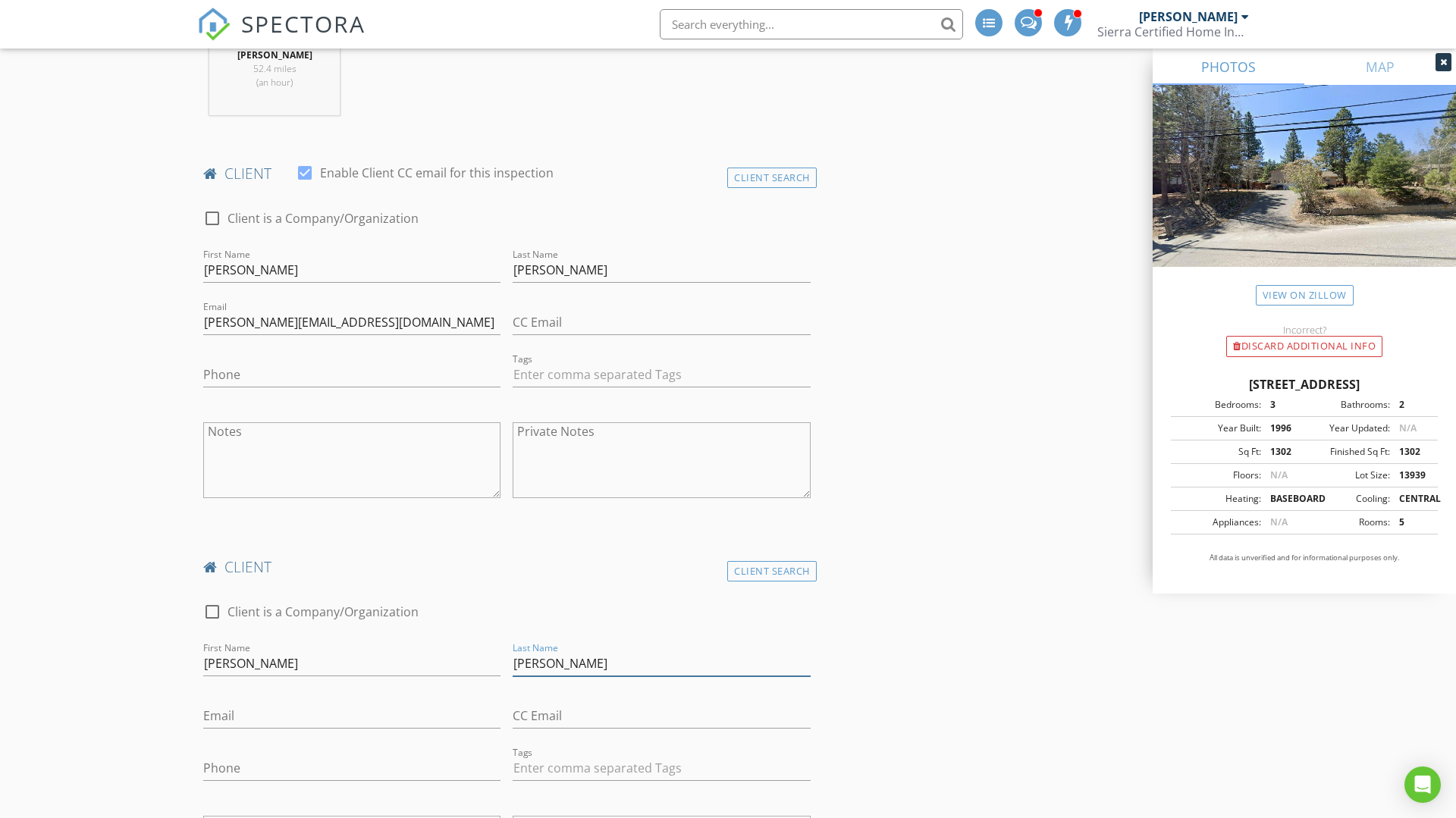
scroll to position [651, 0]
type input "[PERSON_NAME]"
click at [228, 710] on input "Email" at bounding box center [352, 715] width 298 height 25
paste input "[PERSON_NAME][EMAIL_ADDRESS][DOMAIN_NAME]"
type input "[PERSON_NAME][EMAIL_ADDRESS][DOMAIN_NAME]"
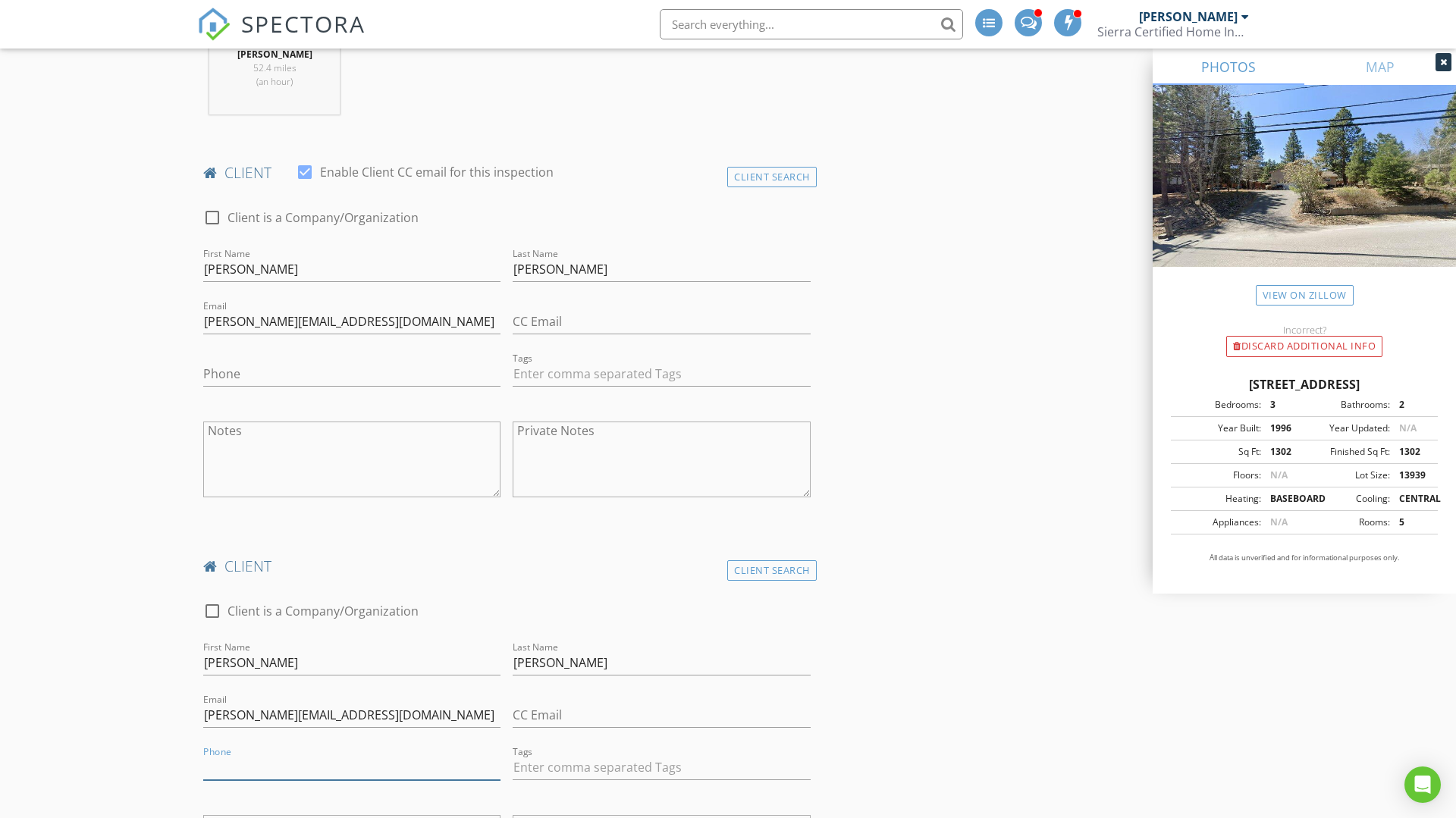
click at [236, 774] on input "Phone" at bounding box center [352, 768] width 298 height 25
paste input "[PHONE_NUMBER]"
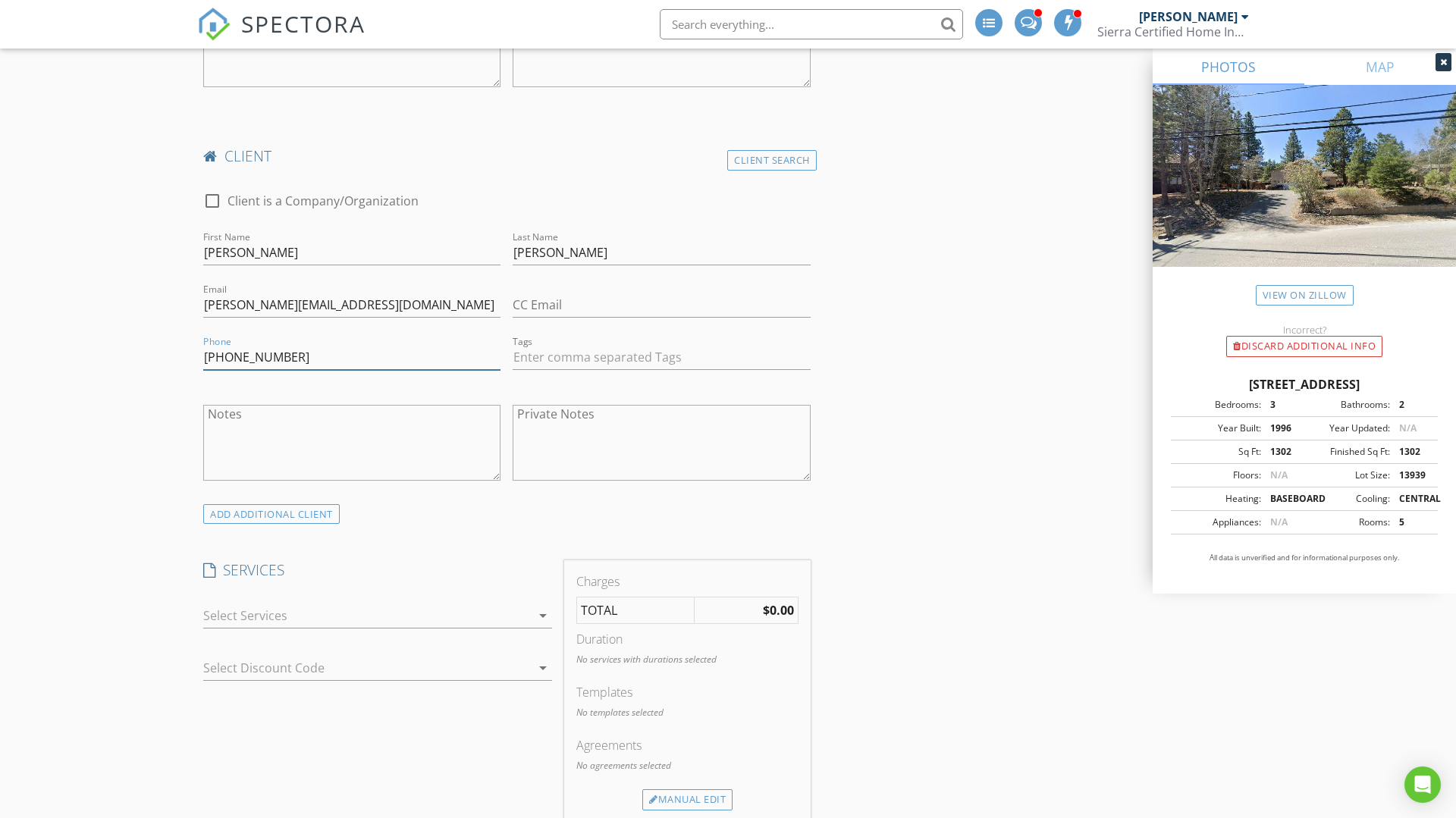
scroll to position [1092, 0]
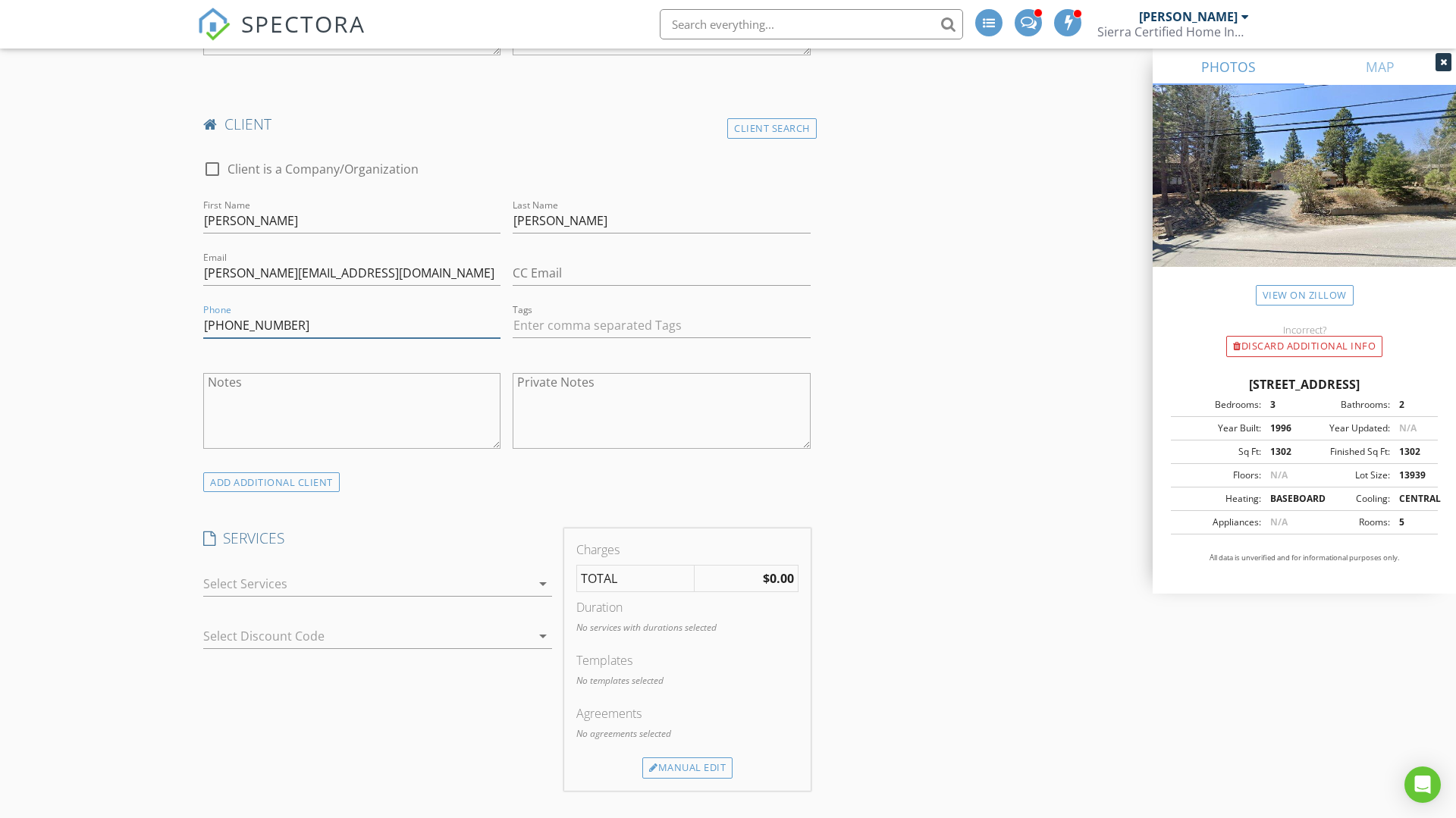
type input "[PHONE_NUMBER]"
click at [400, 585] on div at bounding box center [368, 583] width 328 height 24
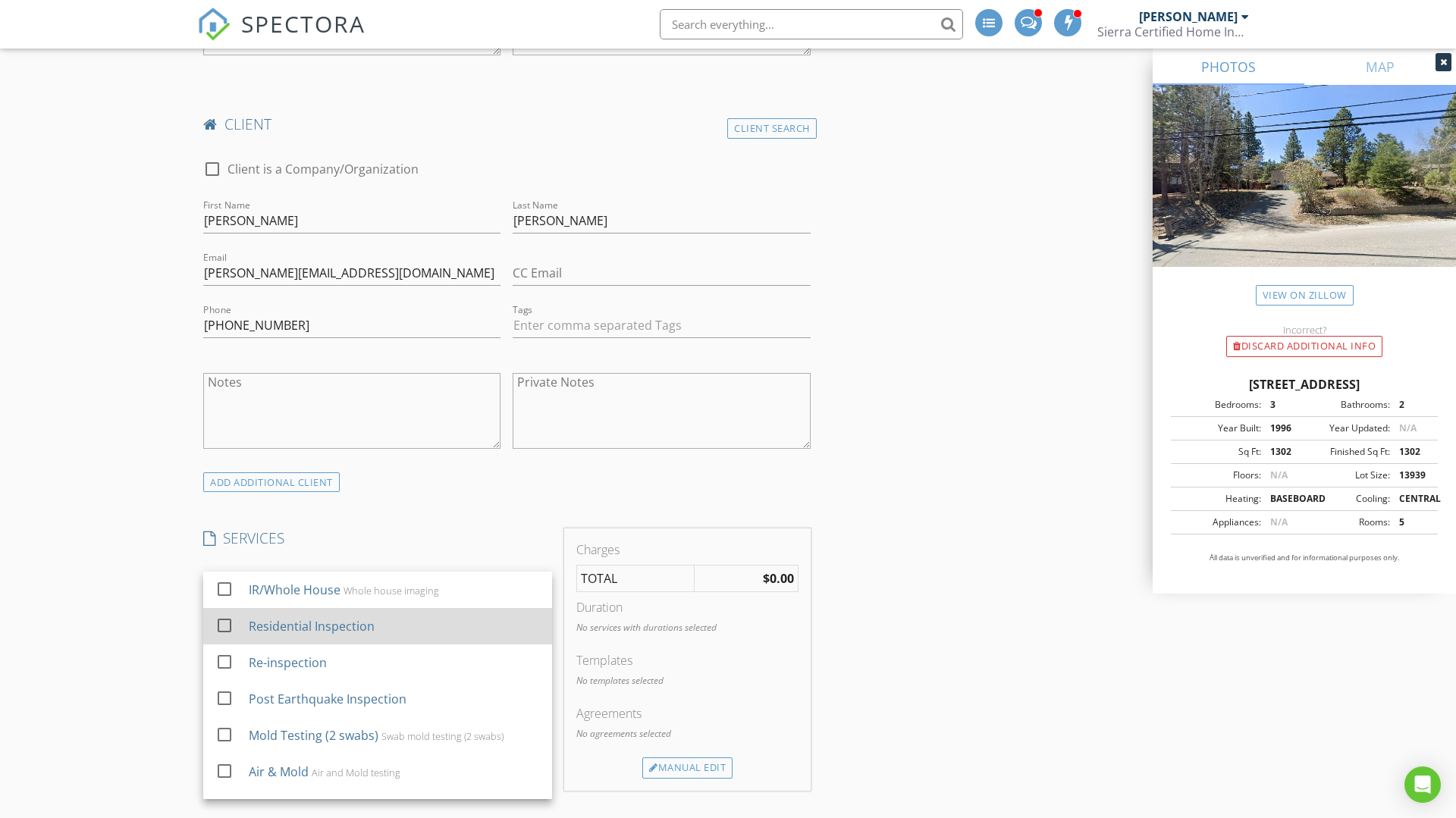
click at [373, 627] on div "Residential Inspection" at bounding box center [394, 626] width 291 height 30
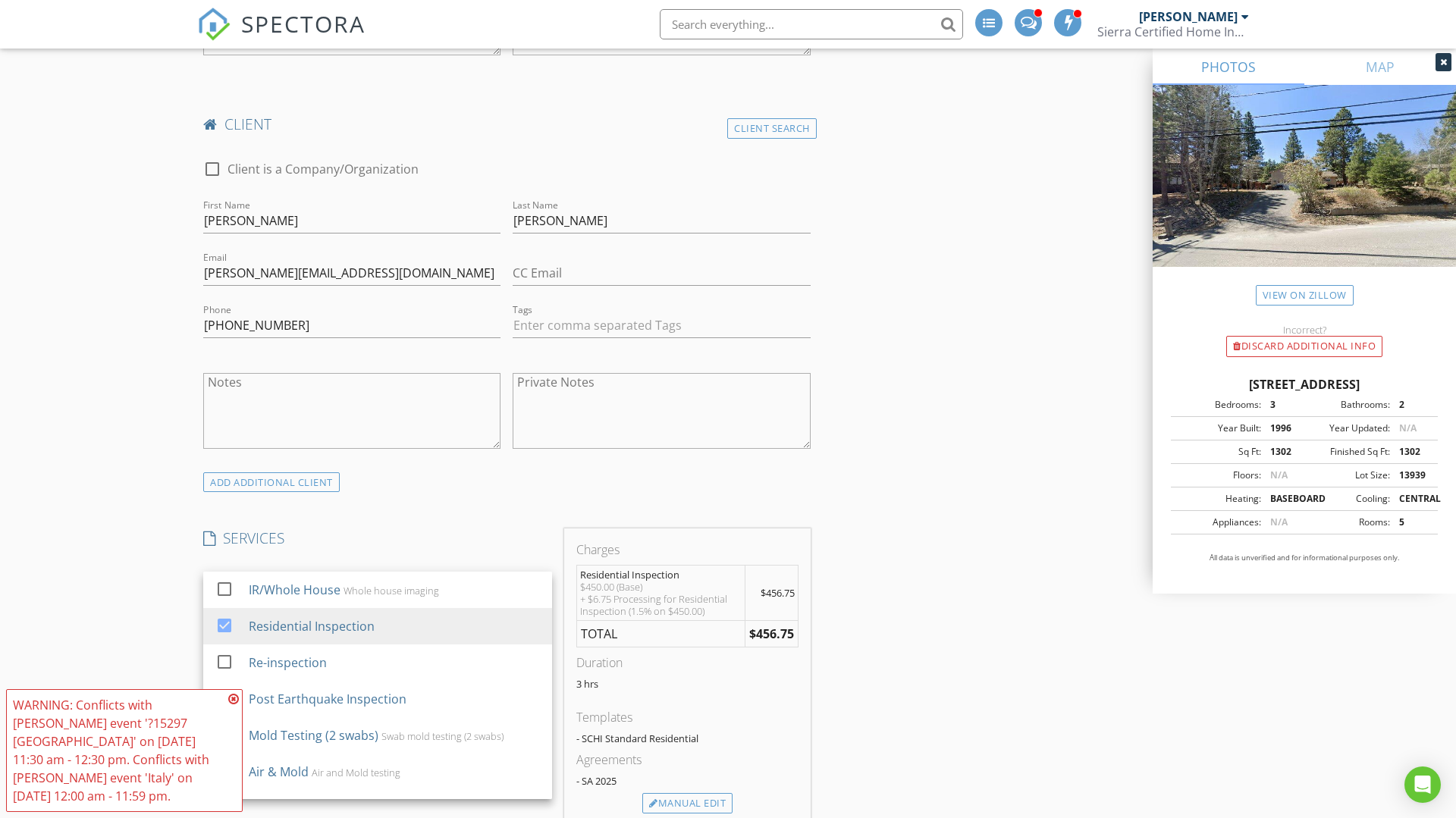
click at [236, 695] on icon at bounding box center [234, 699] width 11 height 12
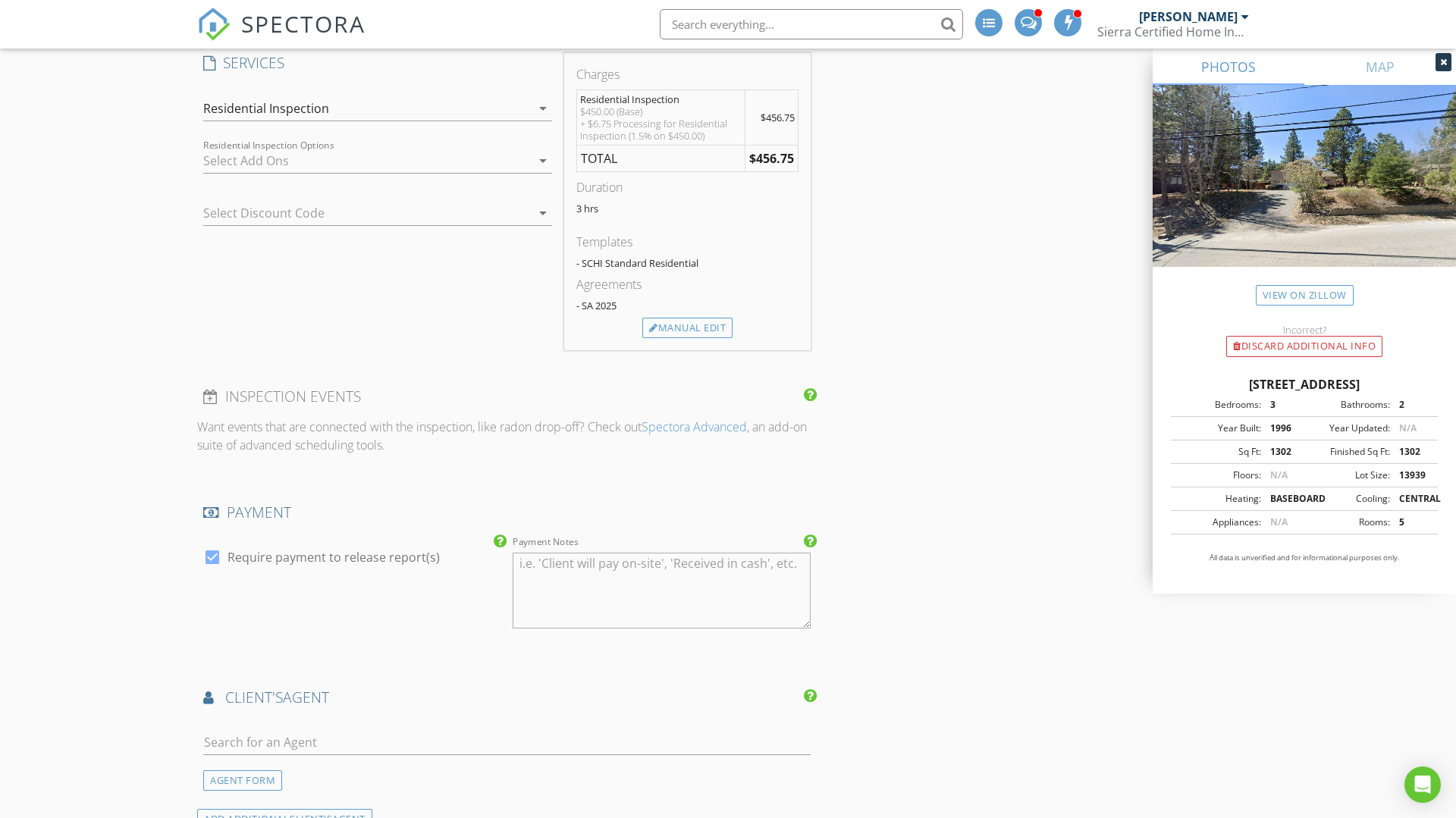
scroll to position [1637, 0]
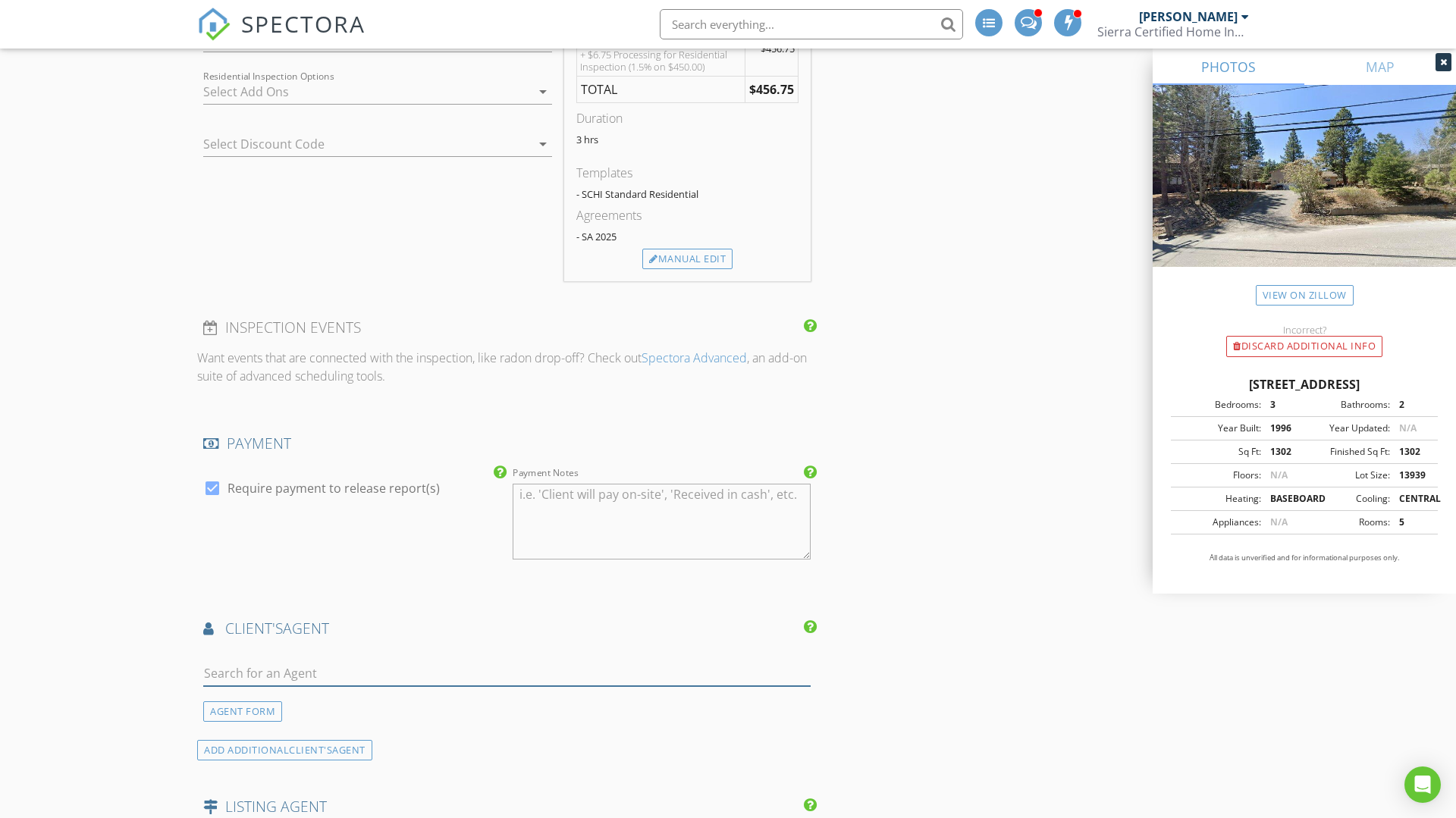
click at [244, 671] on input "text" at bounding box center [507, 674] width 608 height 25
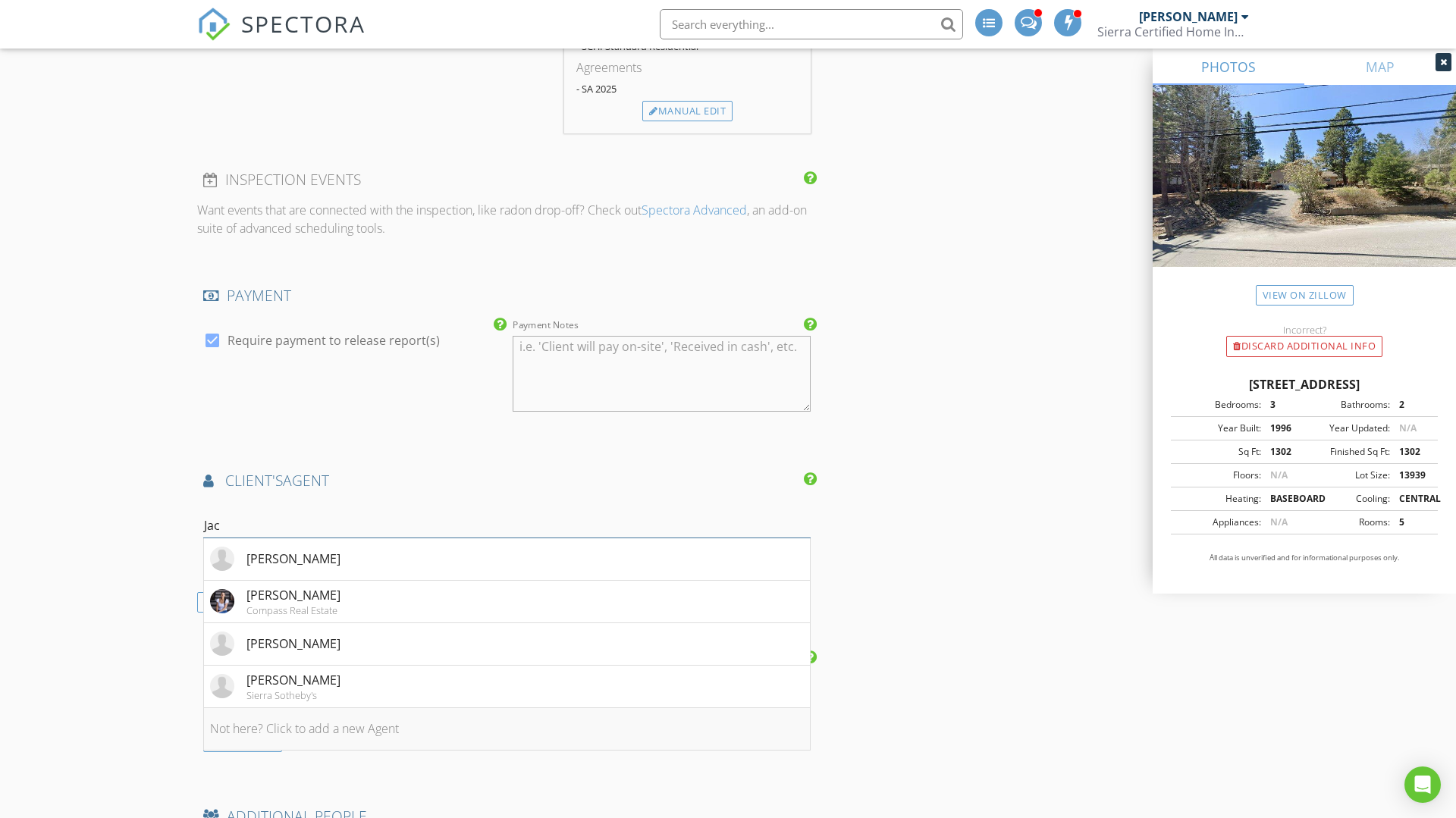
scroll to position [1788, 0]
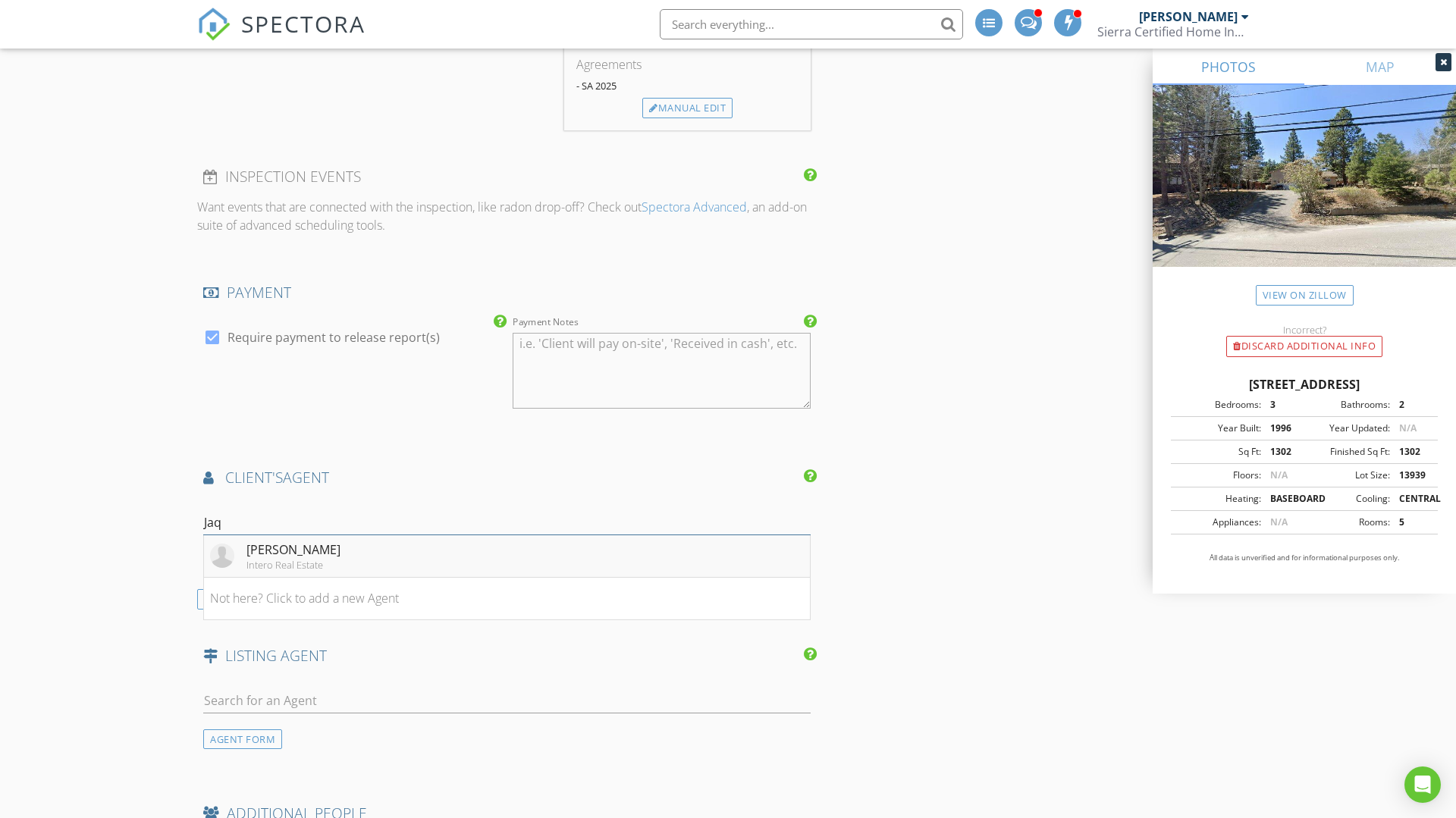
type input "Jaq"
click at [283, 554] on div "[PERSON_NAME]" at bounding box center [293, 550] width 94 height 19
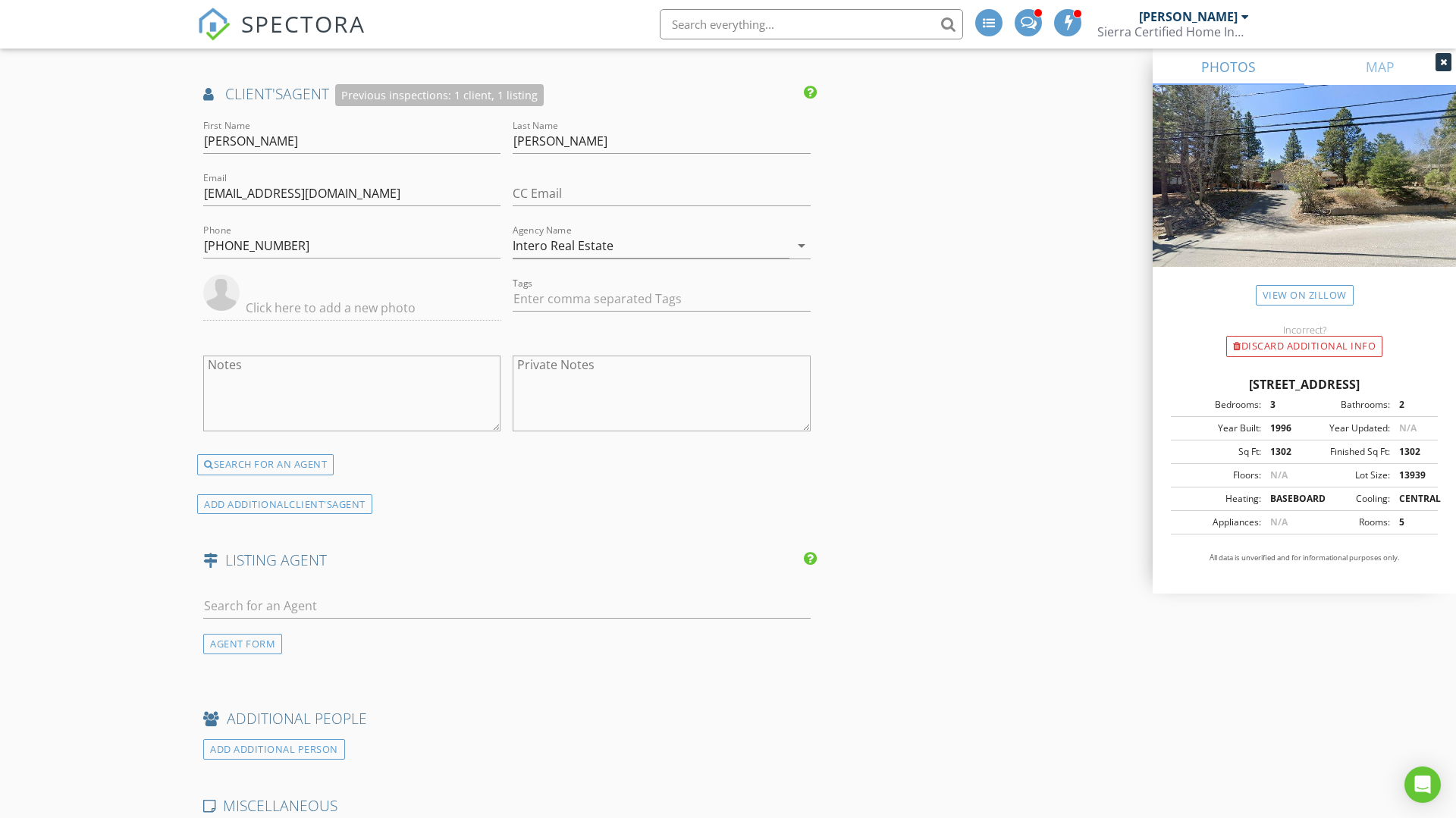
scroll to position [2337, 0]
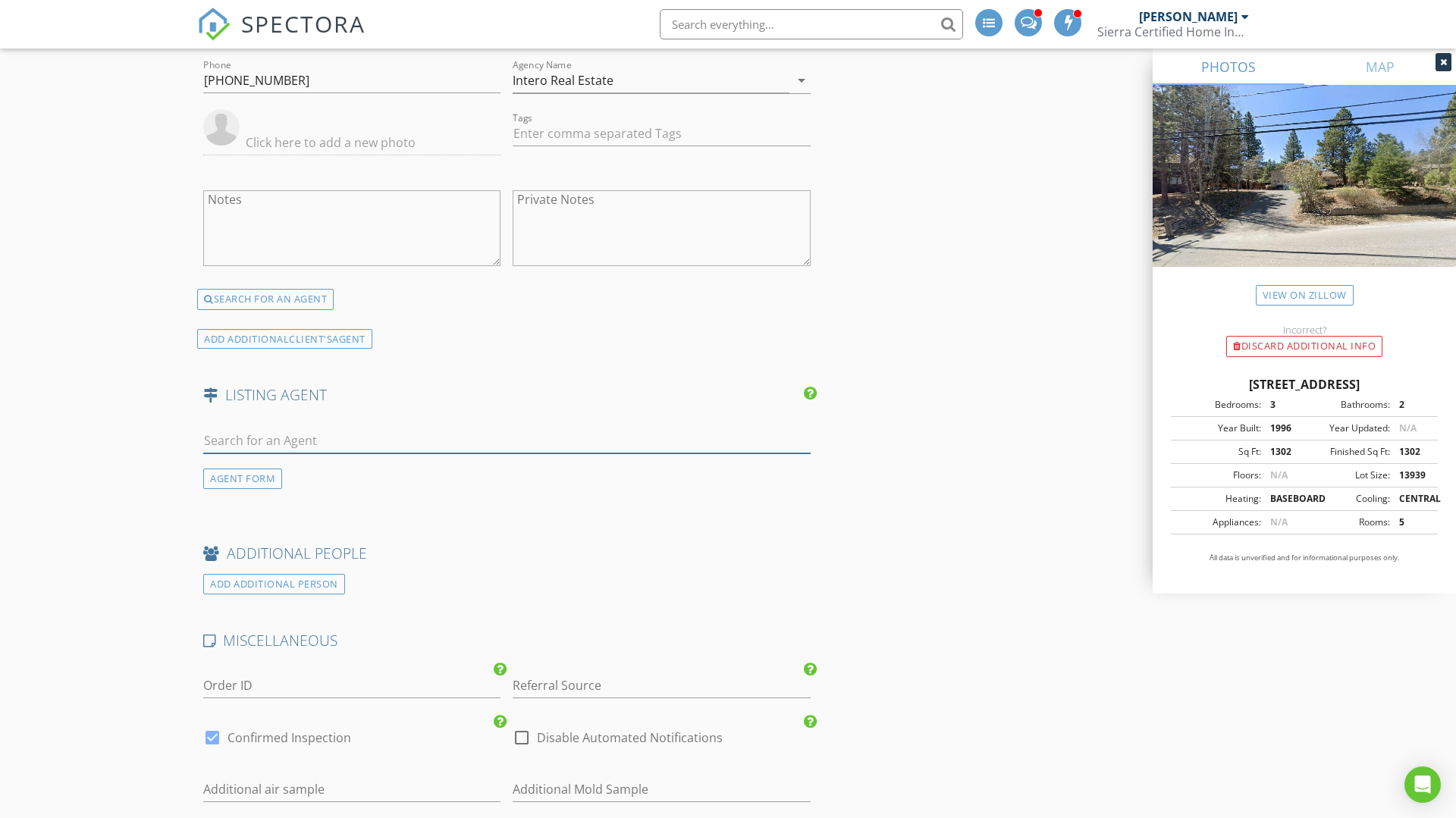
click at [217, 444] on input "text" at bounding box center [507, 441] width 608 height 25
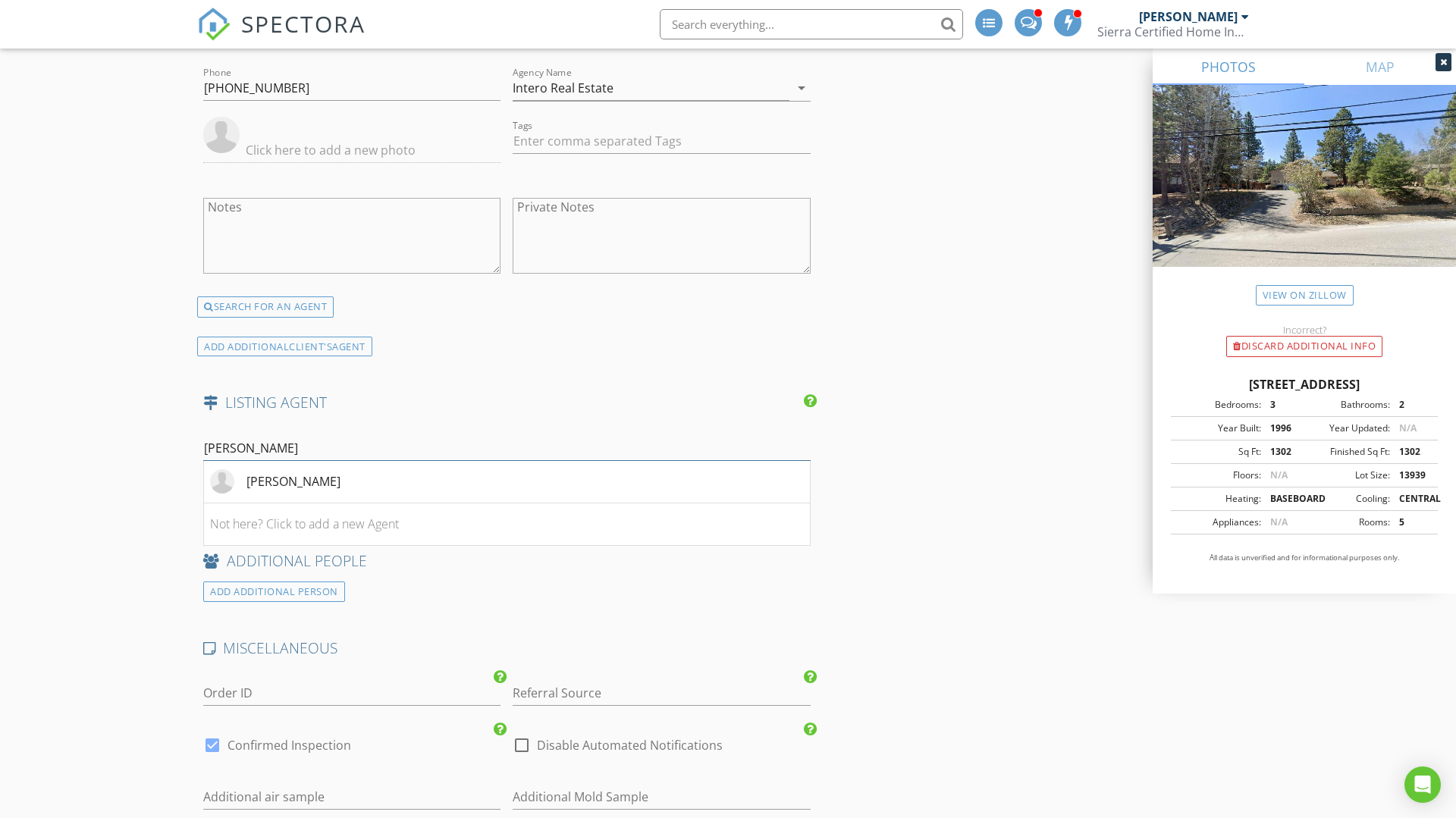
type input "Beth"
click at [278, 530] on li "Not here? Click to add a new Agent" at bounding box center [507, 525] width 606 height 42
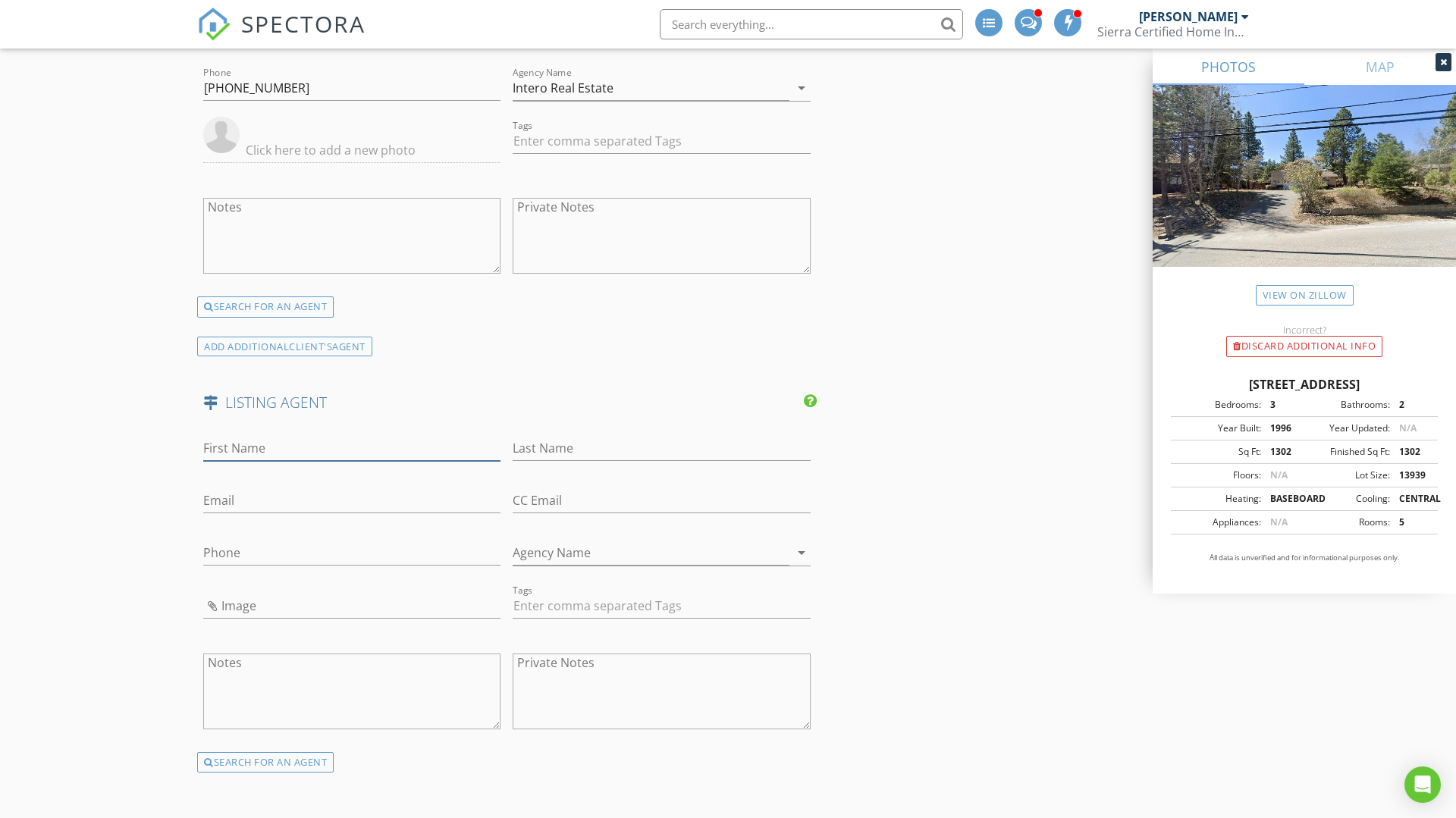
click at [278, 446] on input "First Name" at bounding box center [352, 448] width 298 height 25
type input "Beth"
type input "Tanhoff"
click at [228, 502] on input "Email" at bounding box center [352, 501] width 298 height 25
paste input "[PHONE_NUMBER]"
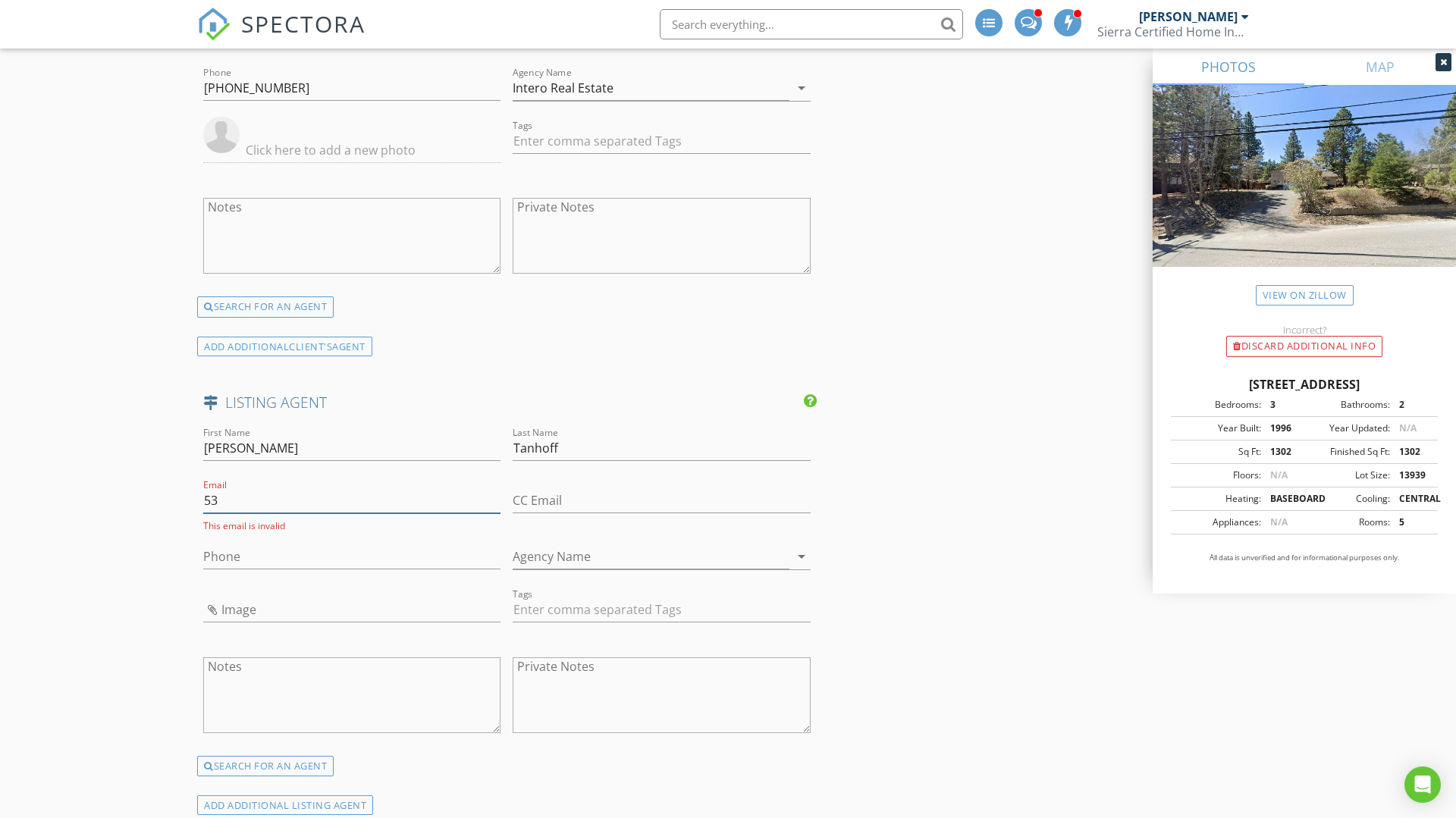
type input "5"
click at [222, 560] on input "Phone" at bounding box center [352, 557] width 298 height 25
paste input "[PHONE_NUMBER]"
type input "[PHONE_NUMBER]"
click at [243, 505] on input "Email" at bounding box center [352, 501] width 298 height 25
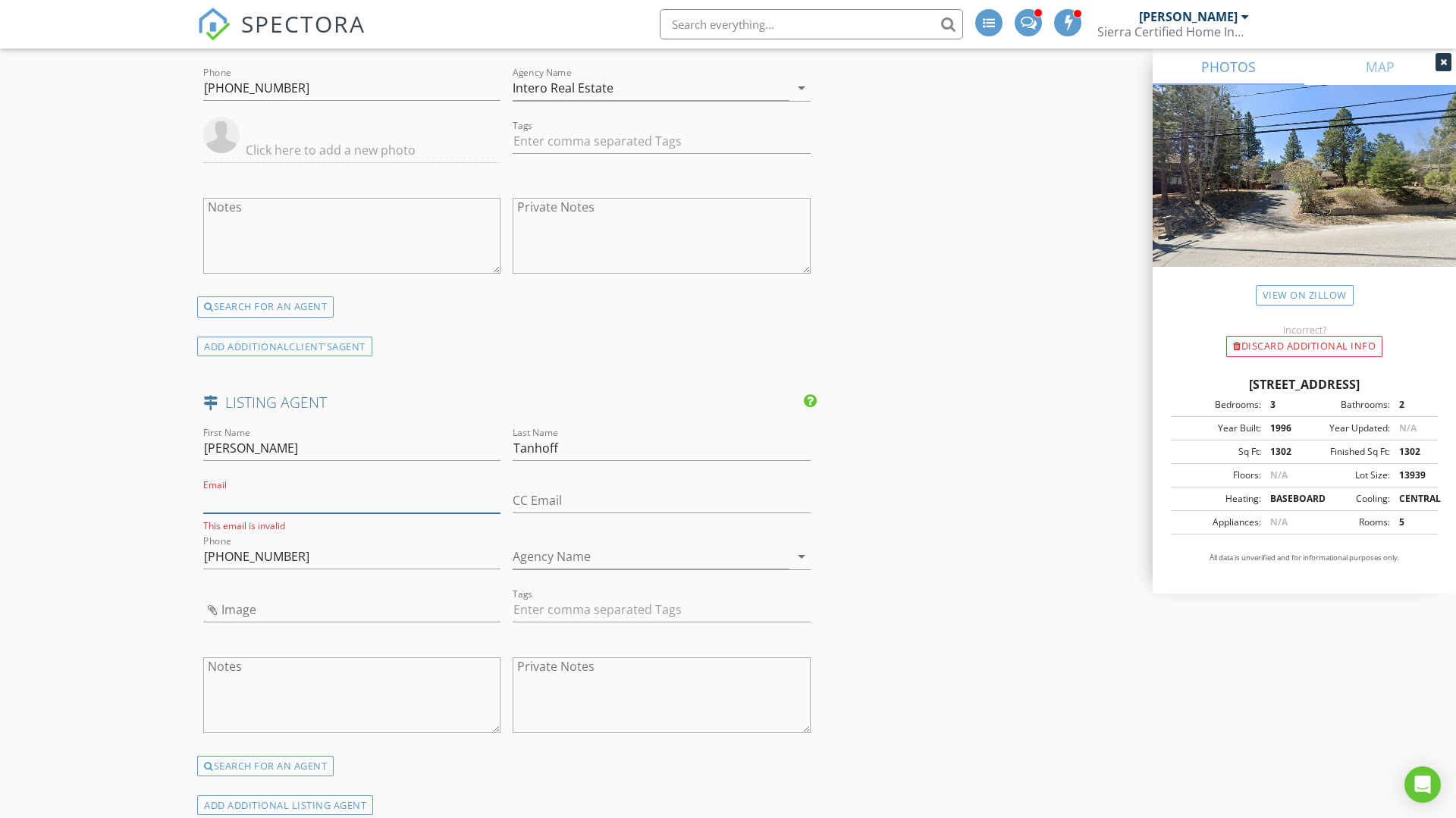
paste input "[PERSON_NAME][EMAIL_ADDRESS][PERSON_NAME][DOMAIN_NAME]"
type input "[PERSON_NAME][EMAIL_ADDRESS][PERSON_NAME][DOMAIN_NAME]"
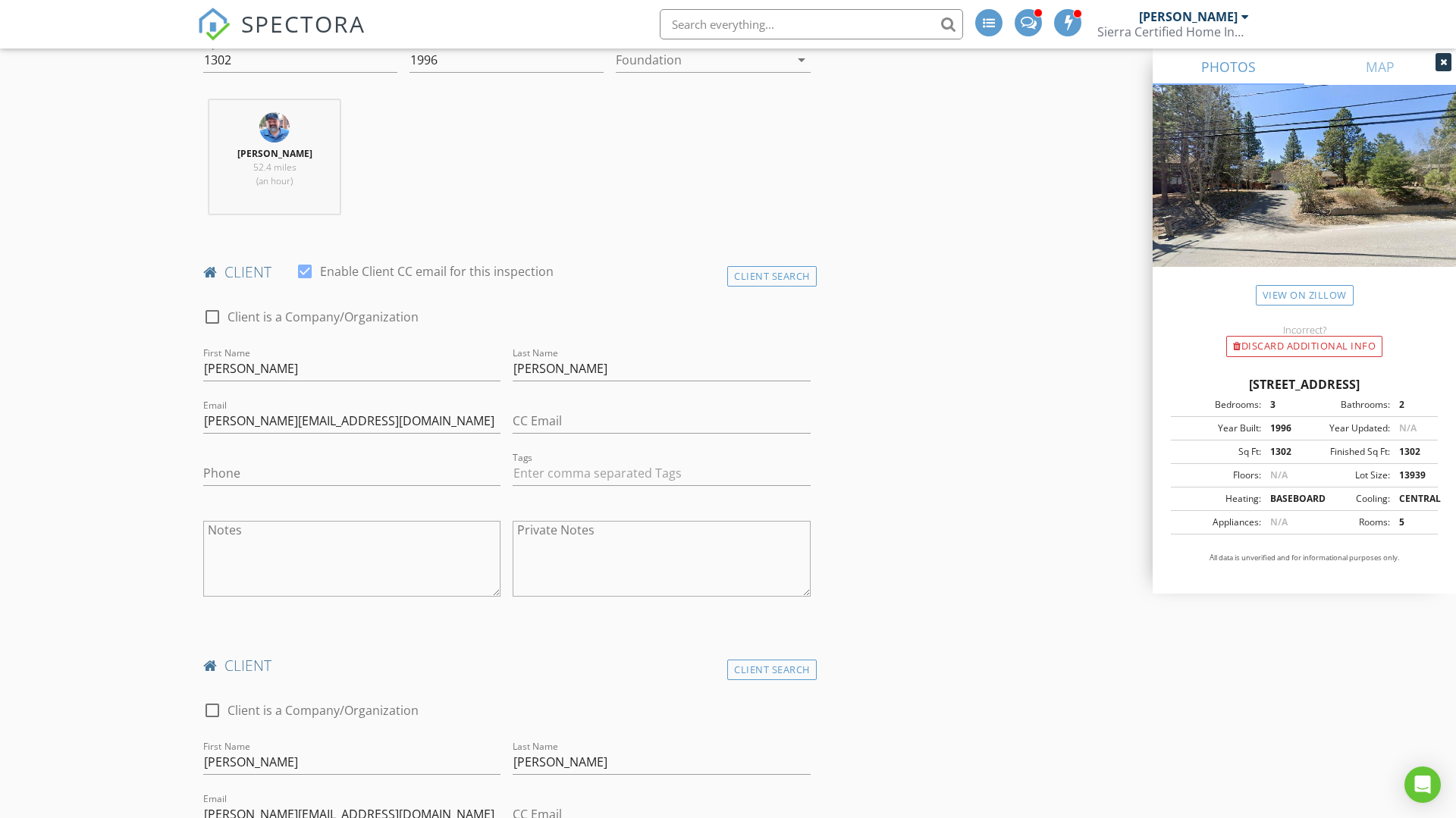
scroll to position [640, 0]
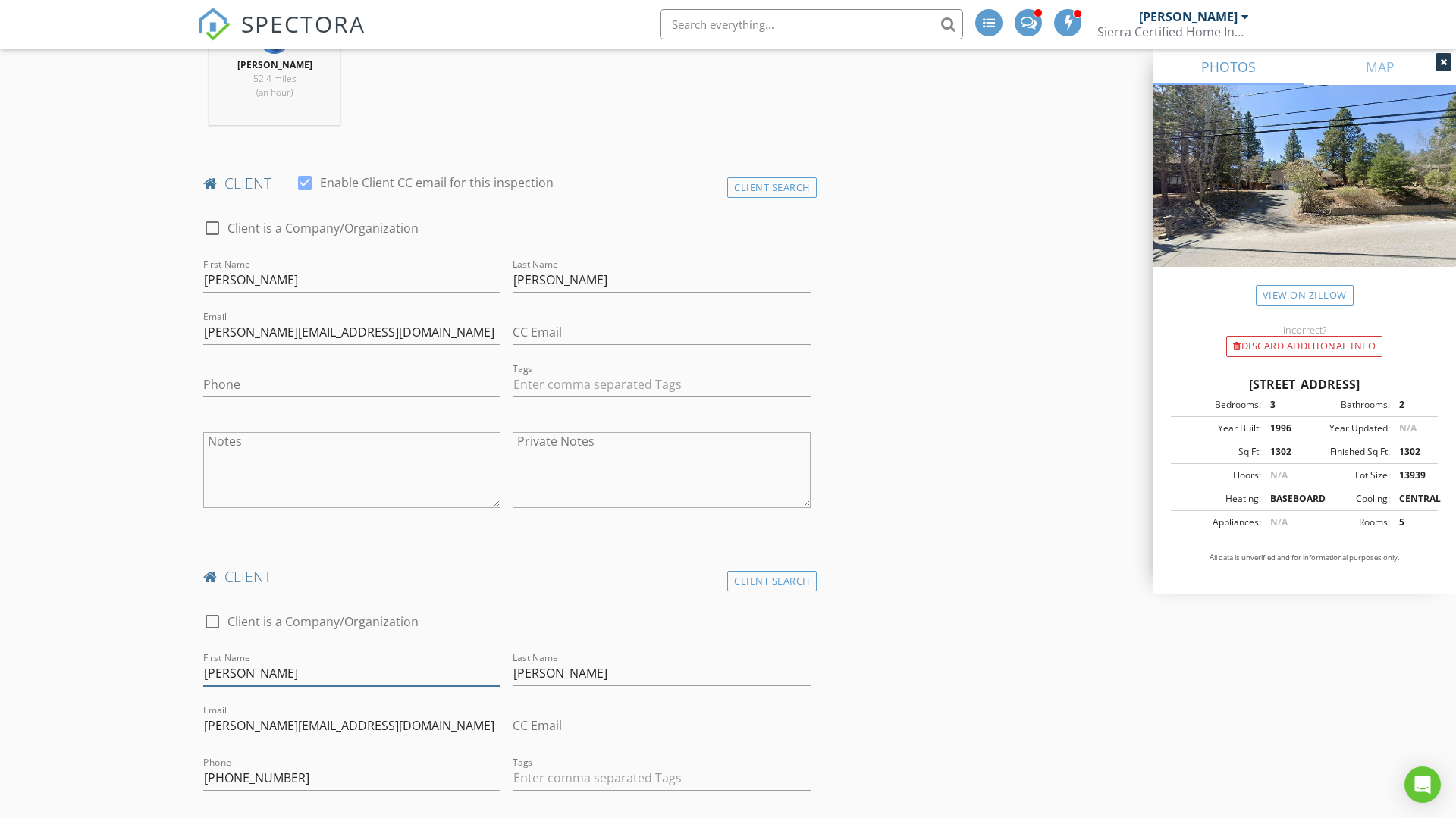
click at [270, 673] on input "Kate Lynn" at bounding box center [352, 674] width 298 height 25
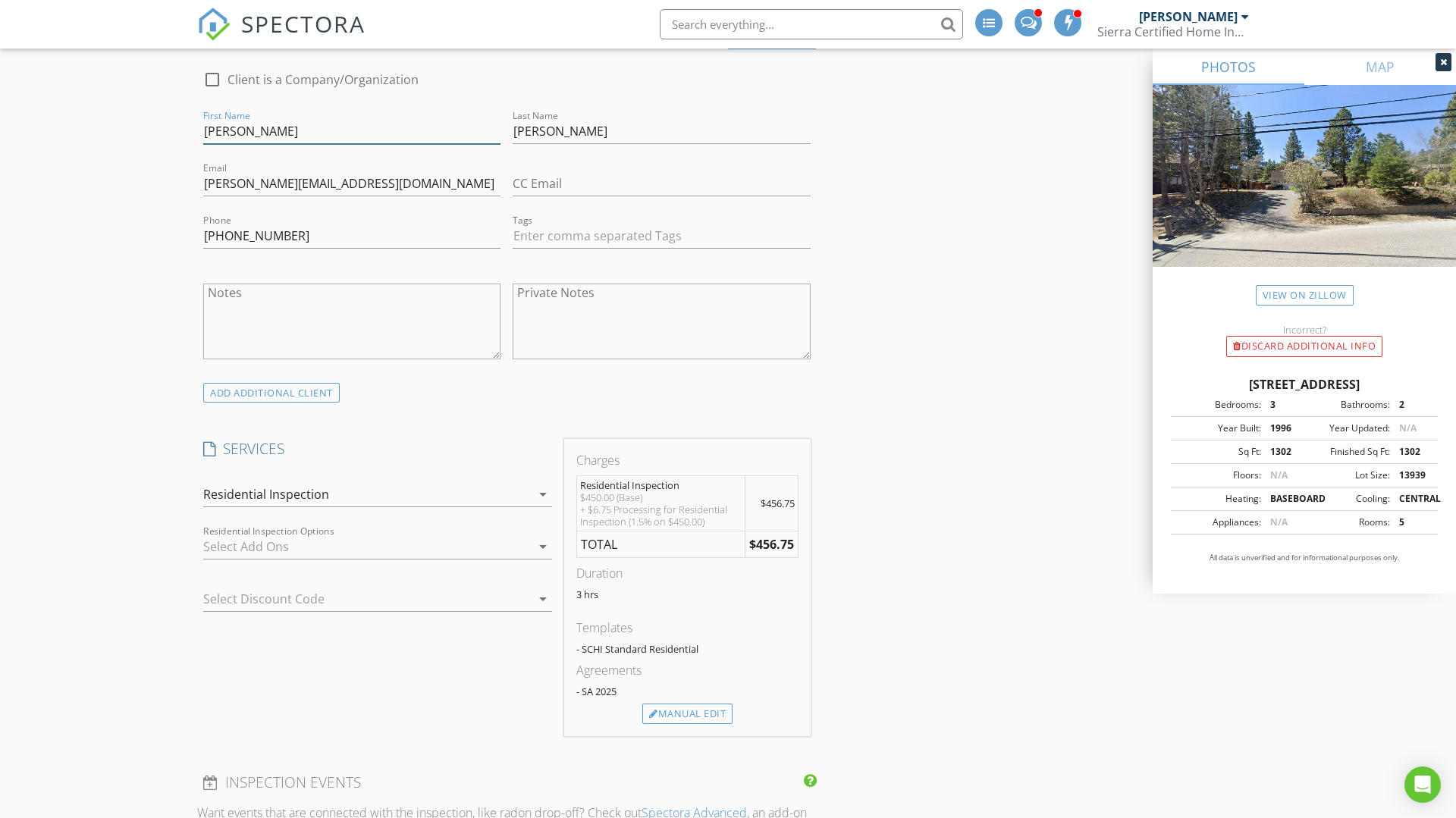
scroll to position [1462, 0]
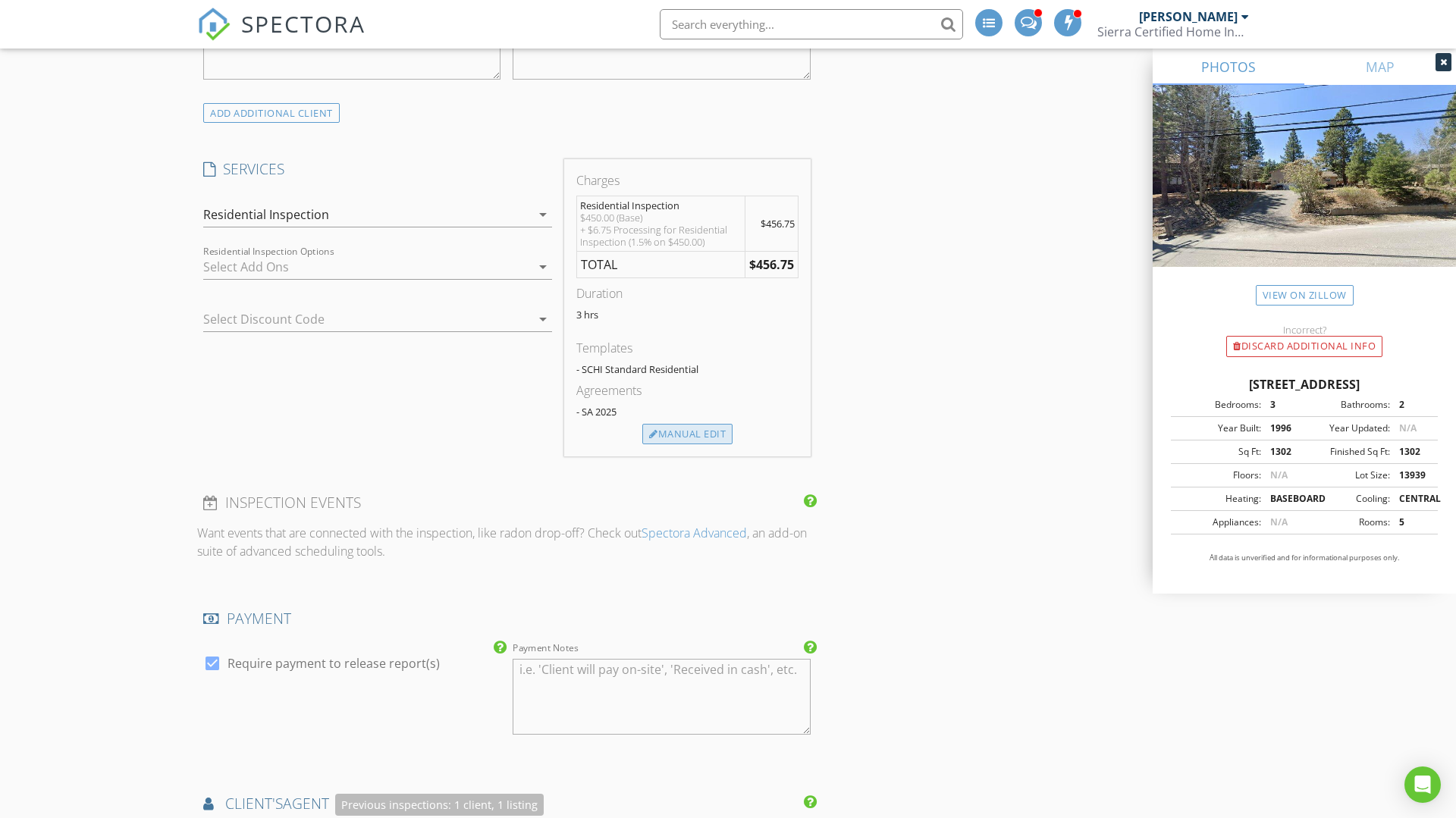
type input "[PERSON_NAME]"
click at [669, 436] on div "Manual Edit" at bounding box center [687, 435] width 90 height 21
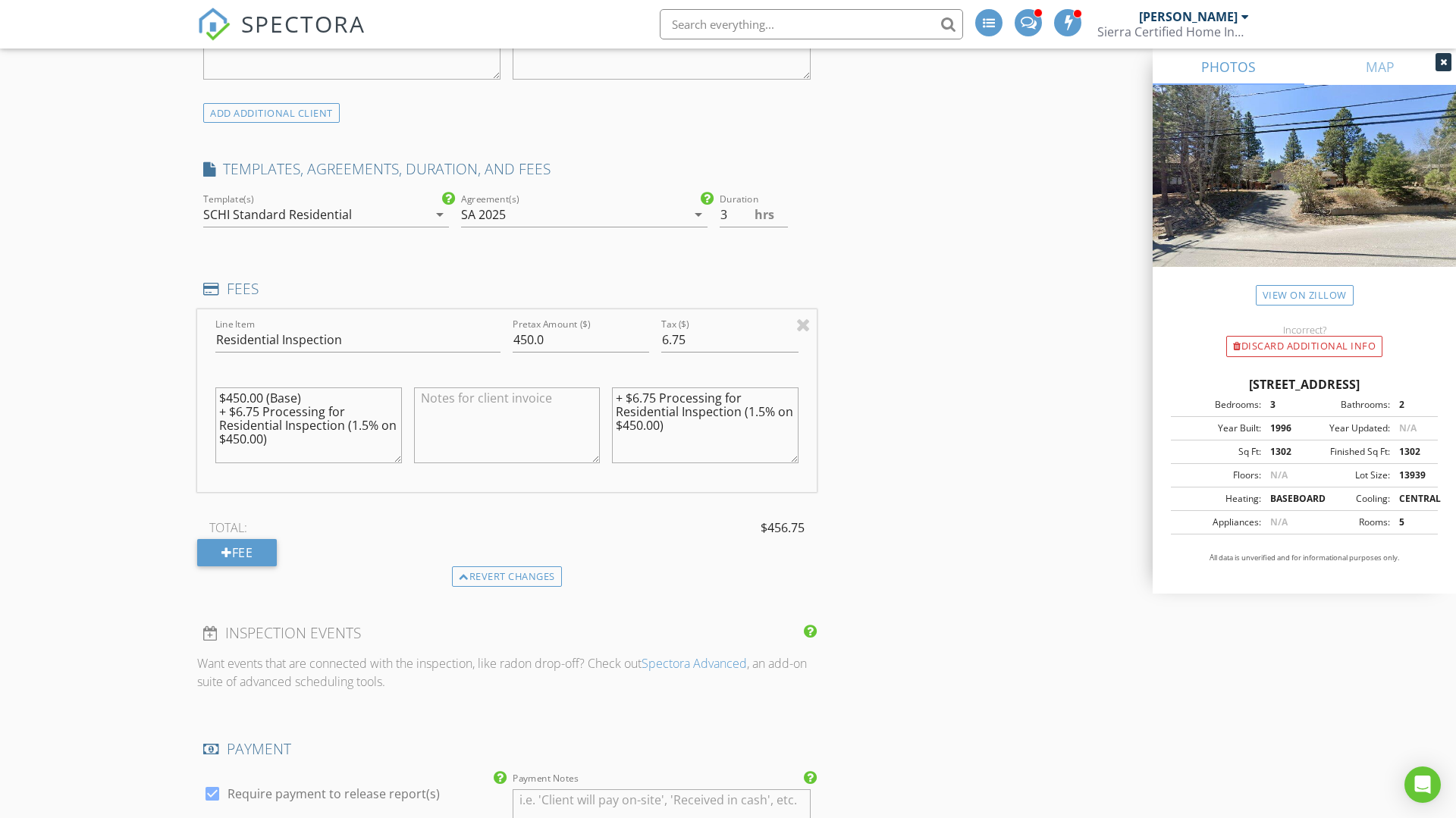
click at [246, 398] on textarea "$450.00 (Base) + $6.75 Processing for Residential Inspection (1.5% on $450.00)" at bounding box center [308, 426] width 187 height 76
drag, startPoint x: 301, startPoint y: 401, endPoint x: 290, endPoint y: 444, distance: 44.4
click at [290, 444] on textarea "$475.00 (Base) + $6.75 Processing for Residential Inspection (1.5% on $450.00)" at bounding box center [308, 426] width 187 height 76
type textarea "$475.00"
click at [533, 338] on input "450.0" at bounding box center [581, 340] width 136 height 25
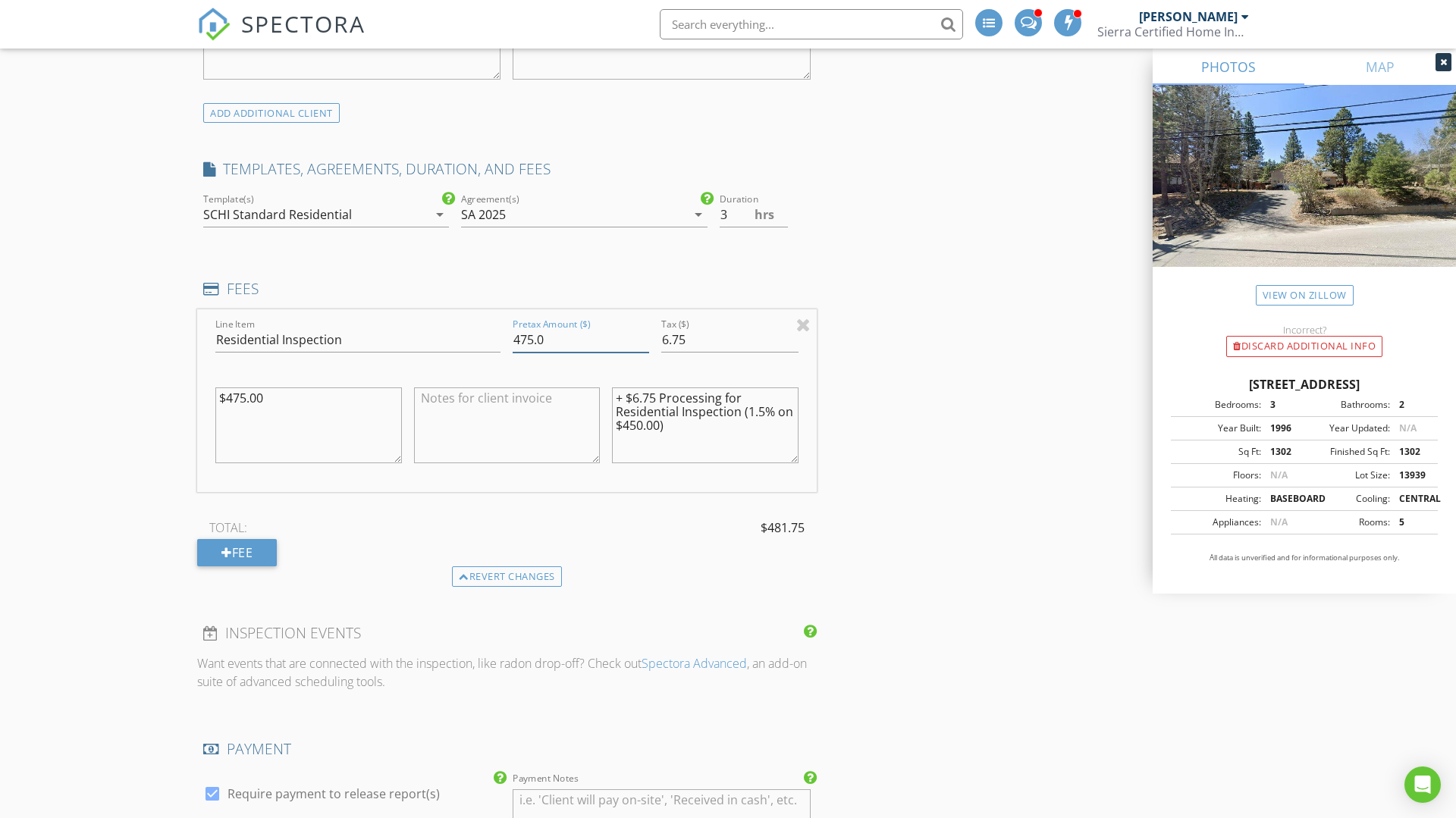
type input "475.0"
click at [693, 336] on input "6.75" at bounding box center [730, 340] width 136 height 25
type input "6"
type input "07.15"
click at [655, 396] on textarea "+ $6.75 Processing for Residential Inspection (1.5% on $450.00)" at bounding box center [705, 426] width 187 height 76
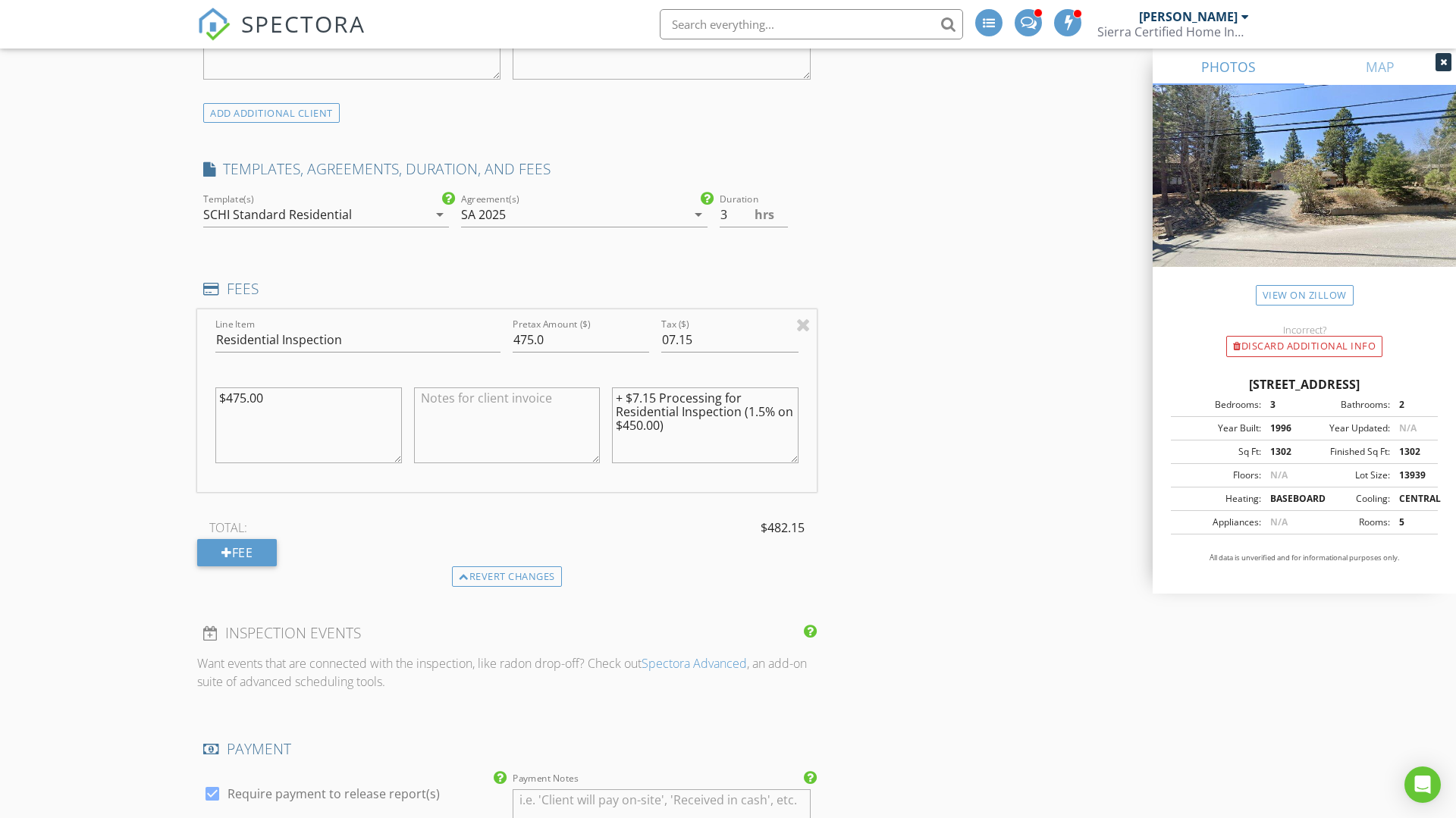
click at [642, 423] on textarea "+ $7.15 Processing for Residential Inspection (1.5% on $450.00)" at bounding box center [705, 426] width 187 height 76
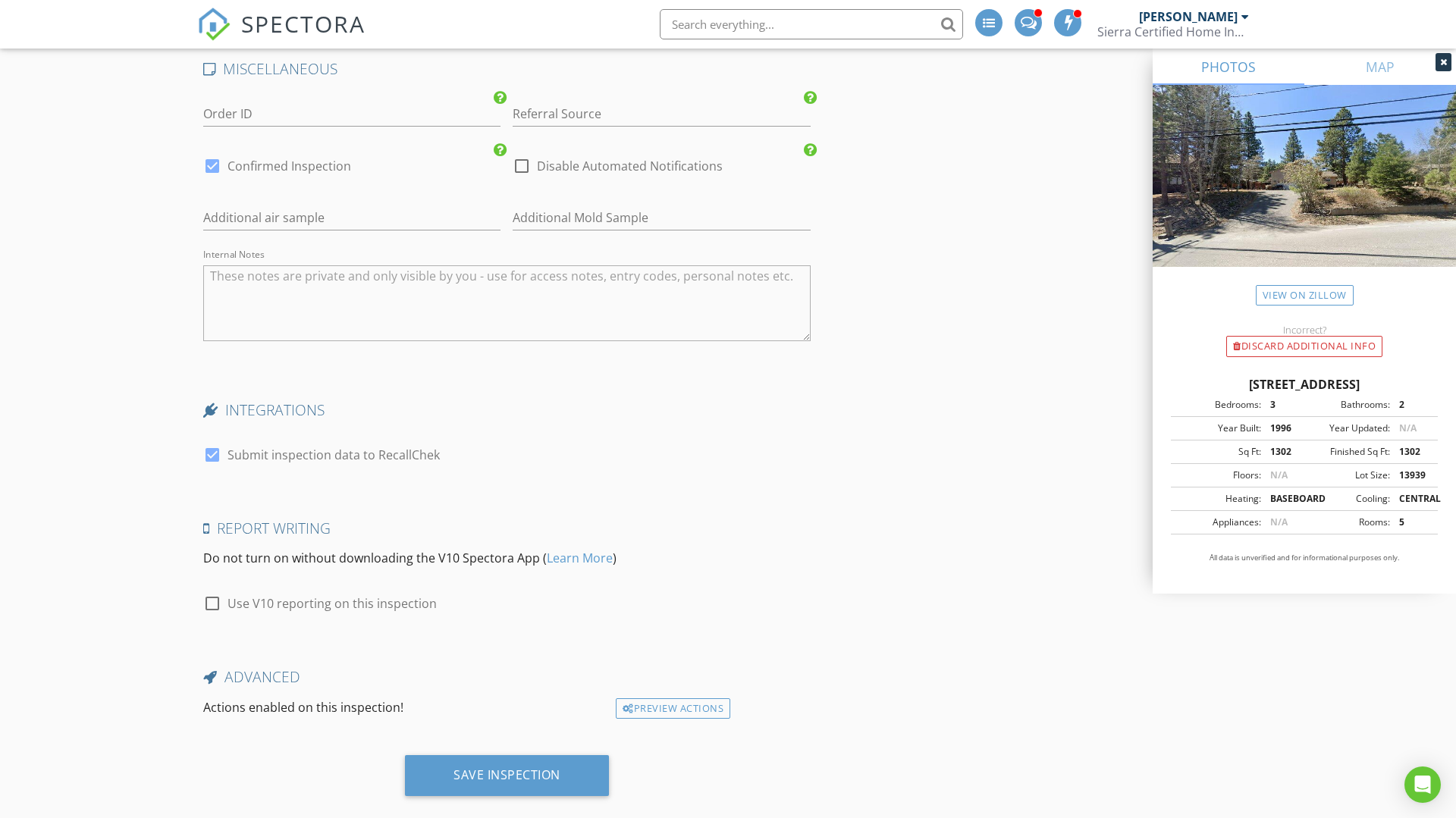
scroll to position [3362, 0]
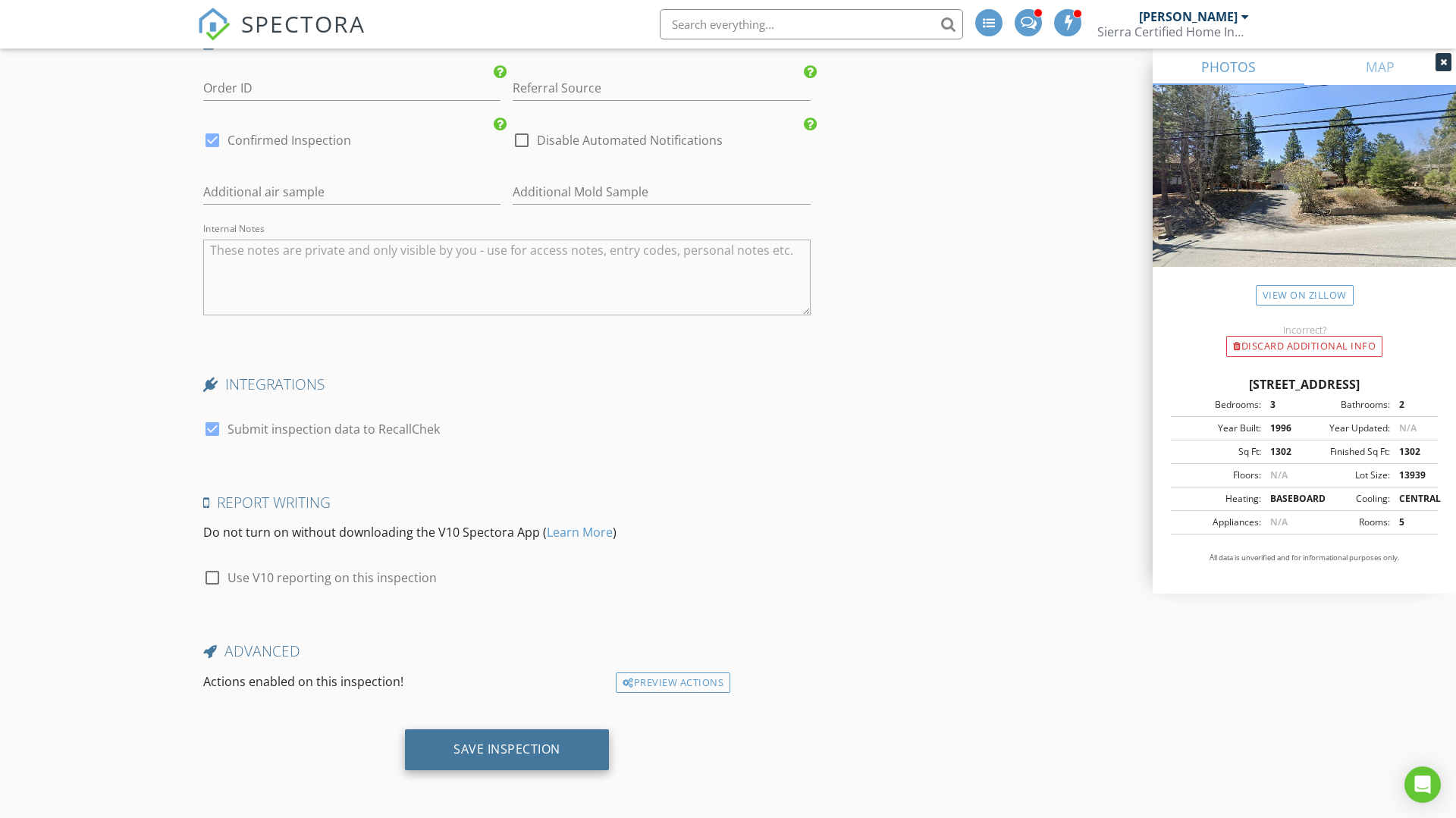
type textarea "+ $7.15 Processing for Residential Inspection (1.5% on $475.00)"
click at [502, 758] on div "Save Inspection" at bounding box center [507, 750] width 204 height 41
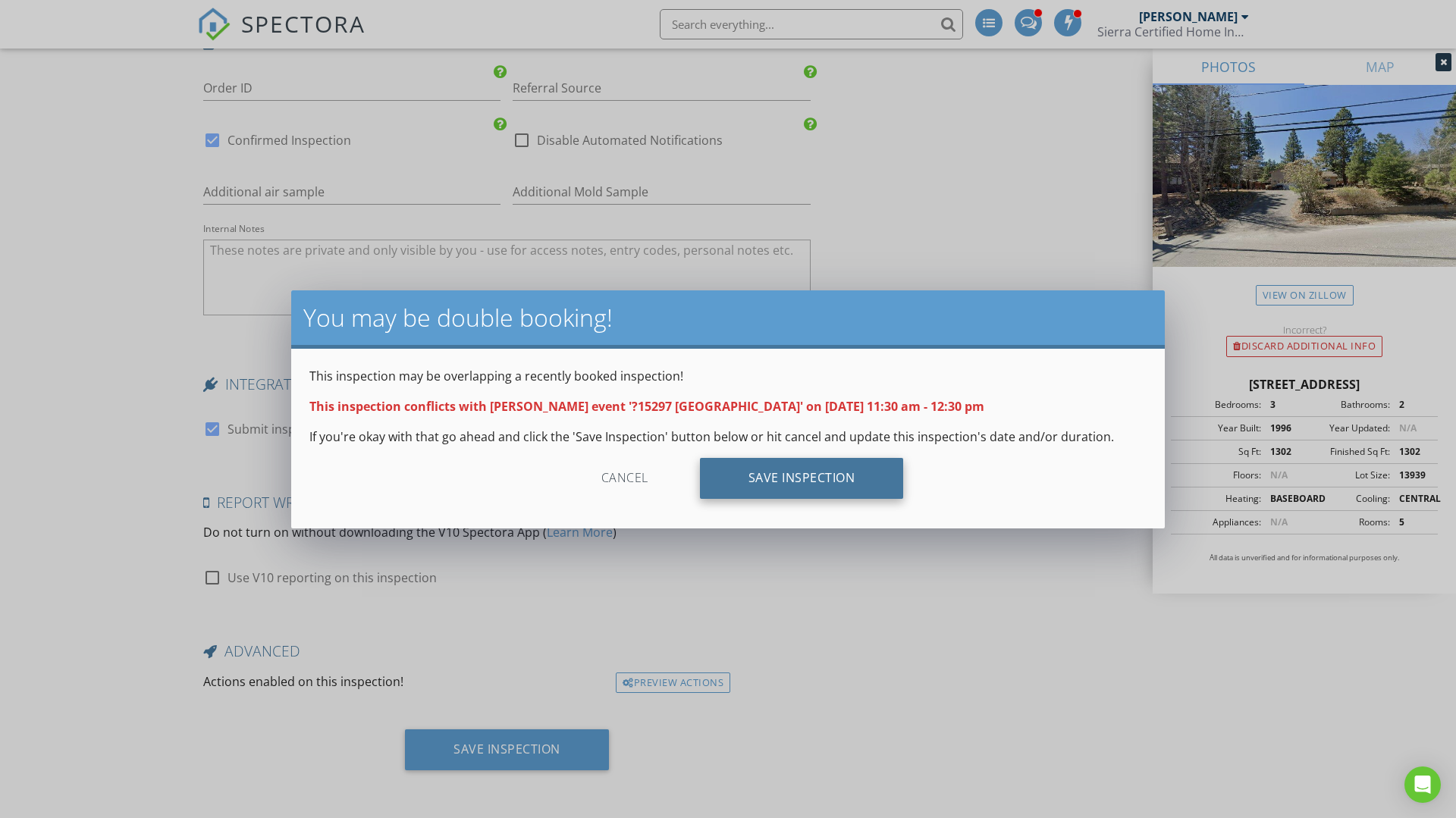
click at [769, 474] on div "Save Inspection" at bounding box center [802, 478] width 204 height 41
